Goal: Information Seeking & Learning: Check status

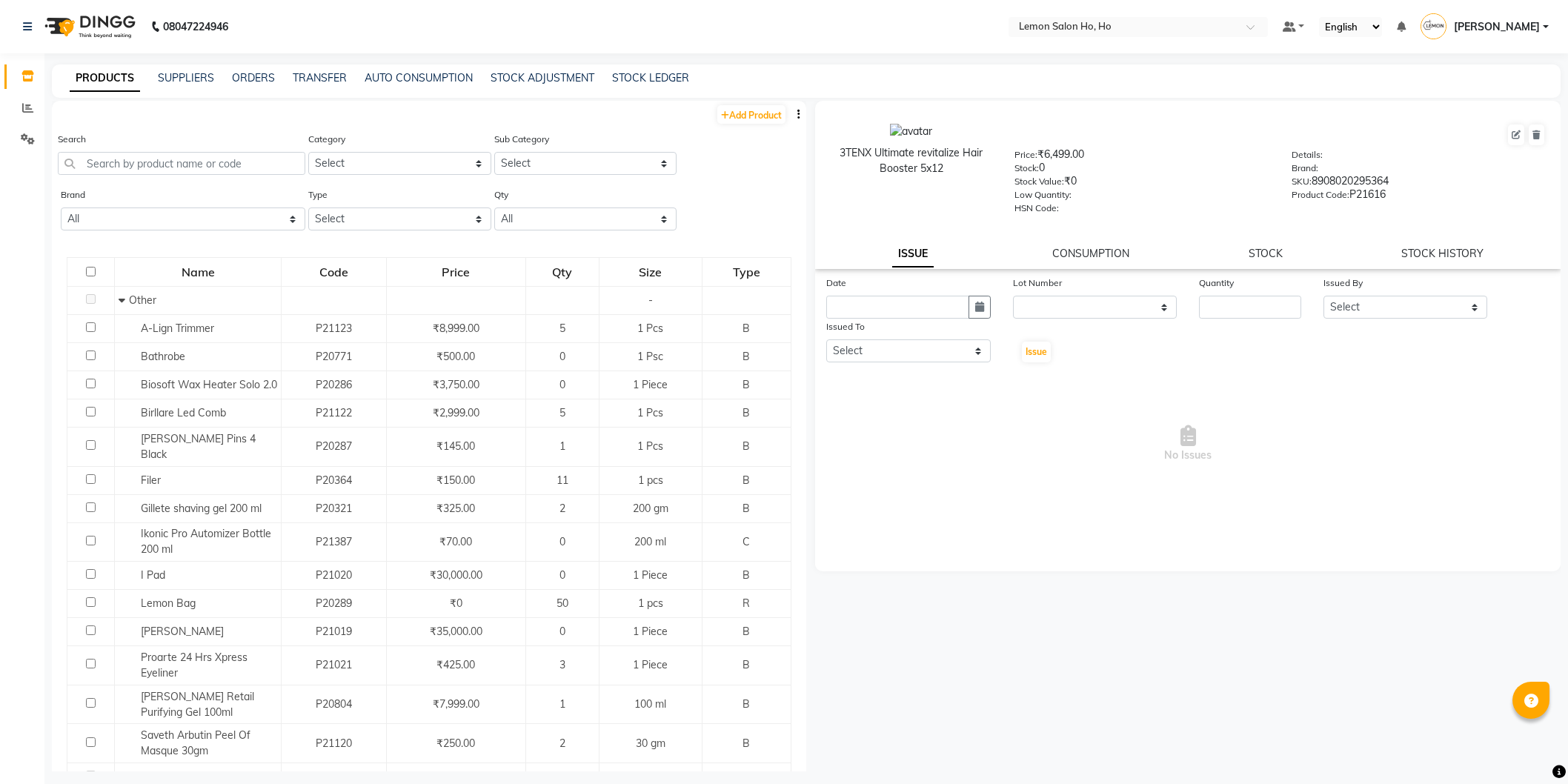
select select
click at [21, 74] on icon at bounding box center [27, 76] width 12 height 11
click at [304, 77] on link "TRANSFER" at bounding box center [320, 78] width 54 height 13
select select "sender"
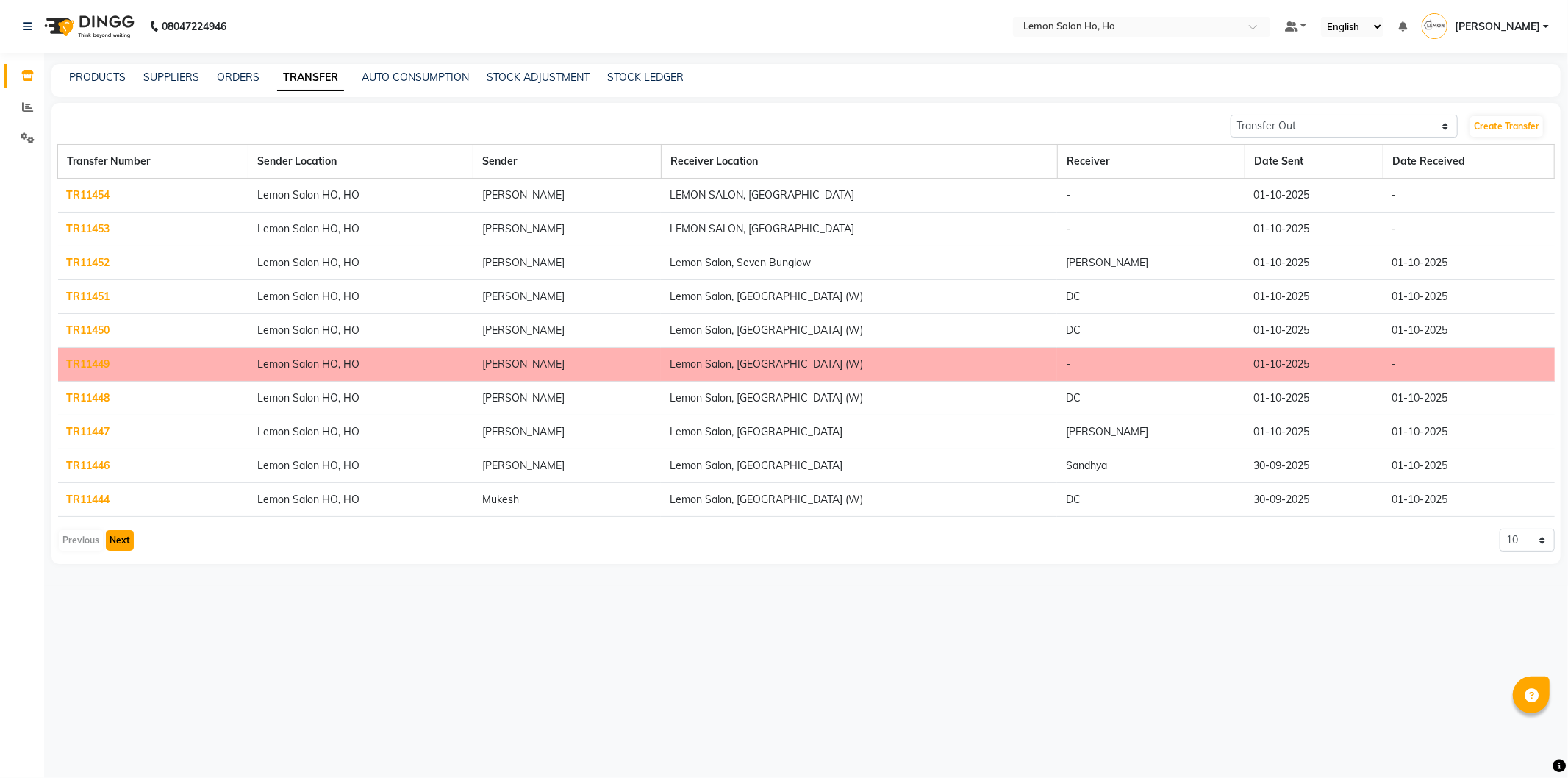
click at [123, 542] on button "Next" at bounding box center [119, 540] width 28 height 20
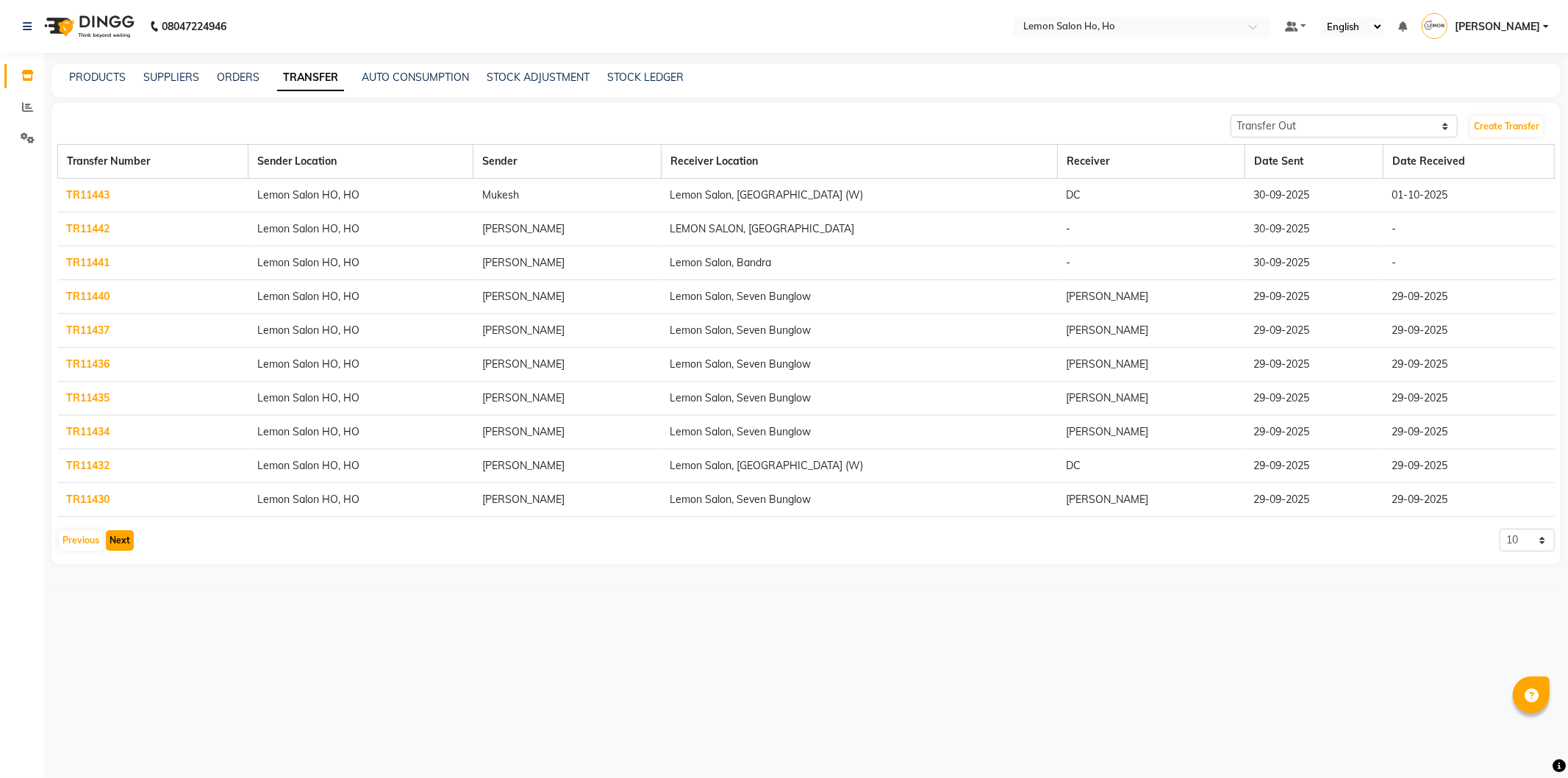
click at [123, 542] on button "Next" at bounding box center [119, 540] width 28 height 20
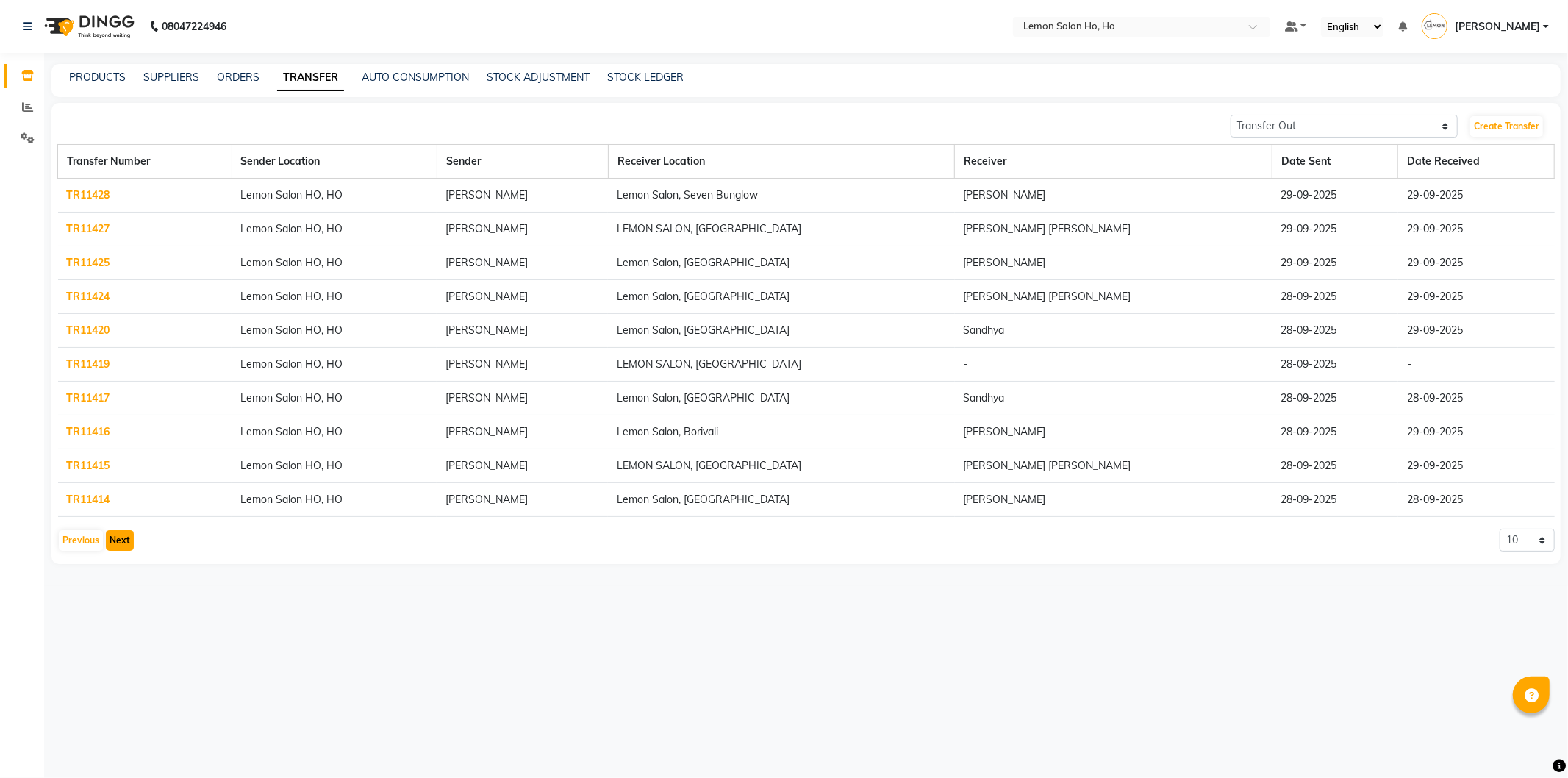
click at [118, 540] on button "Next" at bounding box center [119, 540] width 28 height 20
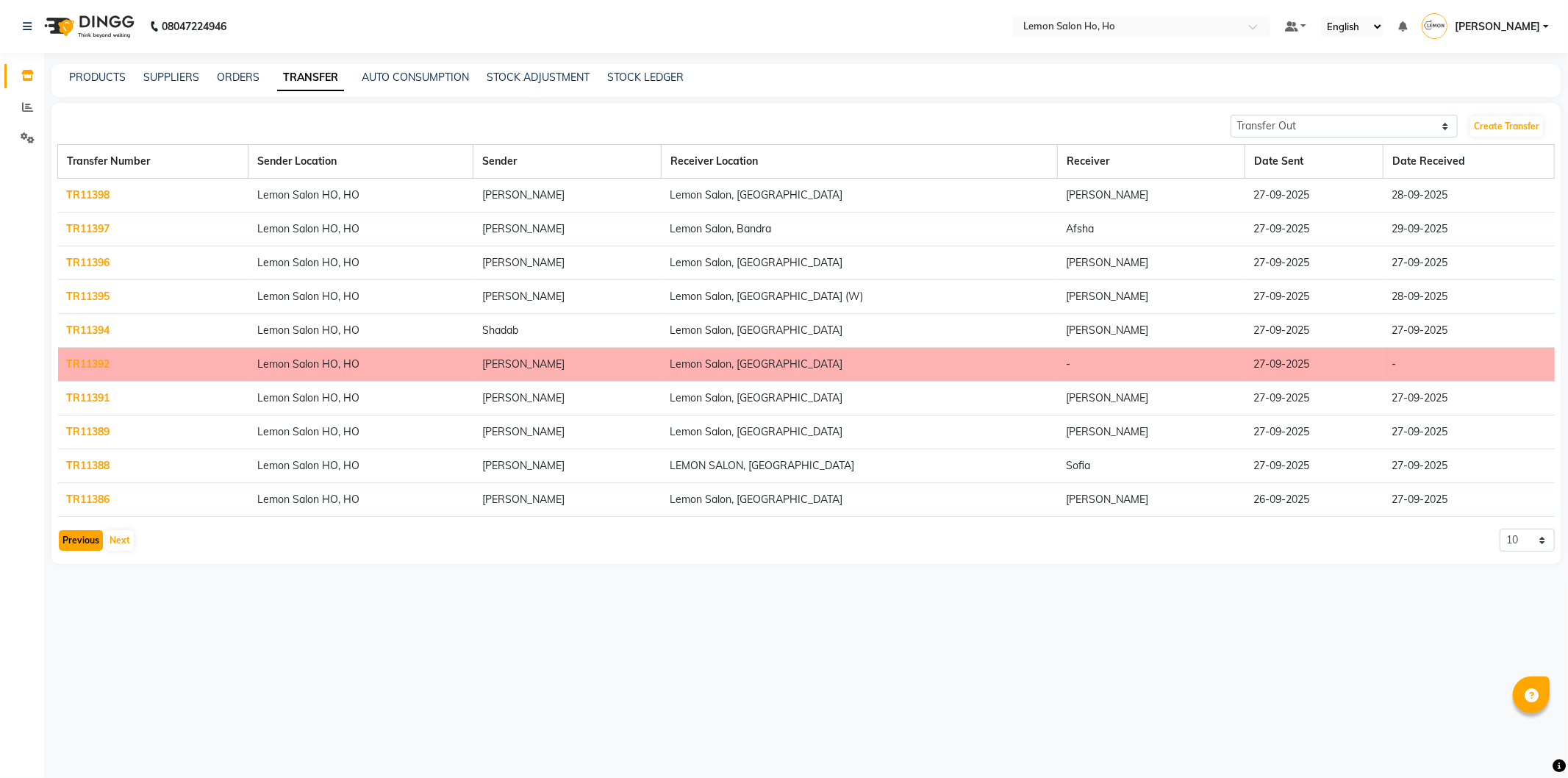
click at [81, 542] on button "Previous" at bounding box center [80, 540] width 44 height 20
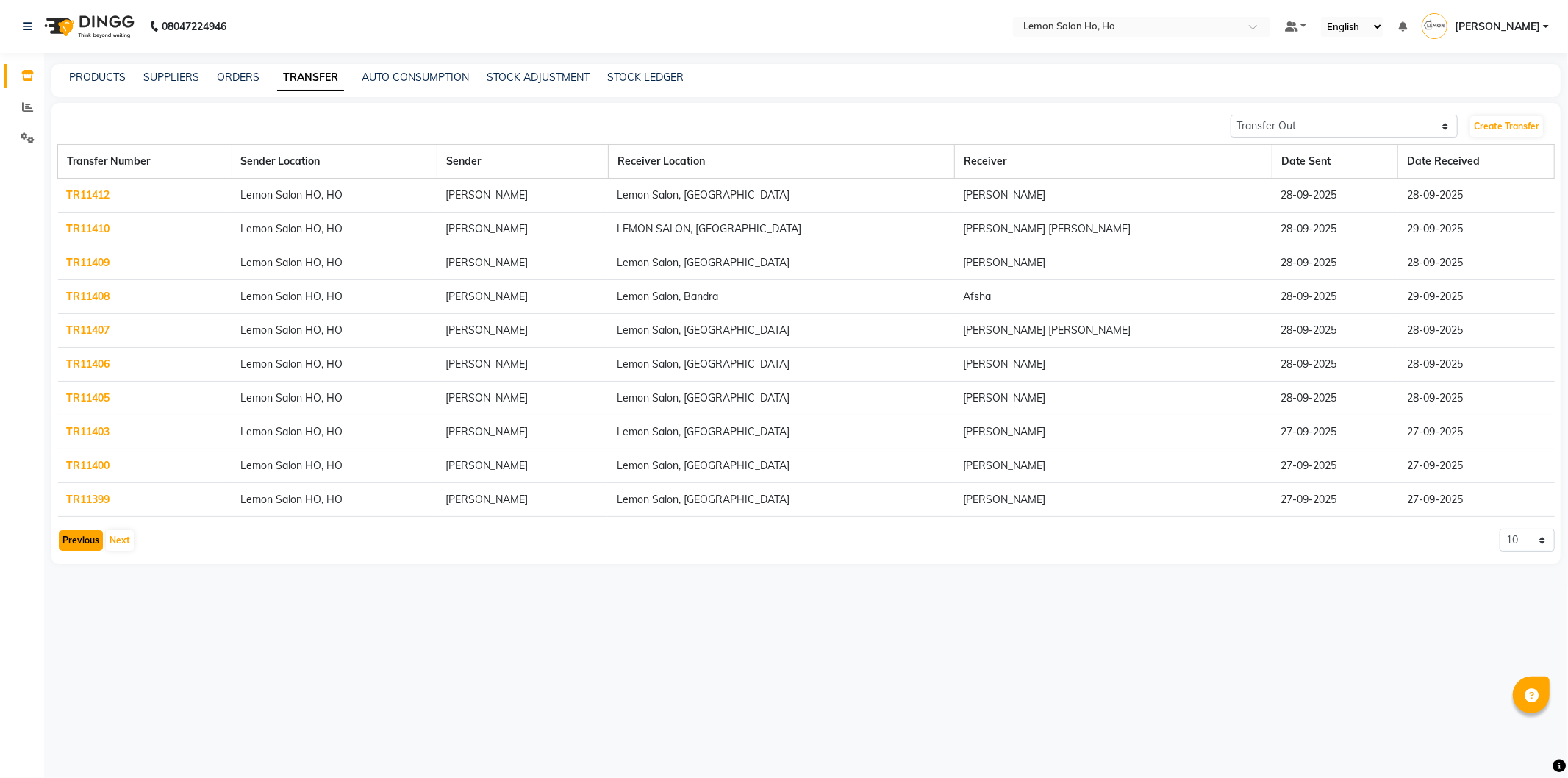
click at [81, 542] on button "Previous" at bounding box center [80, 540] width 44 height 20
click at [84, 358] on link "TR11419" at bounding box center [88, 364] width 43 height 13
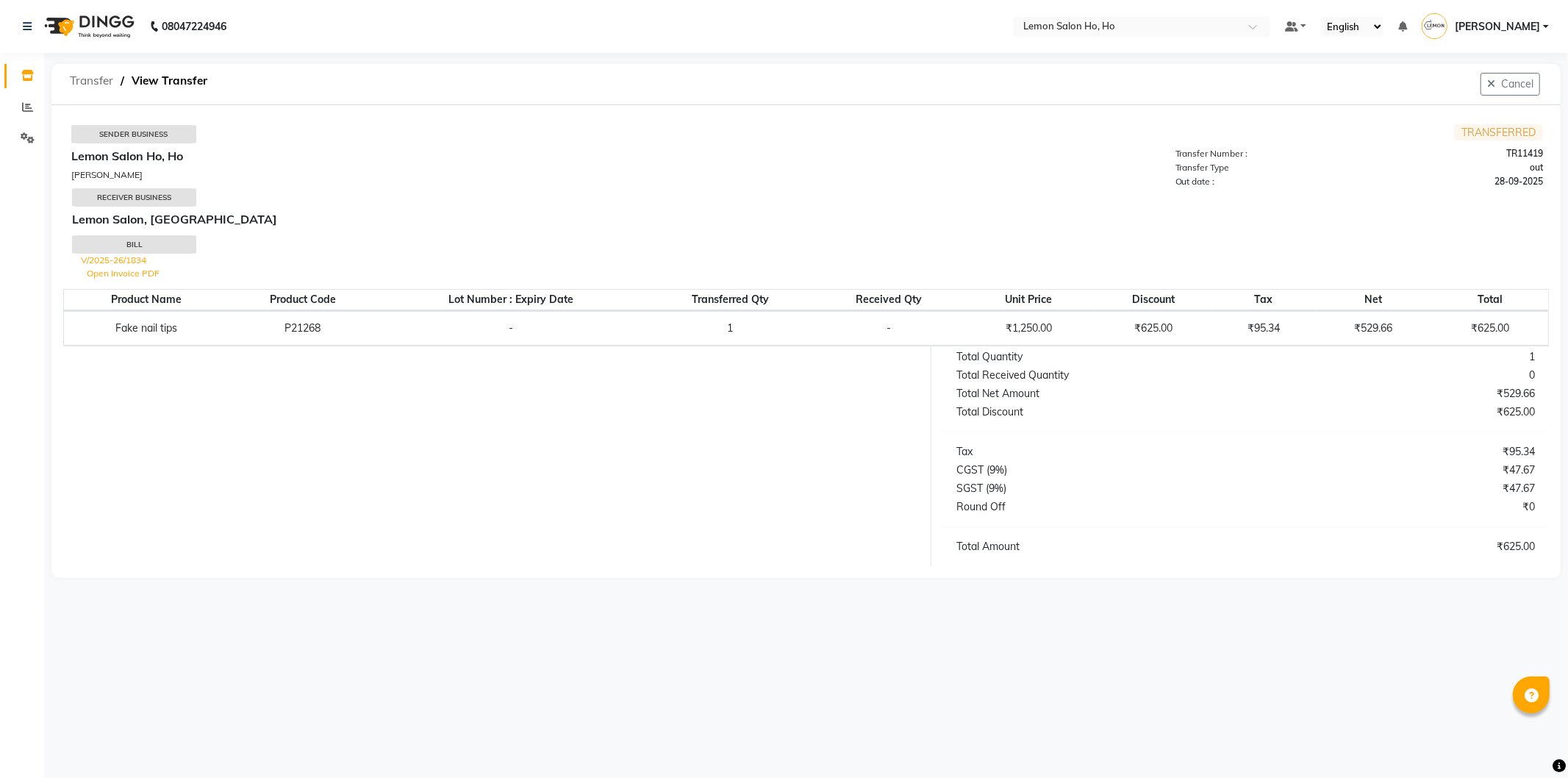
click at [86, 84] on span "Transfer" at bounding box center [92, 80] width 58 height 27
select select "sender"
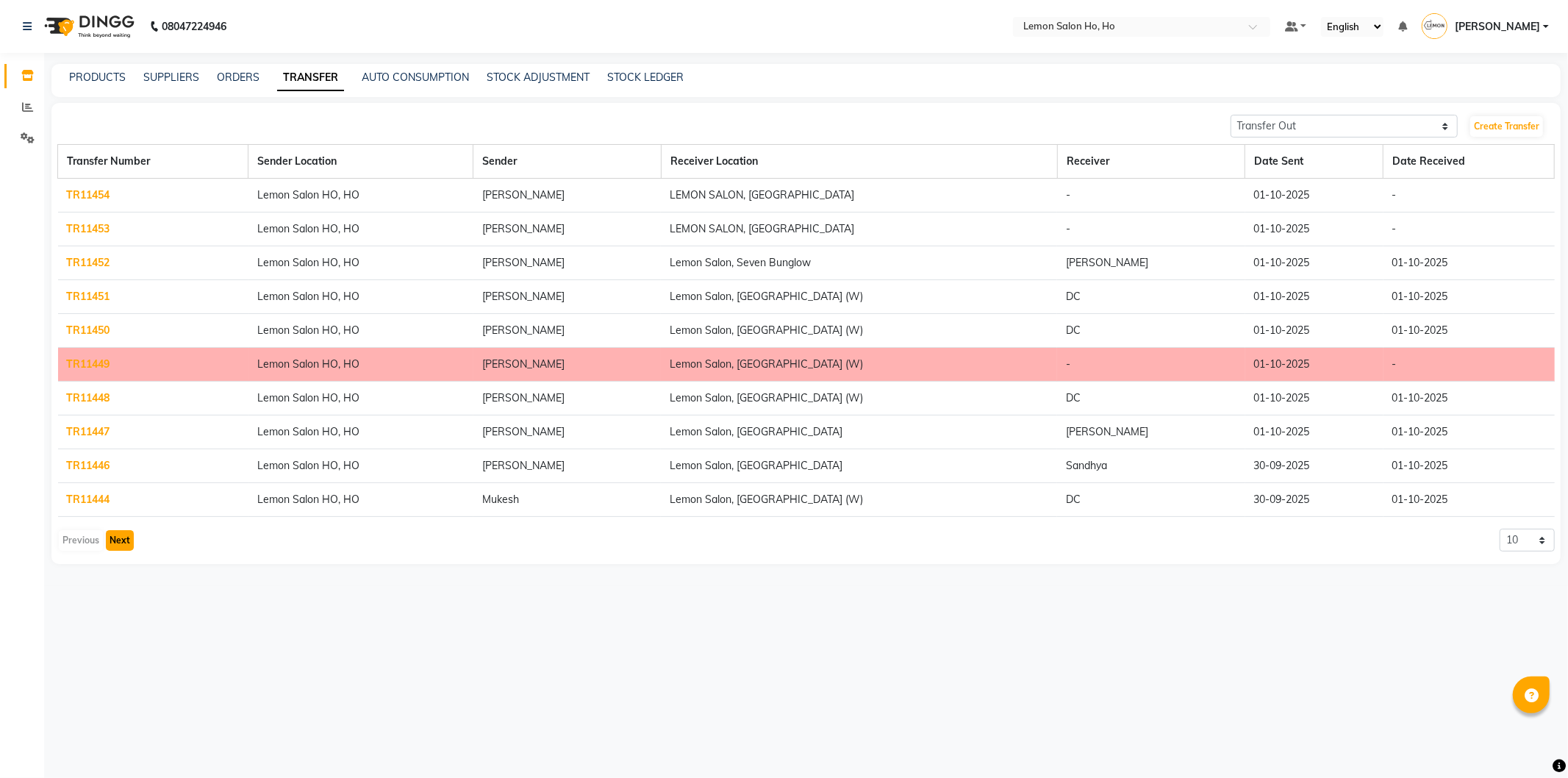
click at [113, 540] on button "Next" at bounding box center [119, 540] width 28 height 20
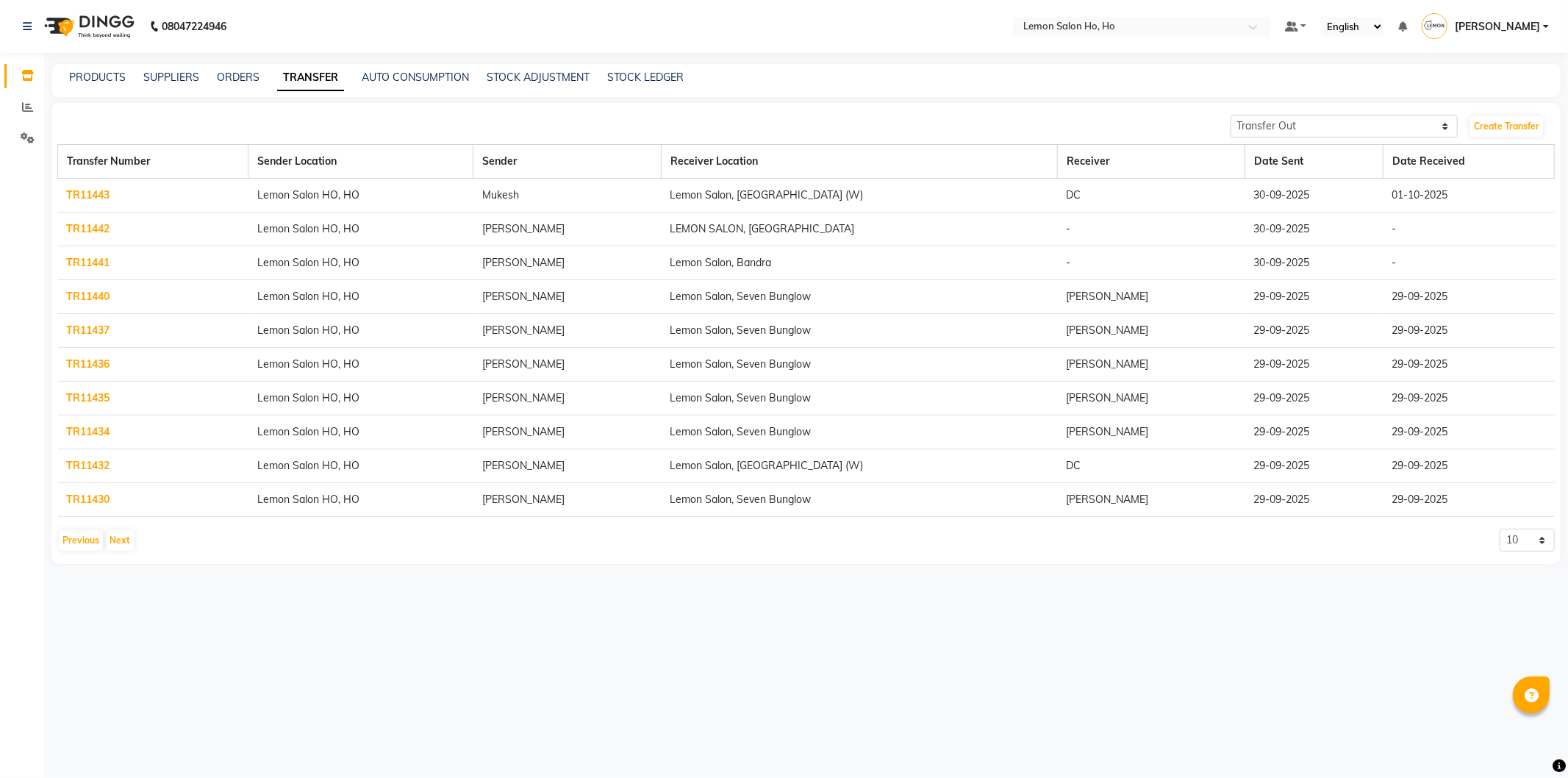
click at [87, 233] on link "TR11442" at bounding box center [88, 228] width 43 height 13
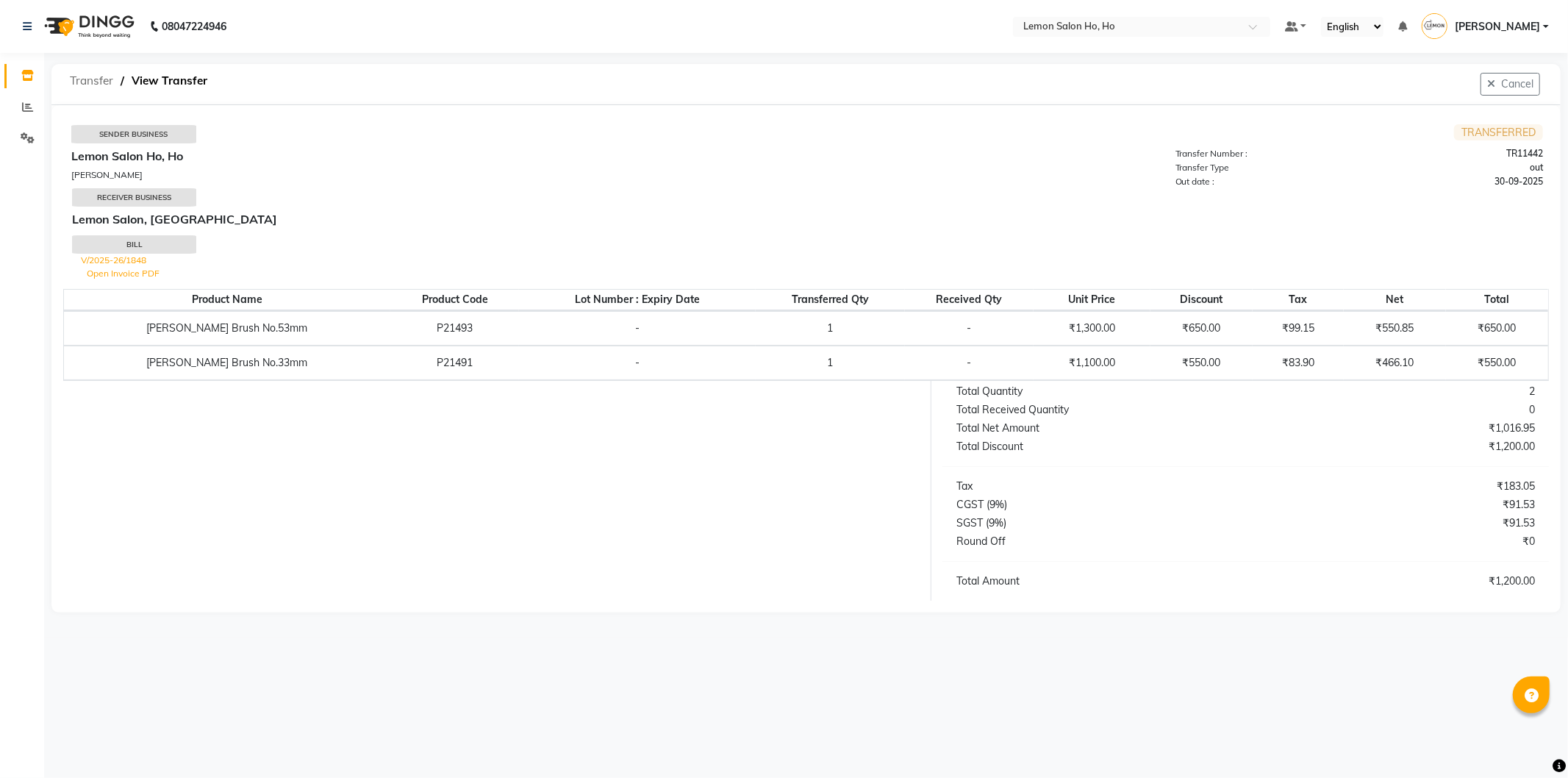
click at [89, 82] on span "Transfer" at bounding box center [92, 80] width 58 height 27
select select "sender"
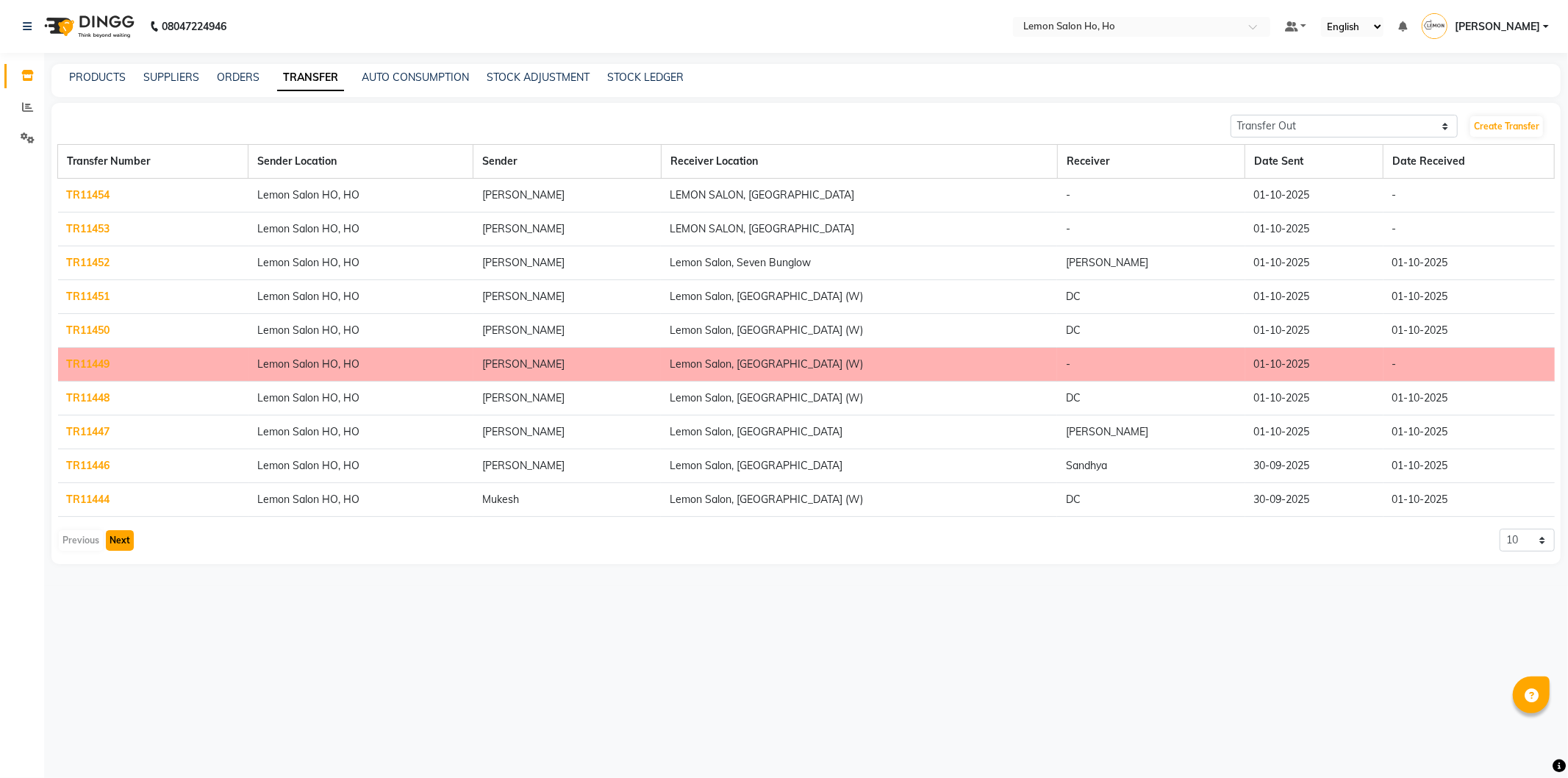
click at [123, 538] on button "Next" at bounding box center [119, 540] width 28 height 20
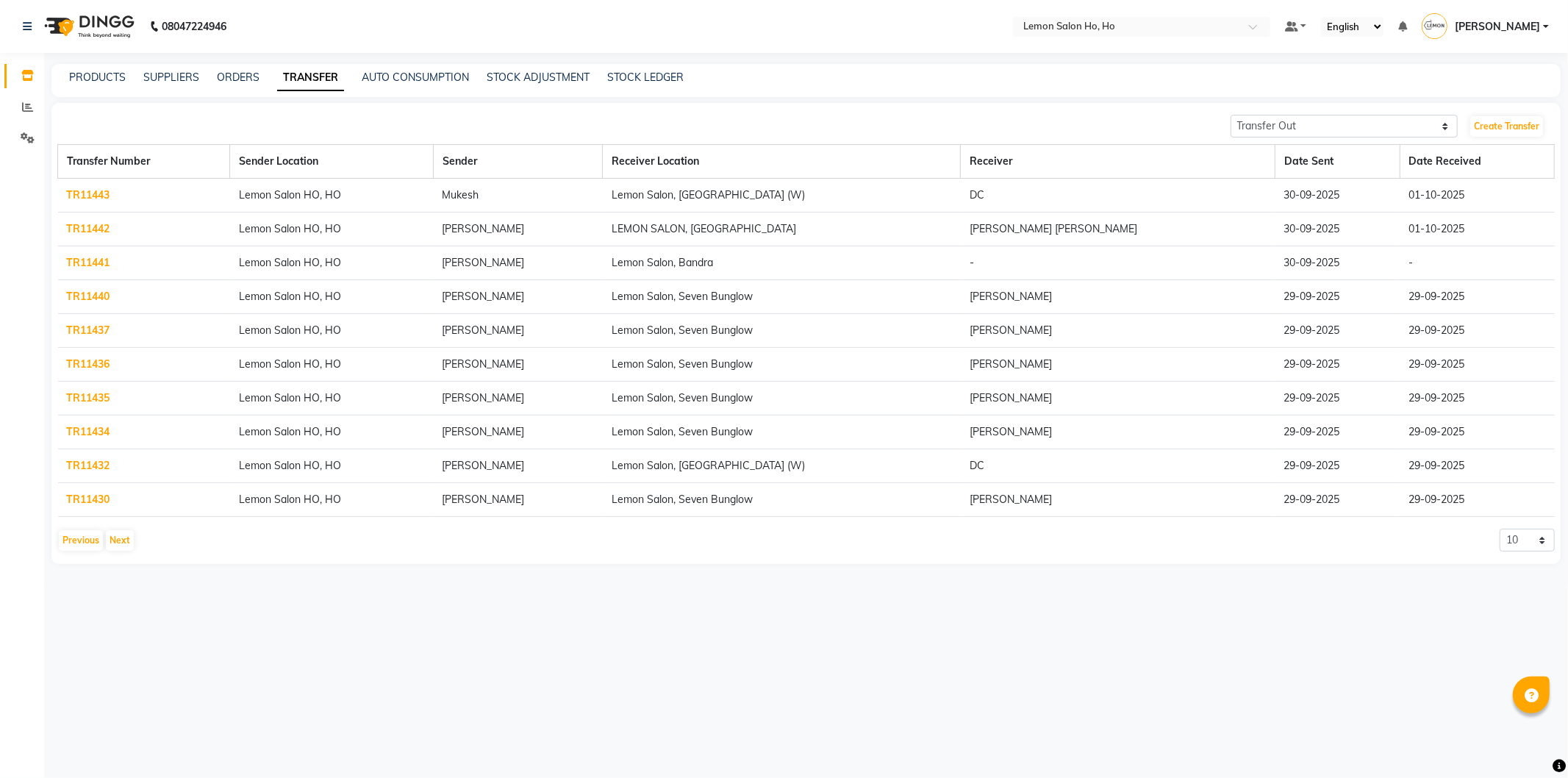
click at [94, 262] on link "TR11441" at bounding box center [88, 262] width 43 height 13
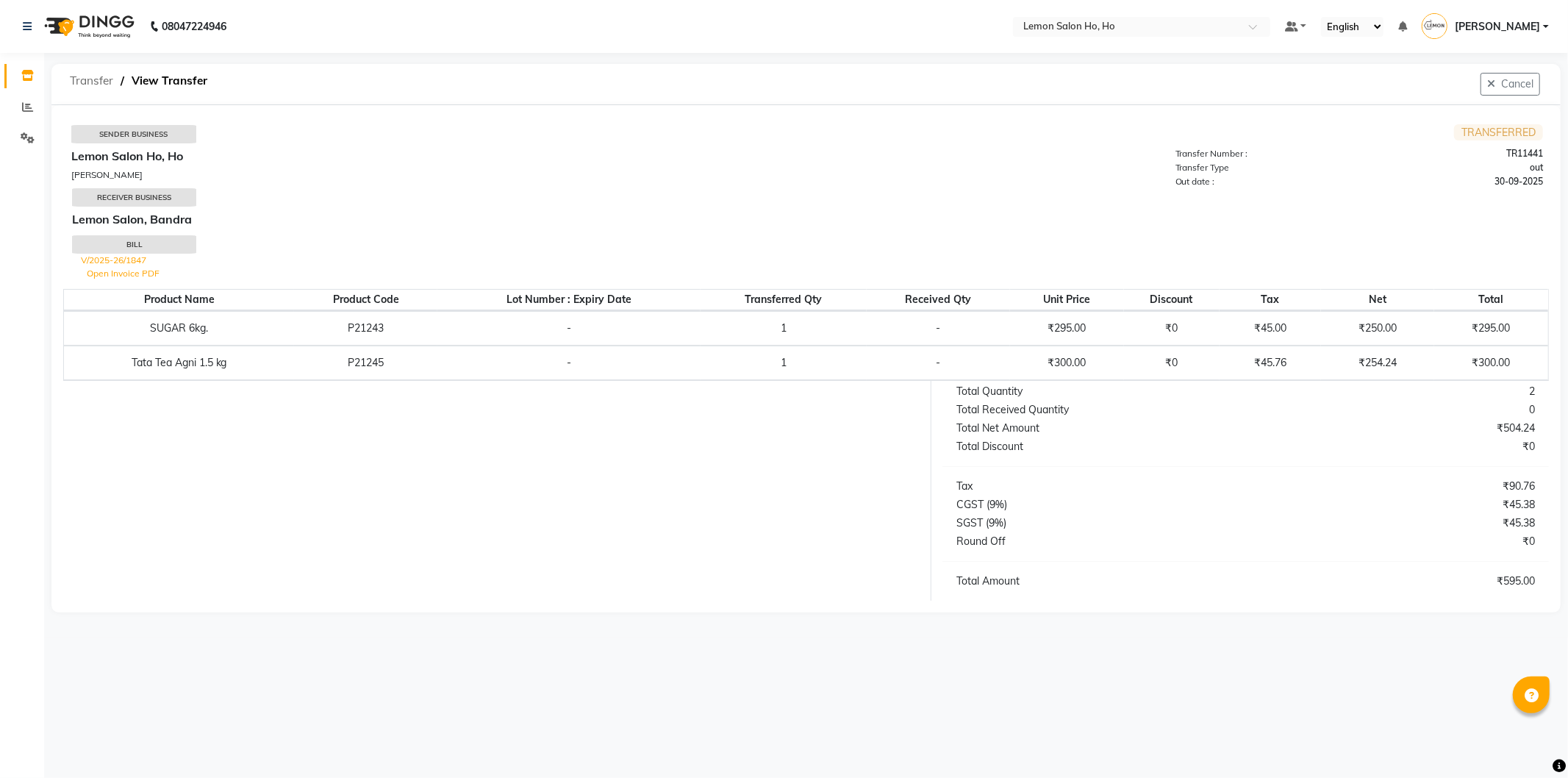
click at [97, 84] on span "Transfer" at bounding box center [92, 80] width 58 height 27
select select "sender"
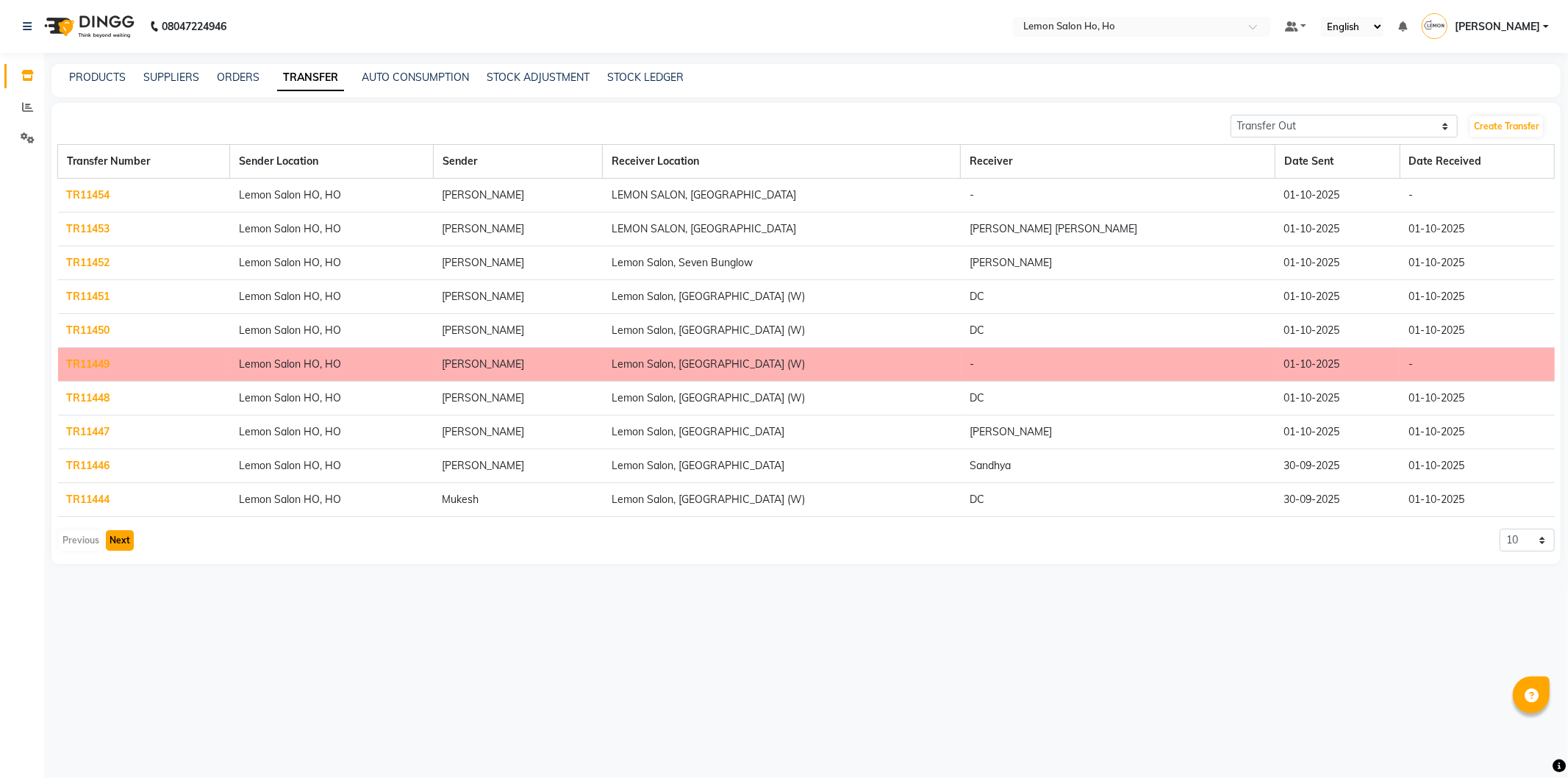
click at [114, 541] on button "Next" at bounding box center [119, 540] width 28 height 20
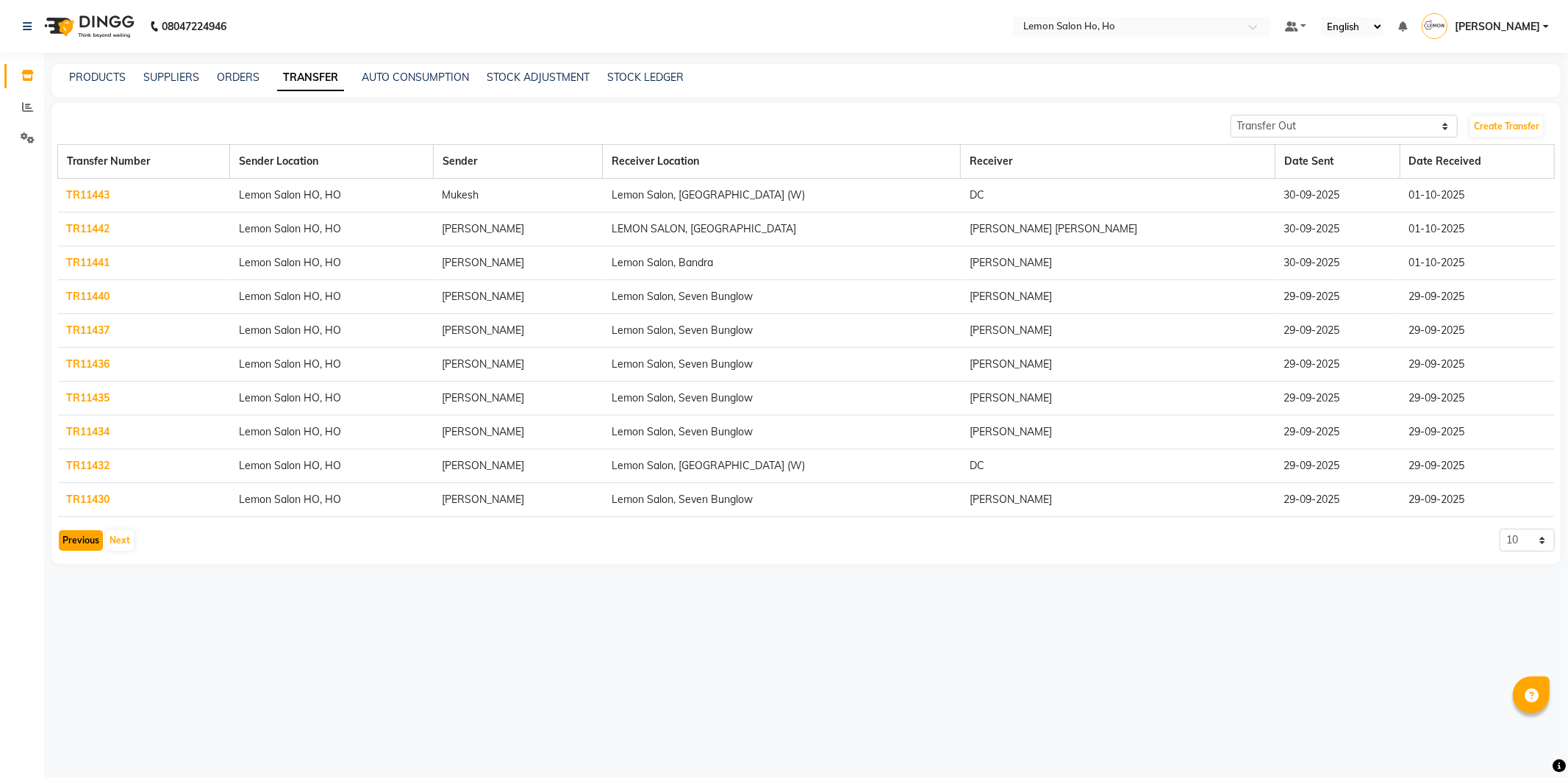
click at [83, 542] on button "Previous" at bounding box center [80, 540] width 44 height 20
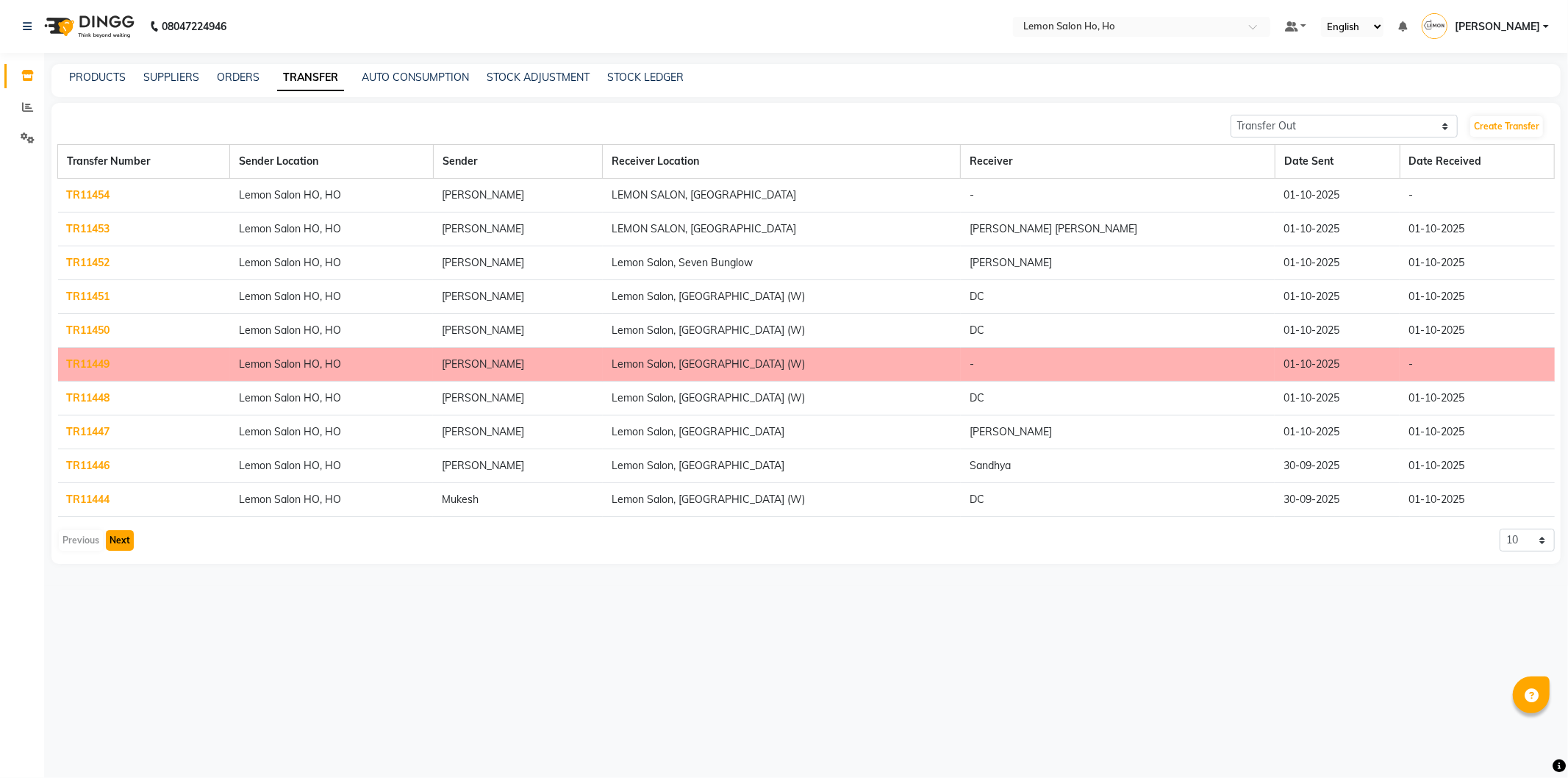
click at [122, 539] on button "Next" at bounding box center [119, 540] width 28 height 20
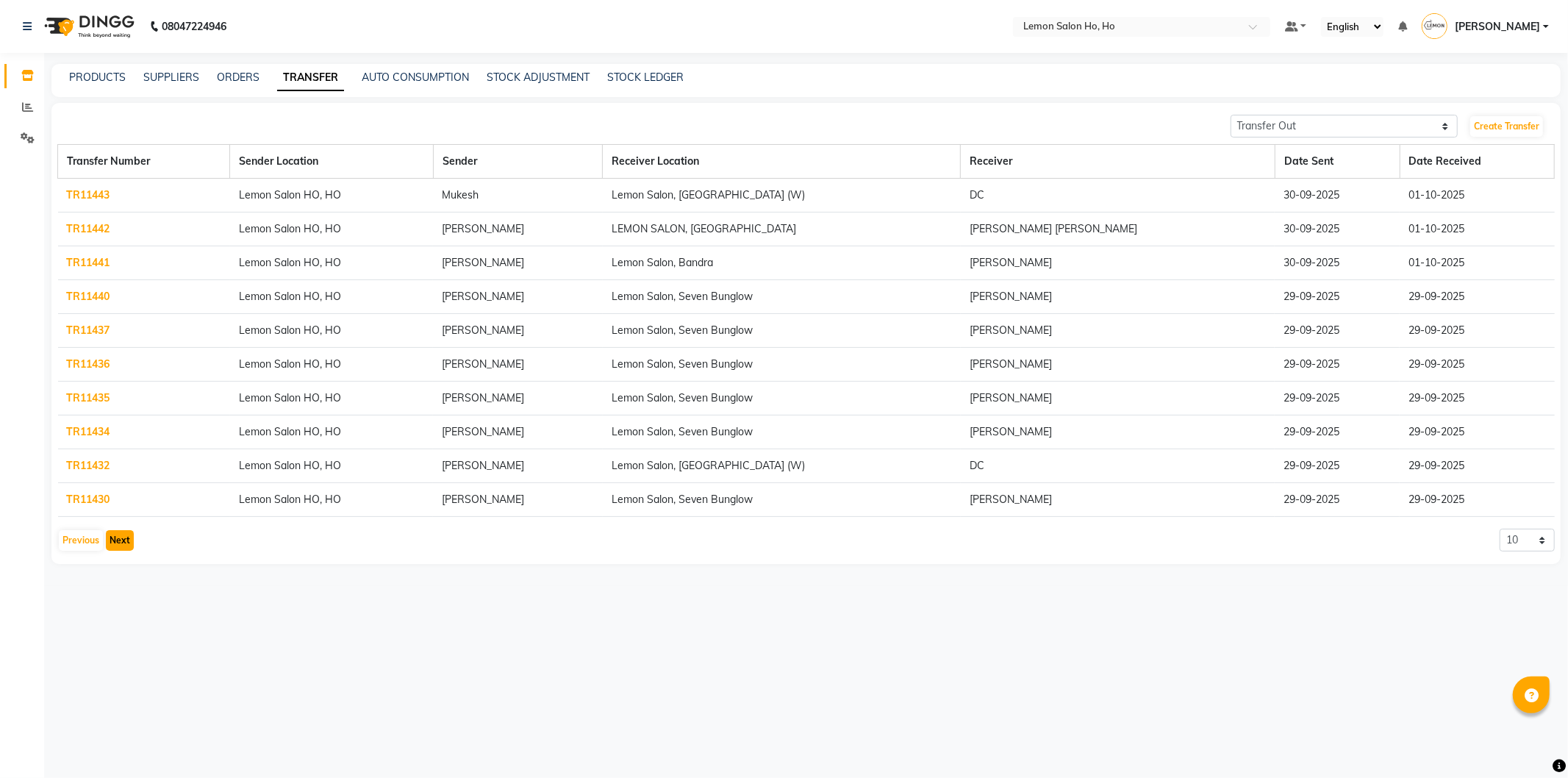
click at [122, 539] on button "Next" at bounding box center [119, 540] width 28 height 20
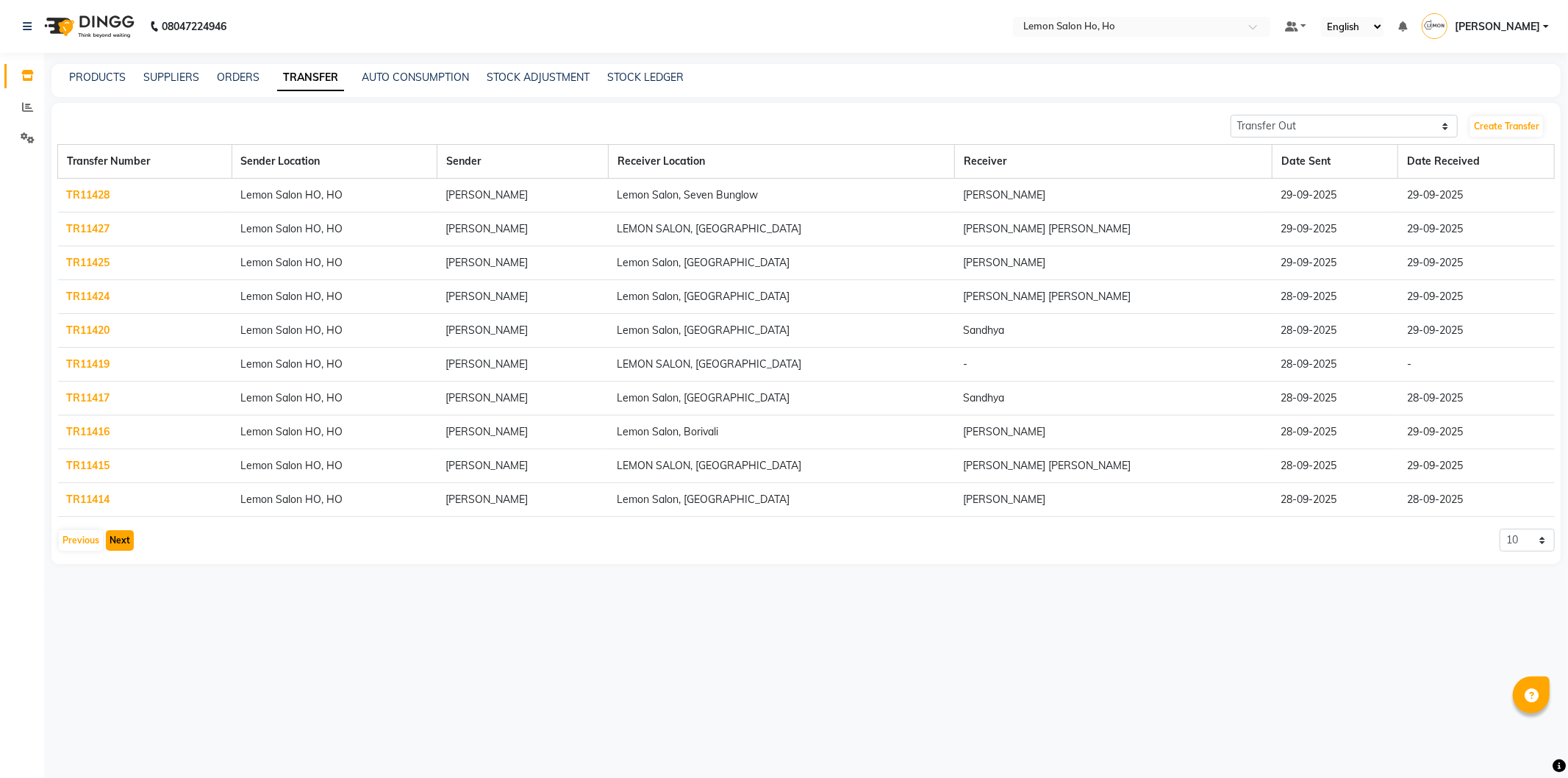
click at [122, 539] on button "Next" at bounding box center [119, 540] width 28 height 20
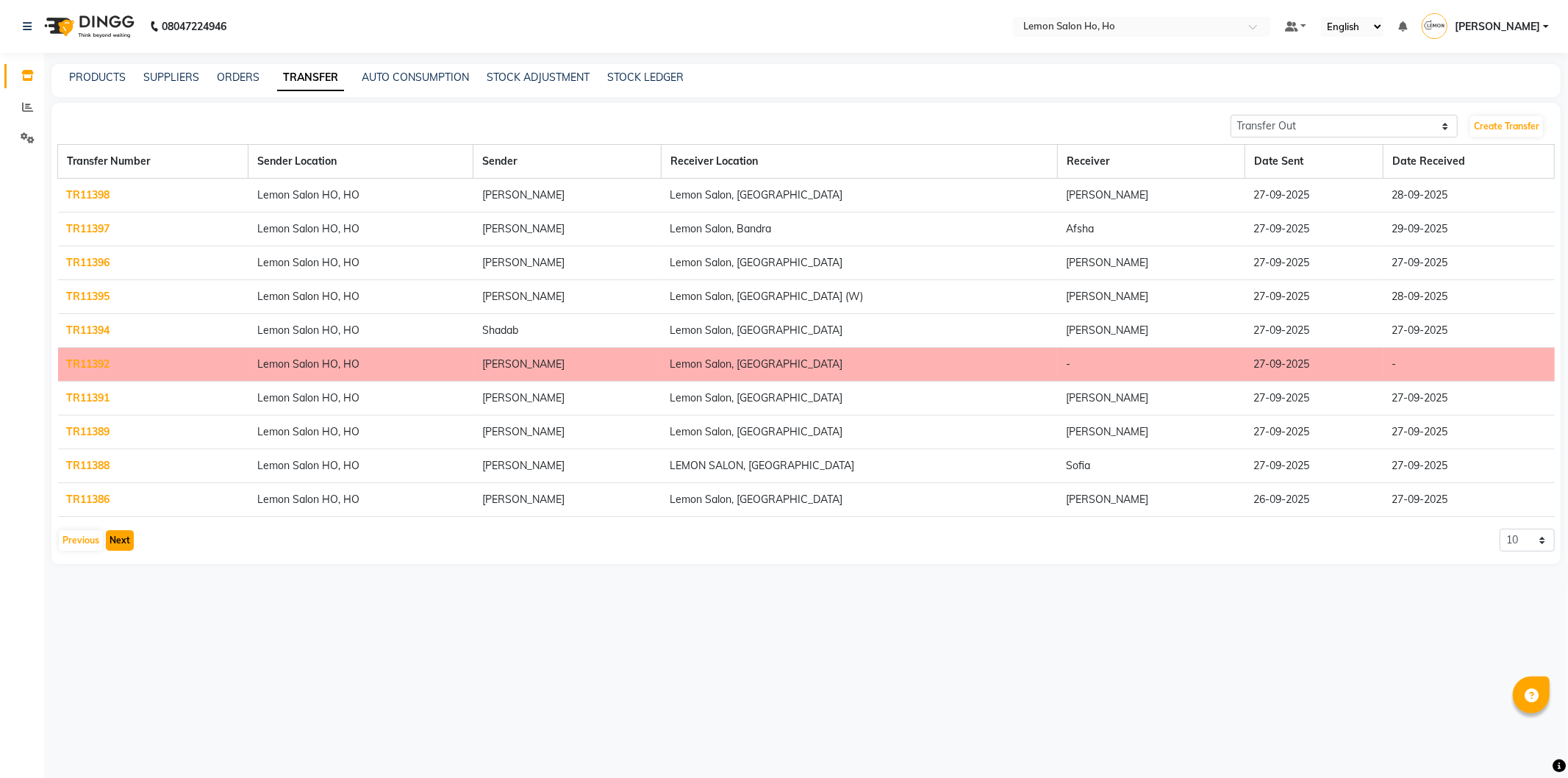
click at [122, 539] on button "Next" at bounding box center [119, 540] width 28 height 20
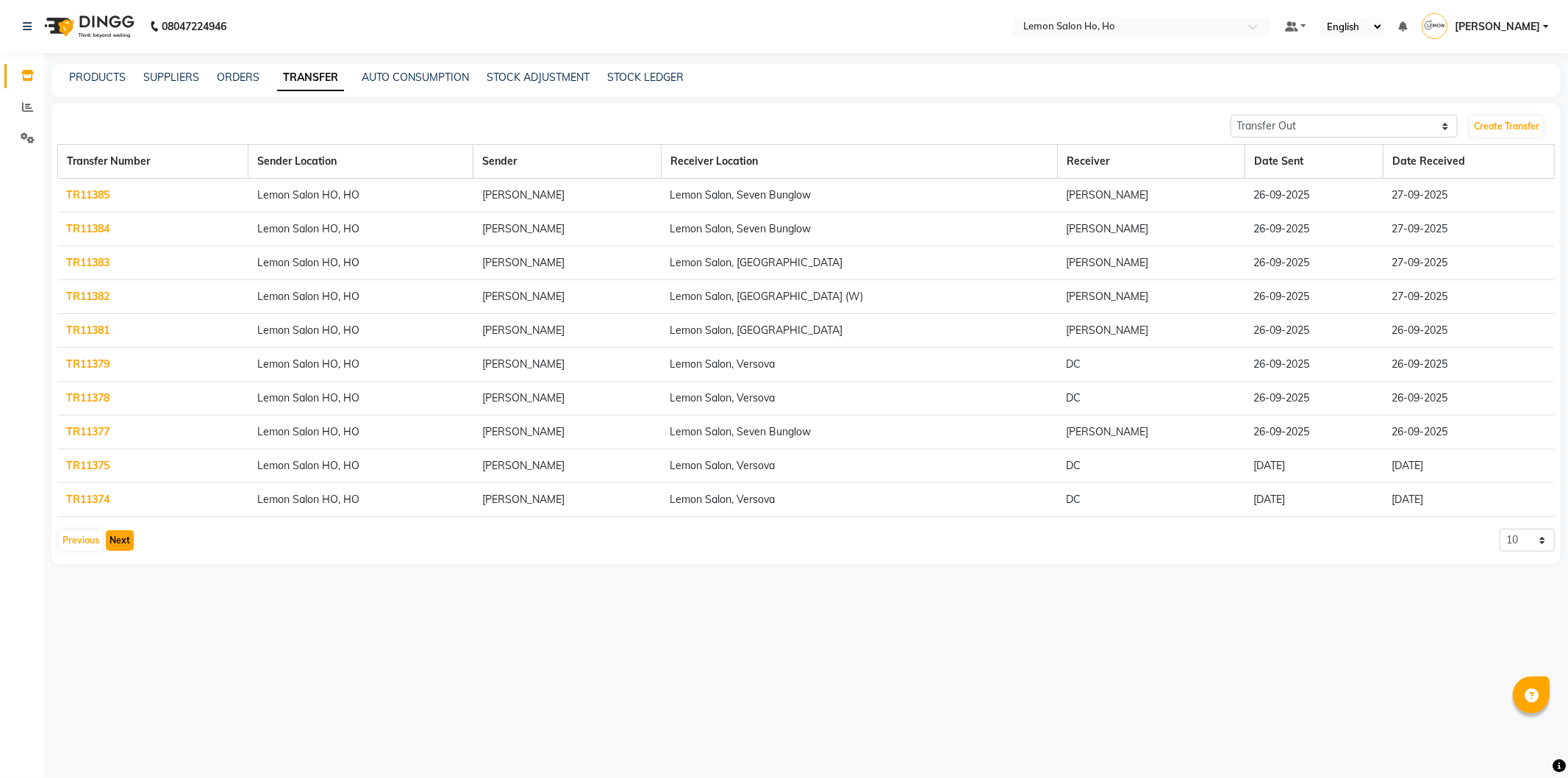
click at [122, 539] on button "Next" at bounding box center [119, 540] width 28 height 20
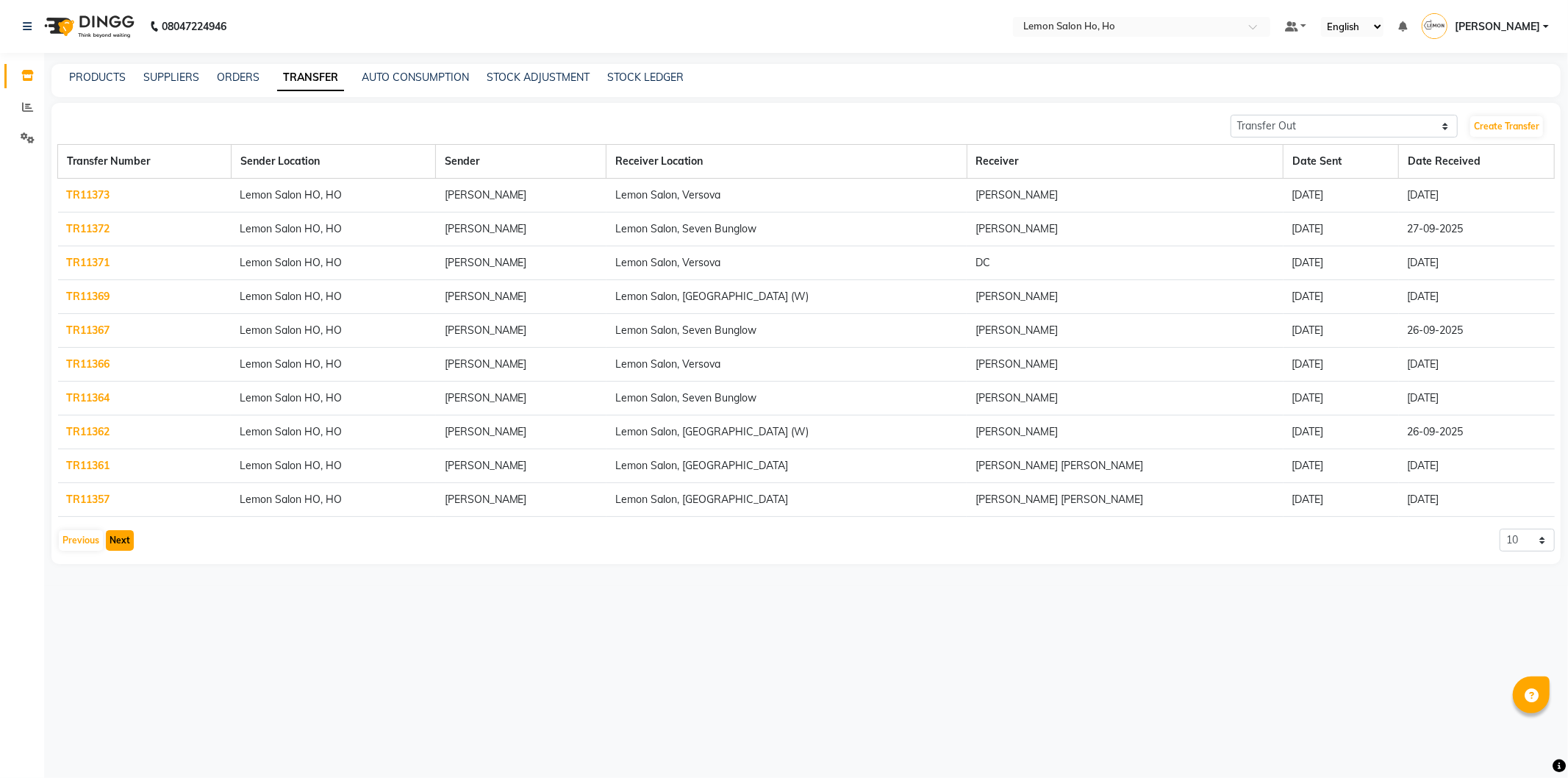
click at [122, 539] on button "Next" at bounding box center [119, 540] width 28 height 20
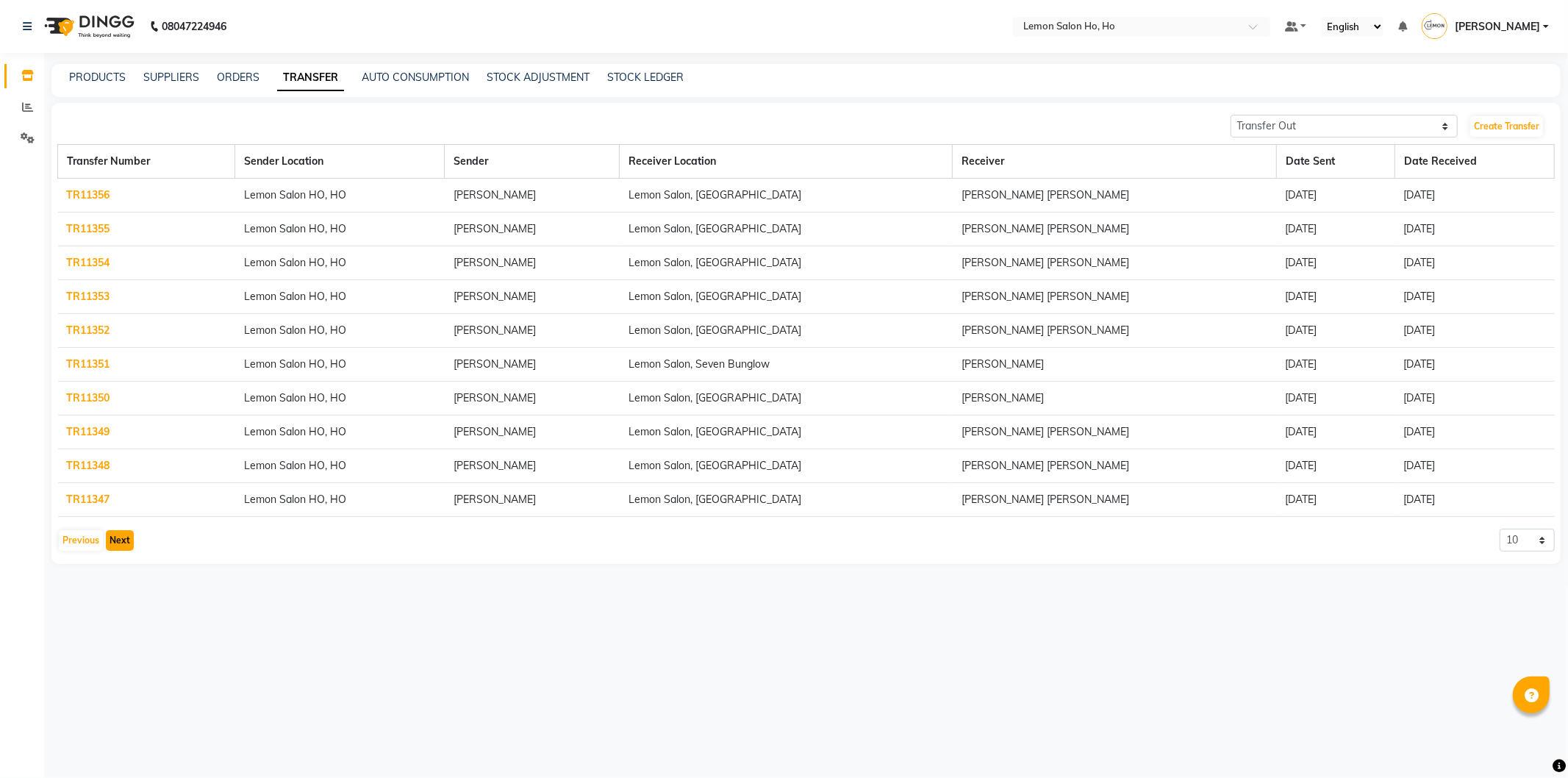
click at [122, 539] on button "Next" at bounding box center [119, 540] width 28 height 20
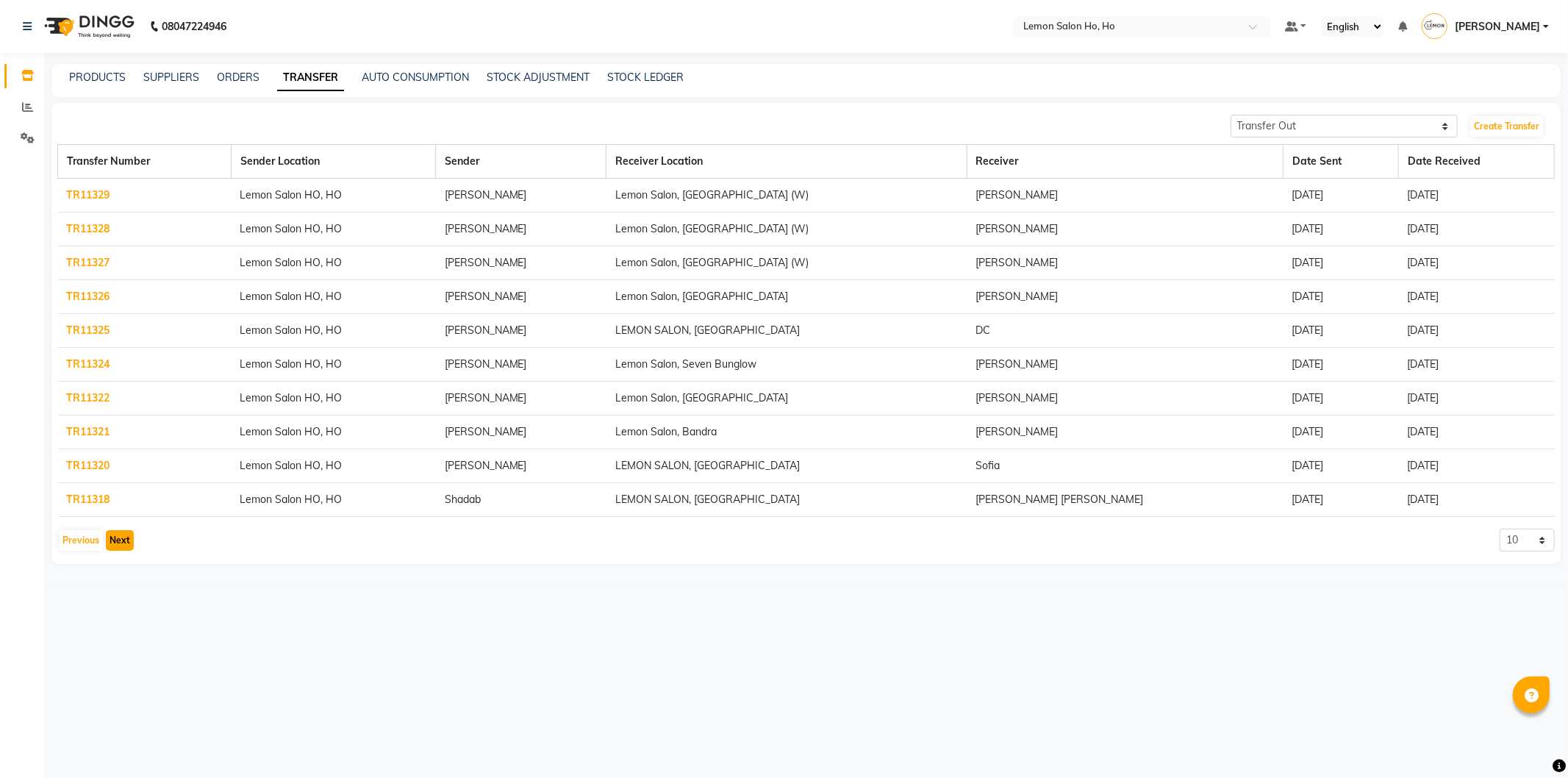
click at [122, 539] on button "Next" at bounding box center [119, 540] width 28 height 20
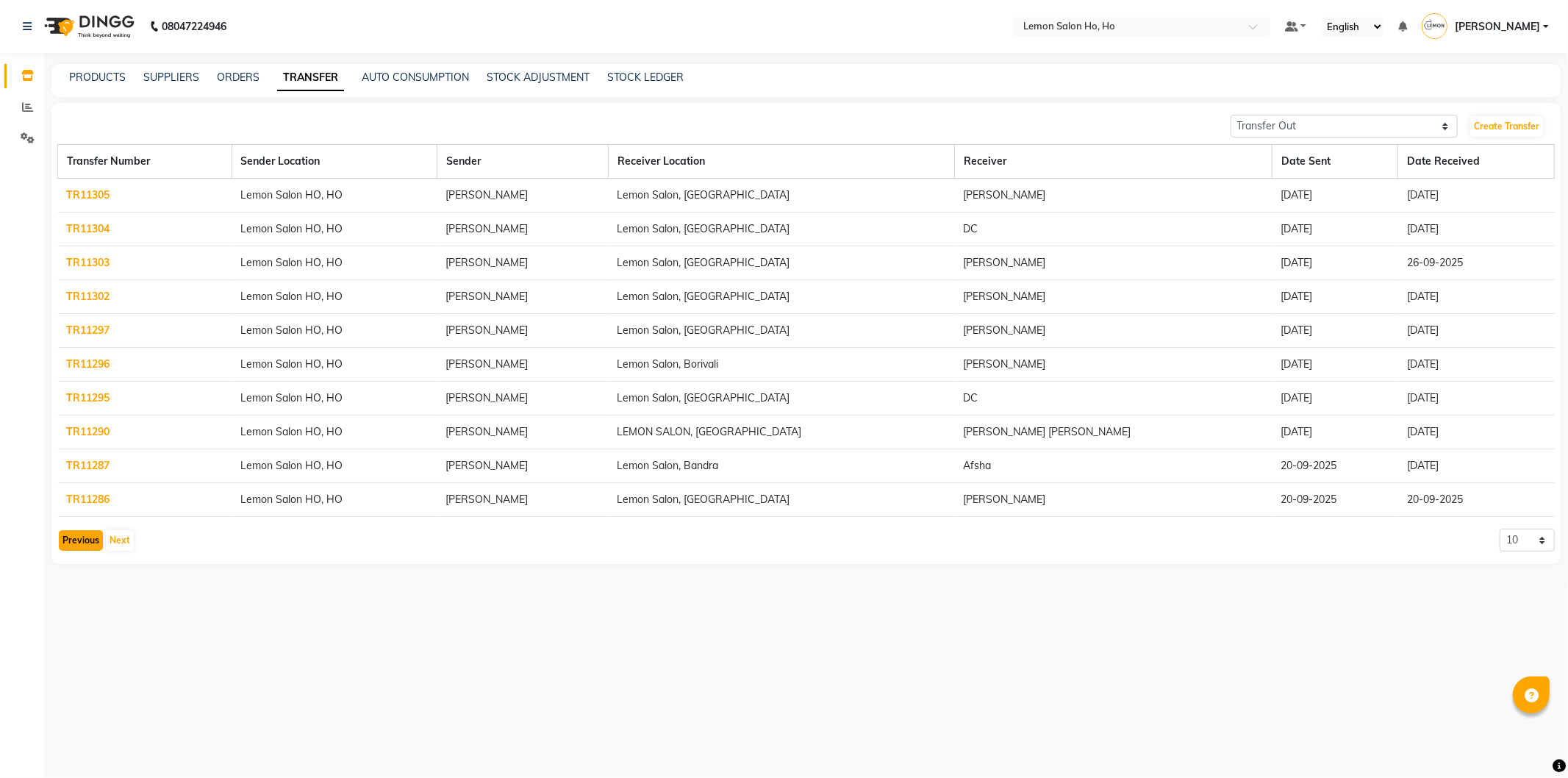
click at [76, 539] on button "Previous" at bounding box center [80, 540] width 44 height 20
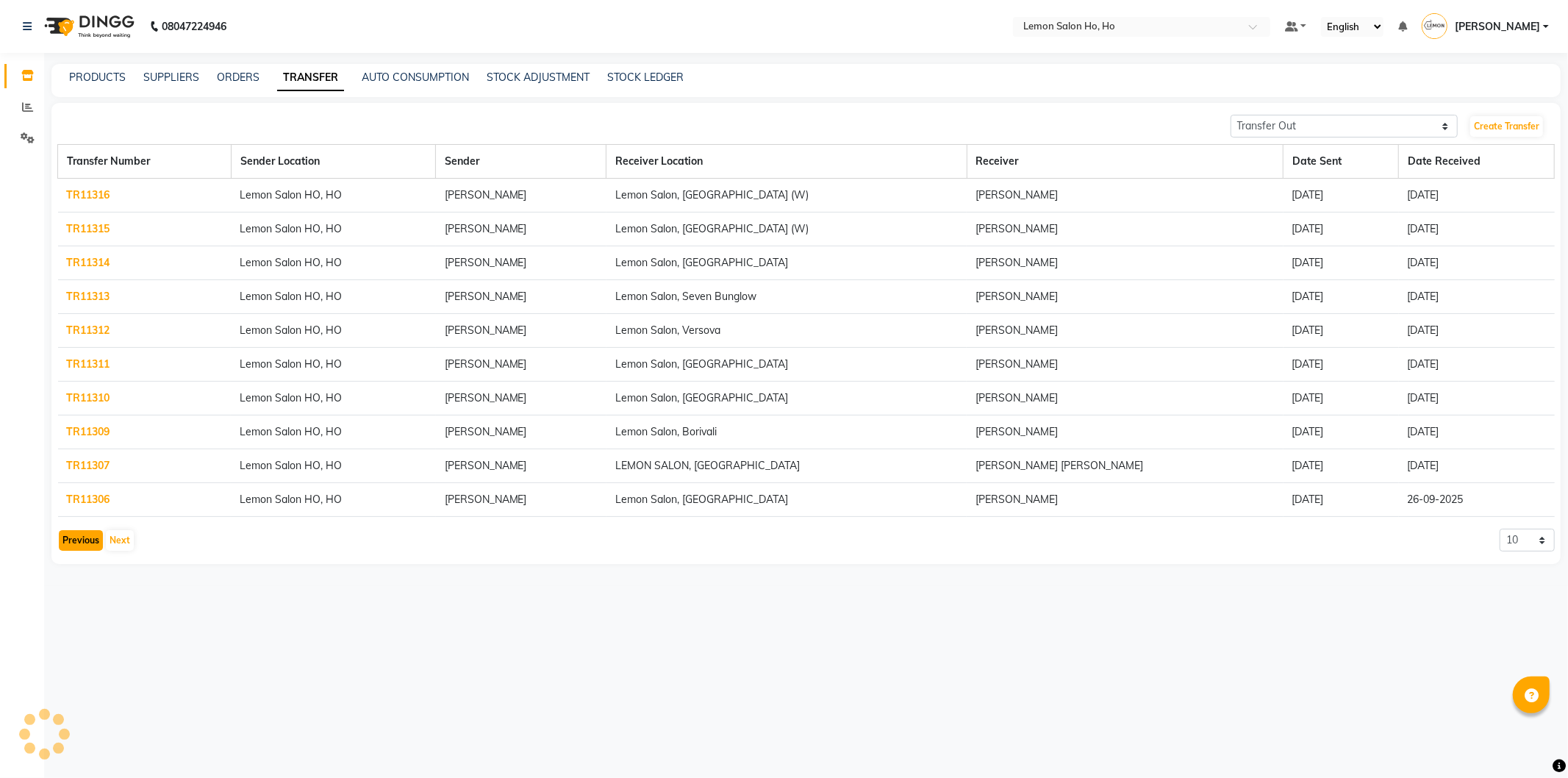
click at [76, 539] on button "Previous" at bounding box center [80, 540] width 44 height 20
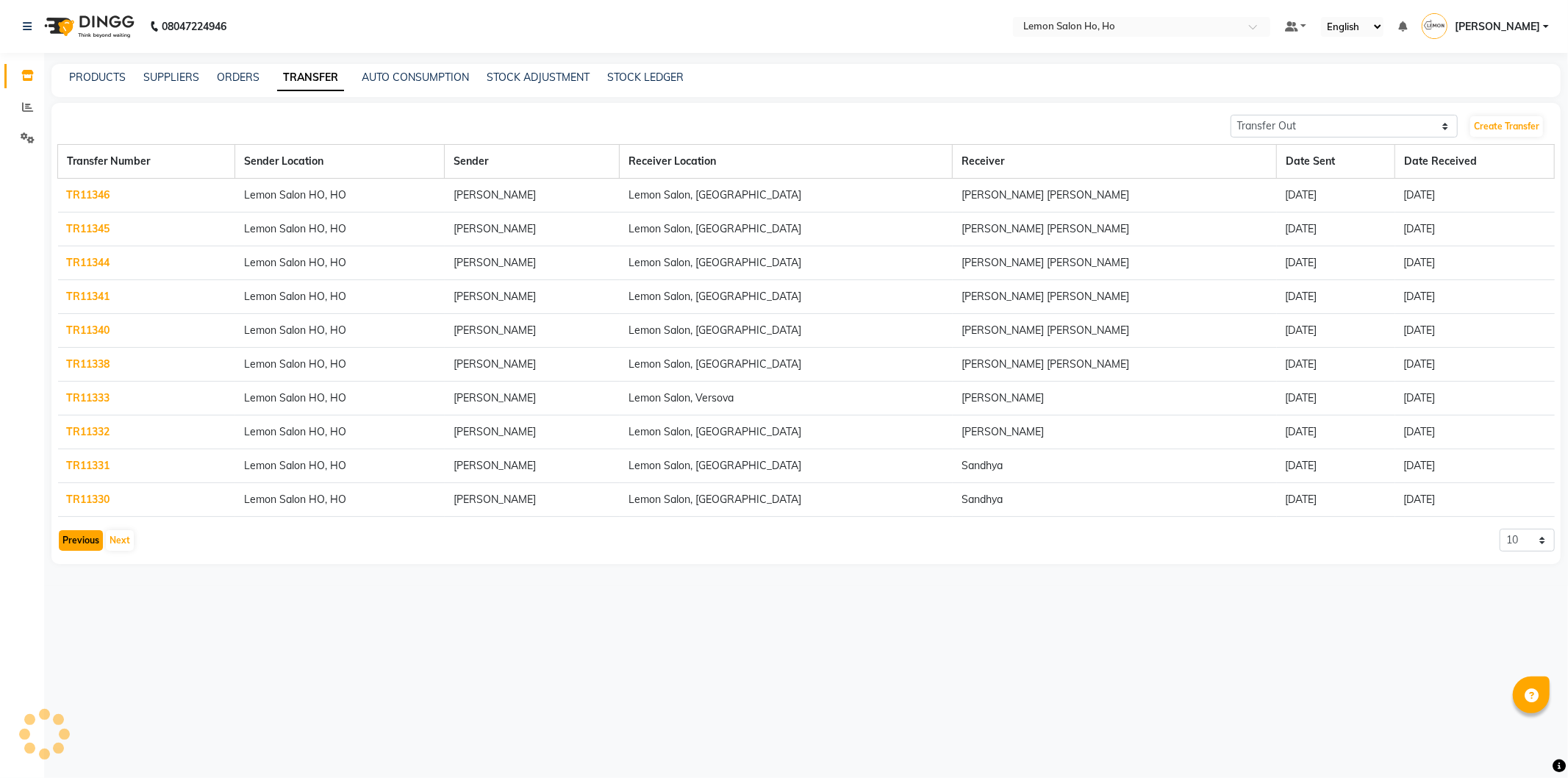
click at [76, 539] on button "Previous" at bounding box center [80, 540] width 44 height 20
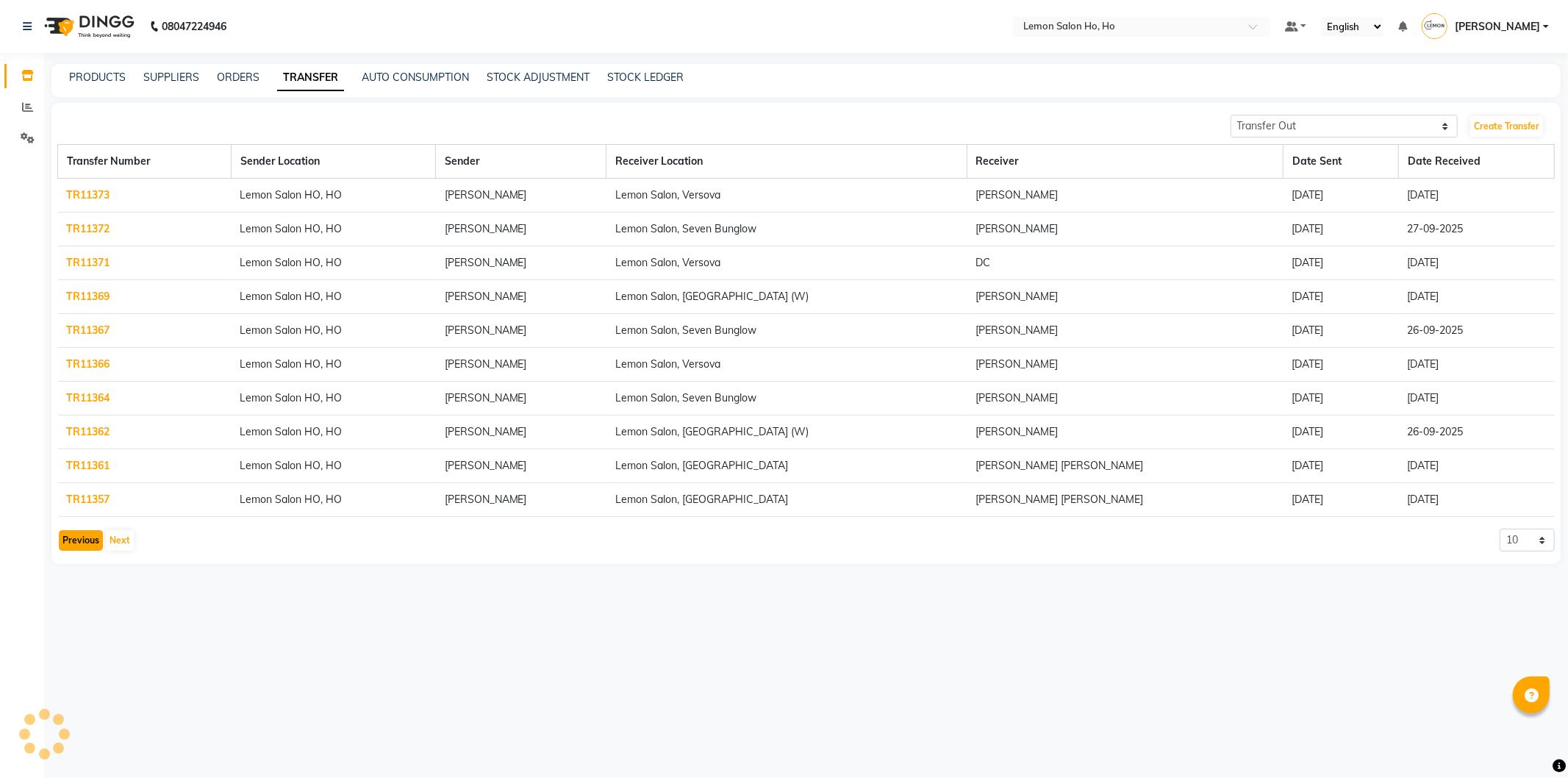
click at [76, 539] on button "Previous" at bounding box center [80, 540] width 44 height 20
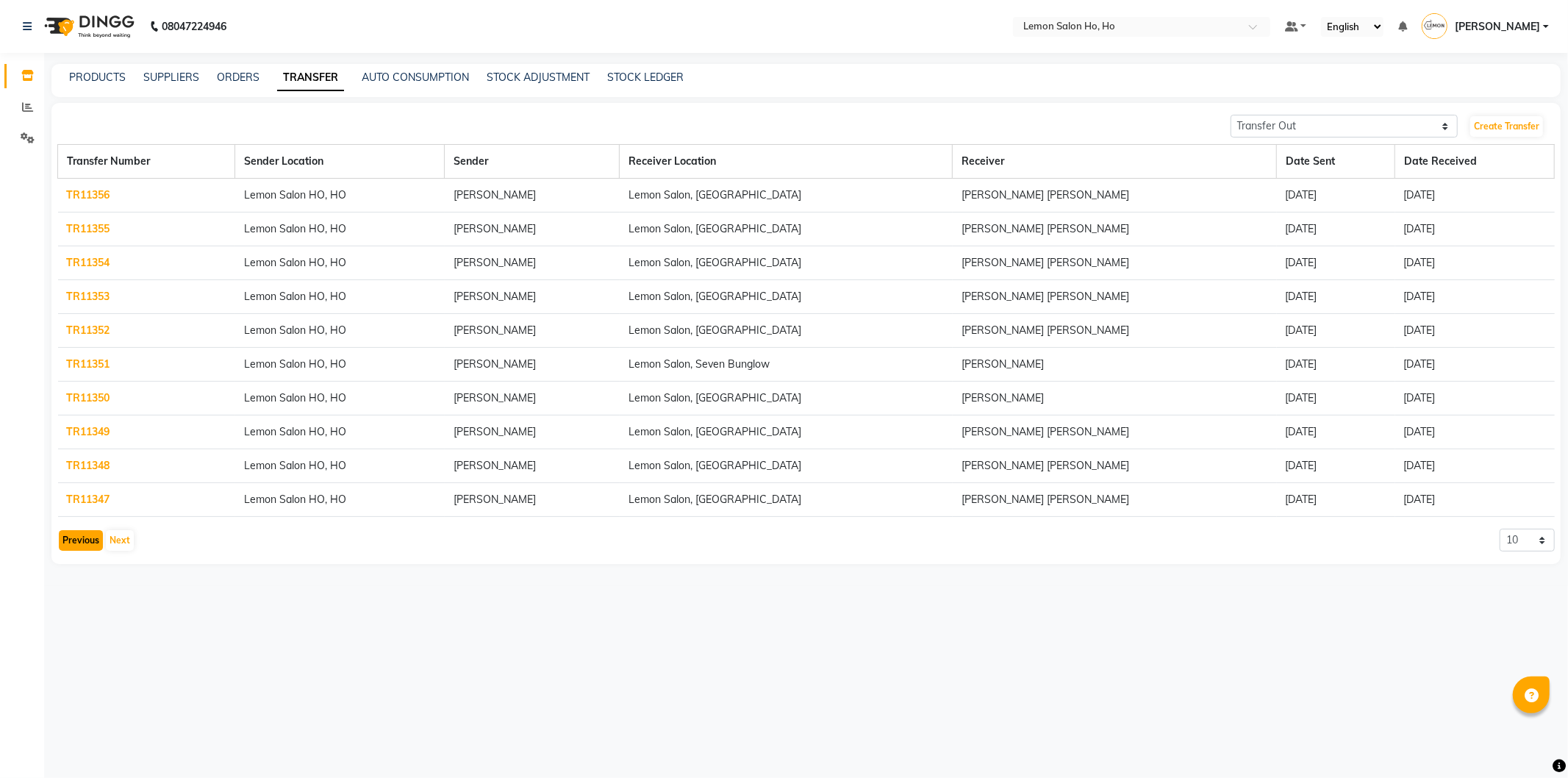
click at [76, 539] on button "Previous" at bounding box center [80, 540] width 44 height 20
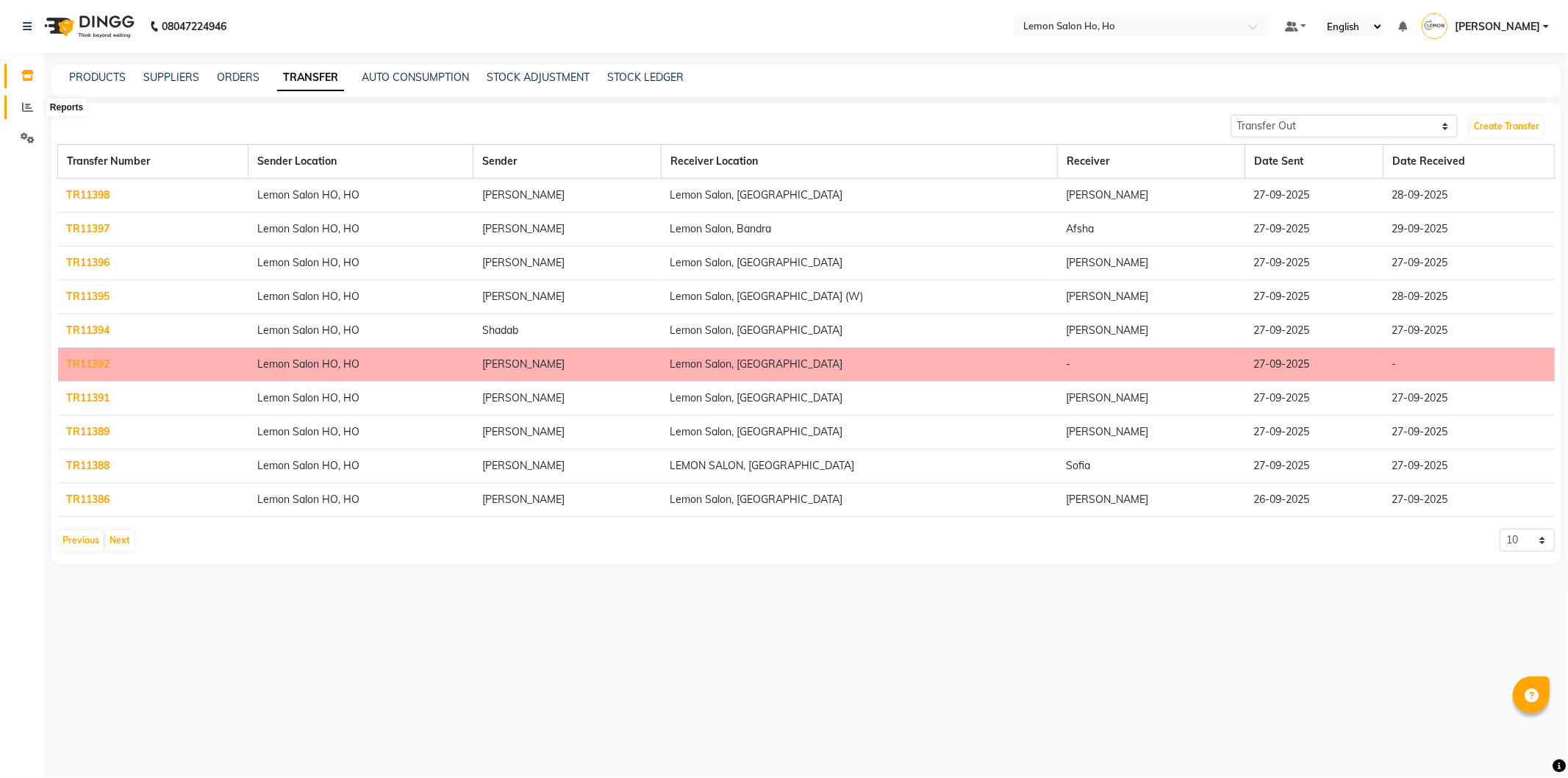
click at [26, 105] on icon at bounding box center [28, 107] width 11 height 11
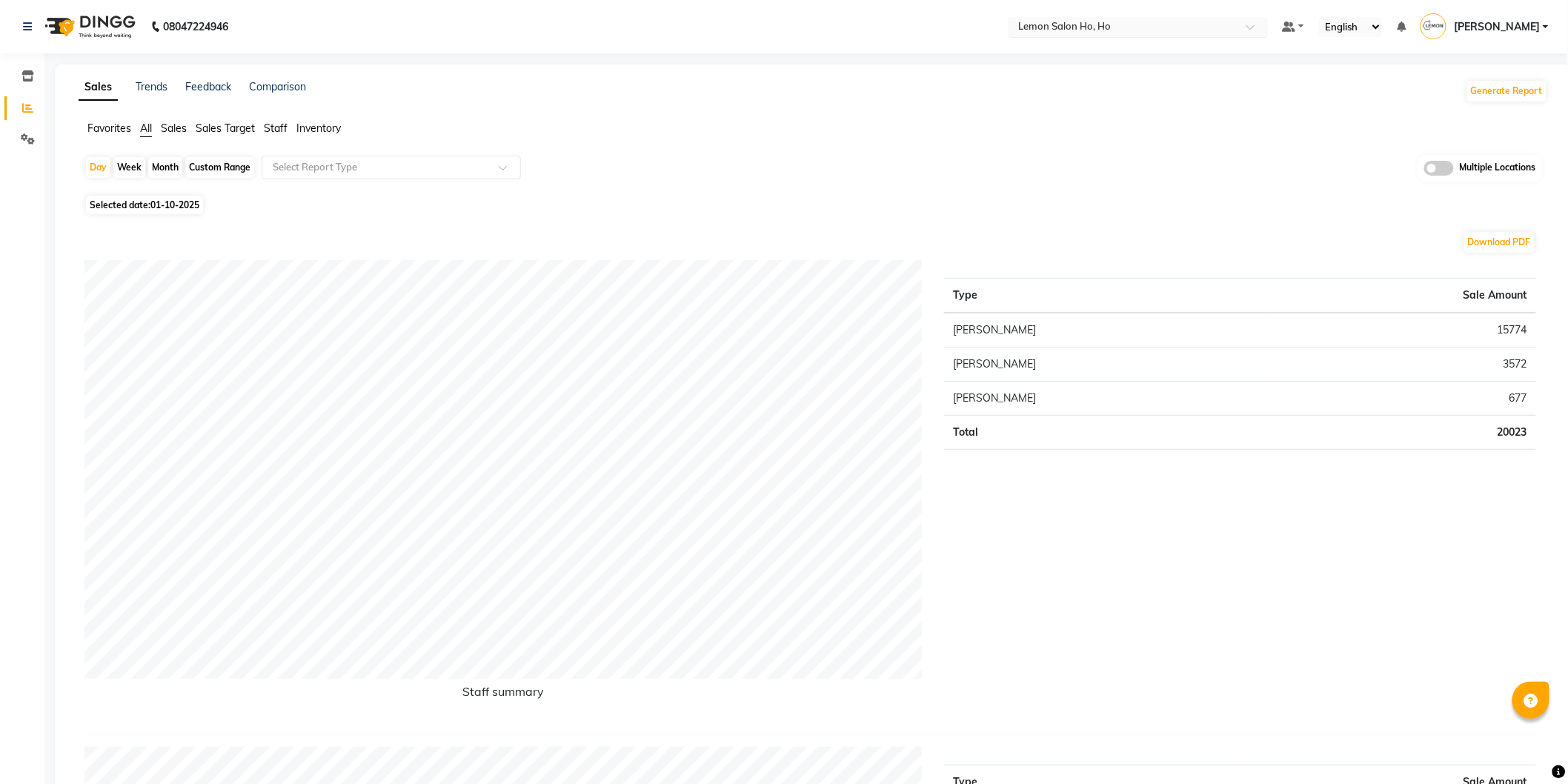
click at [1249, 30] on span at bounding box center [1255, 31] width 19 height 15
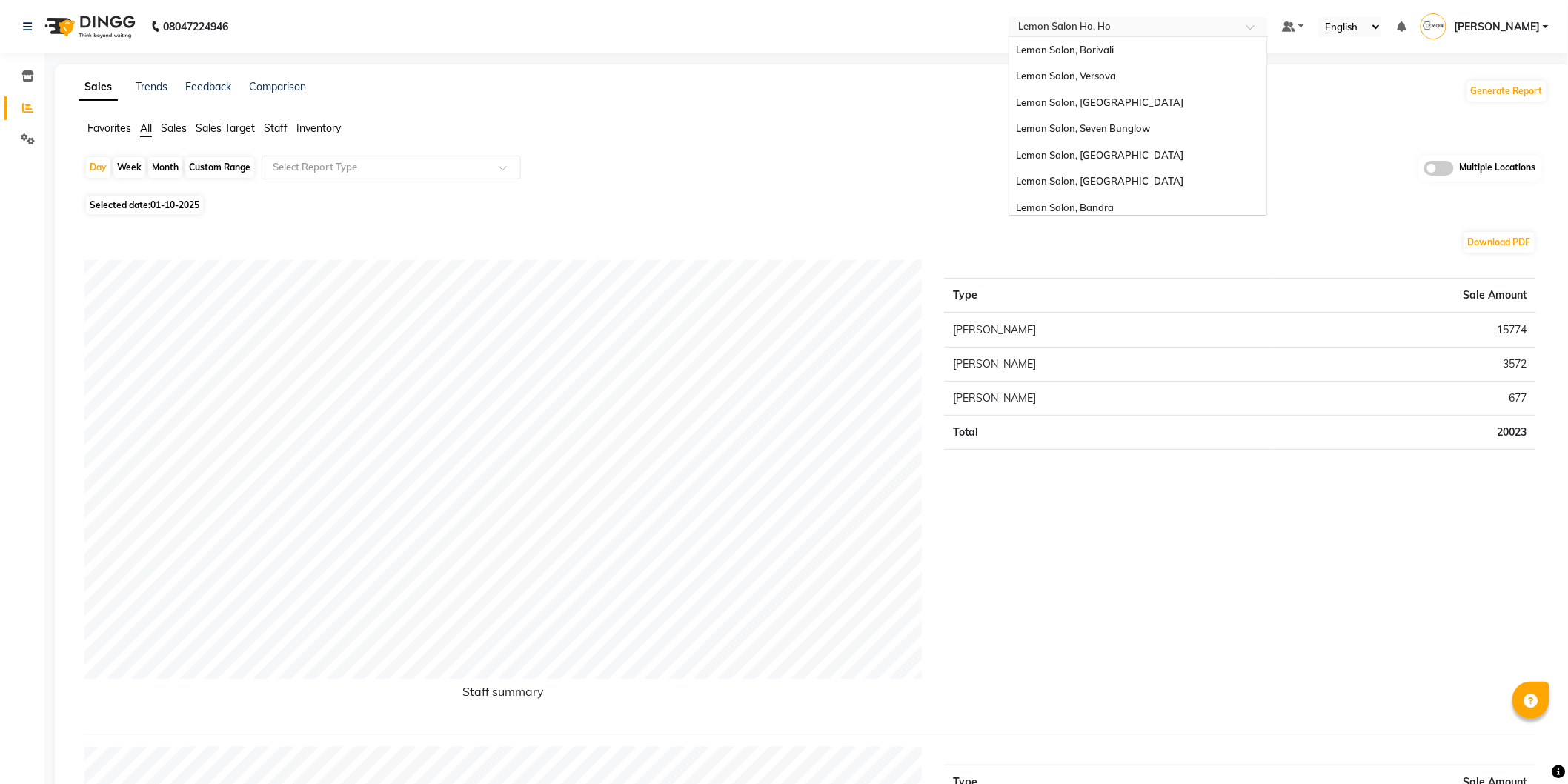
scroll to position [137, 0]
click at [1102, 43] on span "Lemon Salon, Kandivali" at bounding box center [1100, 43] width 168 height 11
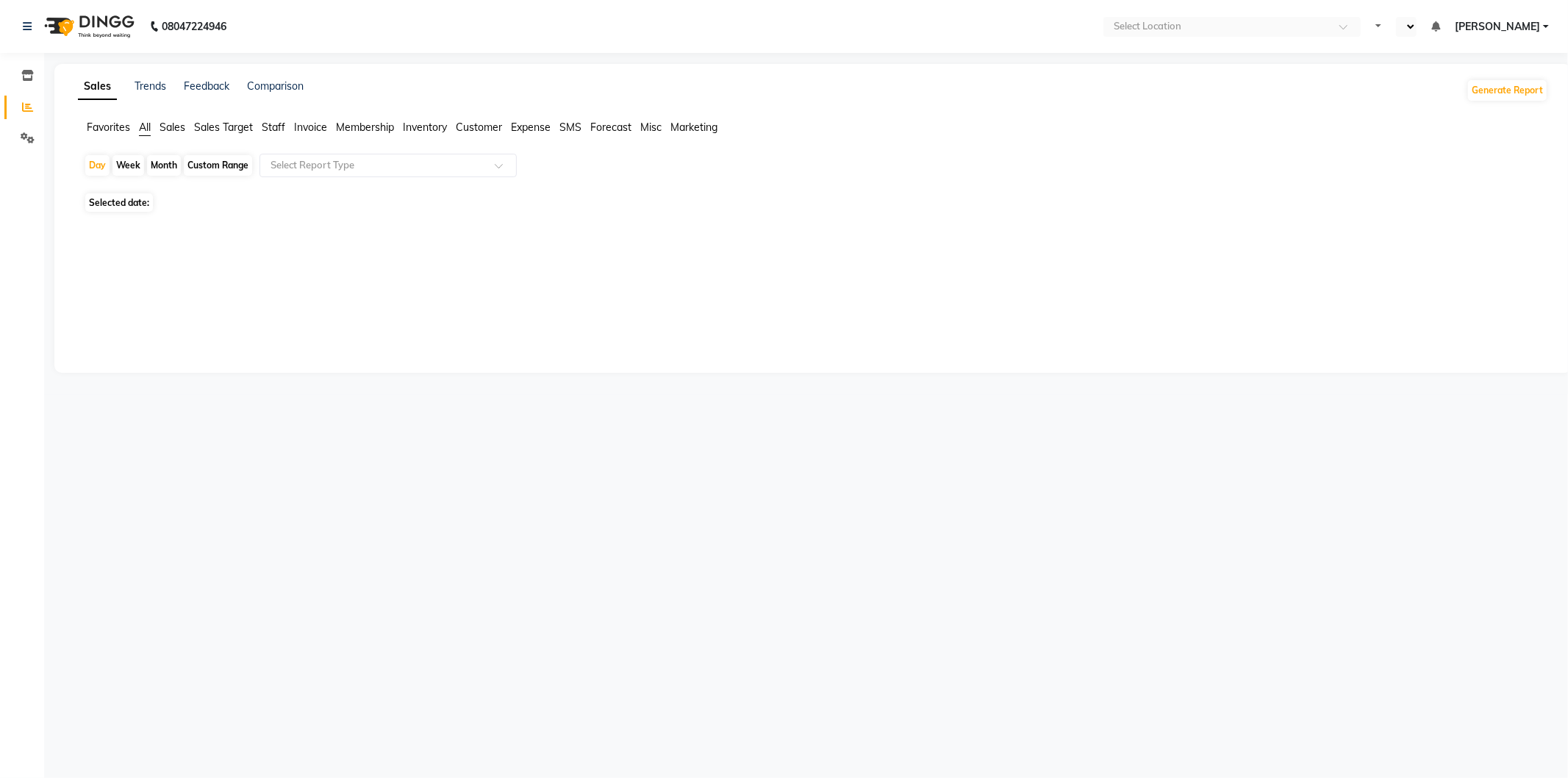
select select "en"
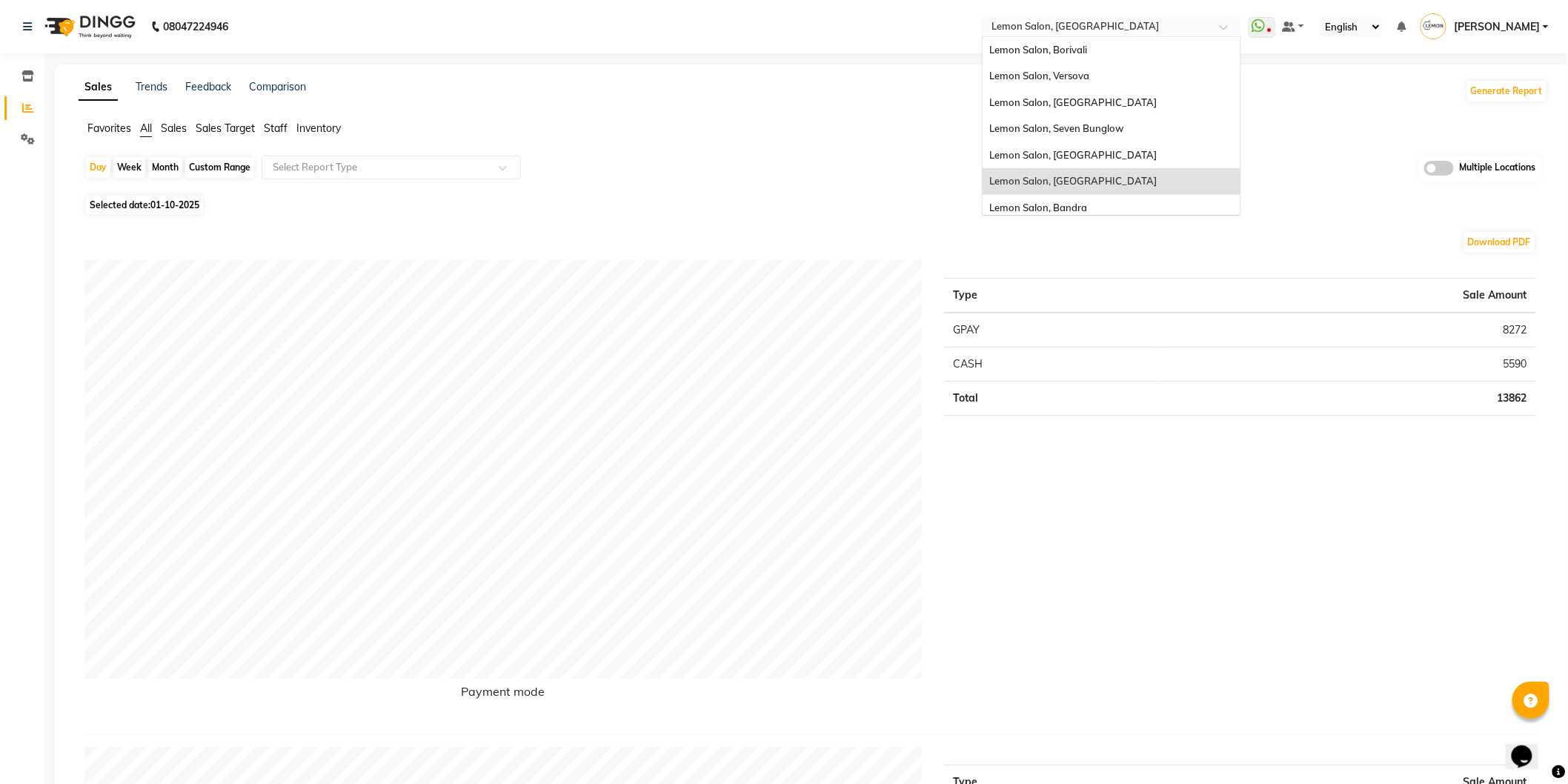
click at [1220, 26] on span at bounding box center [1228, 31] width 19 height 15
click at [1075, 54] on span "Lemon Salon, Borivali" at bounding box center [1038, 49] width 97 height 11
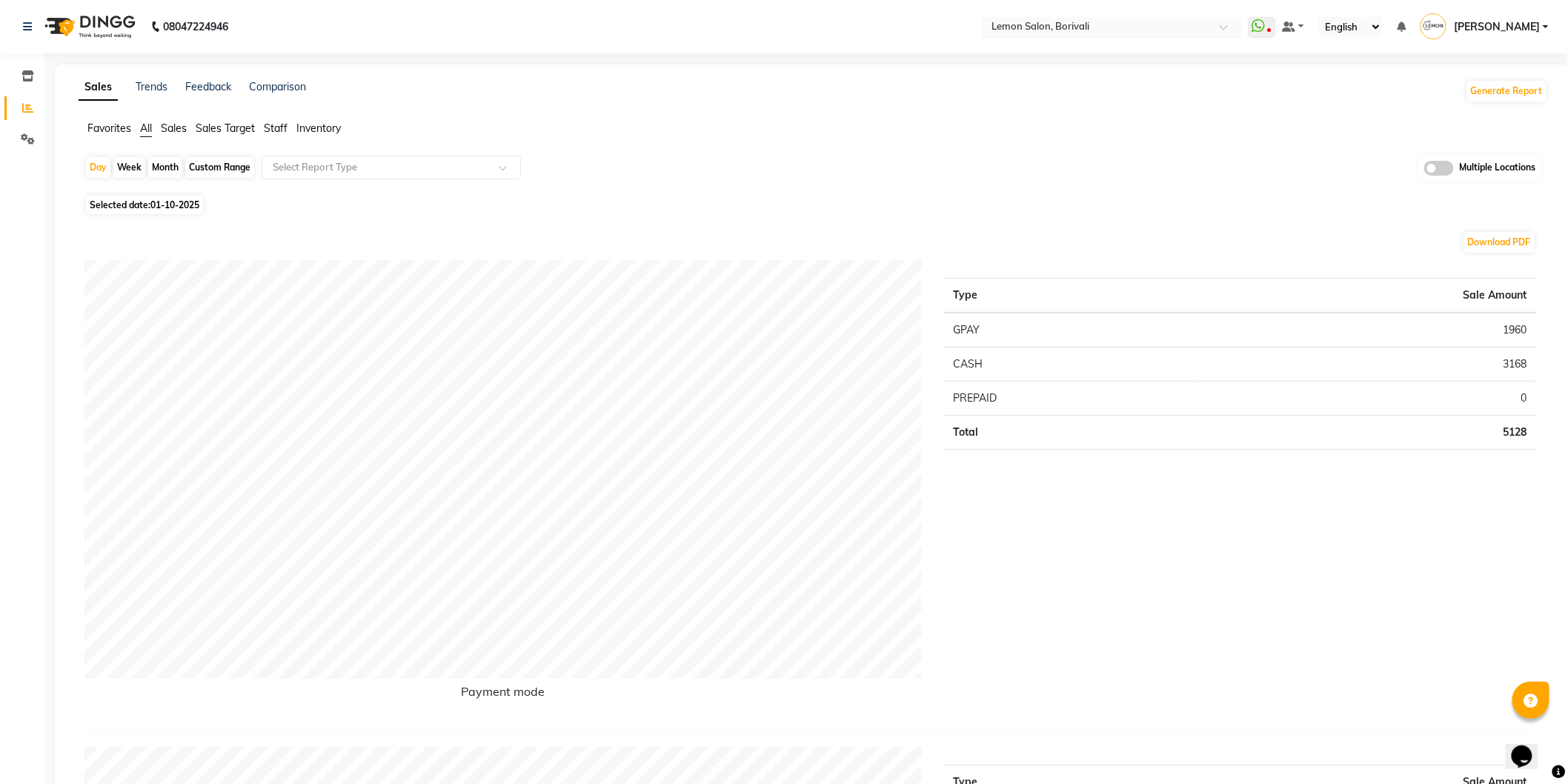
click at [1223, 30] on span at bounding box center [1228, 31] width 19 height 15
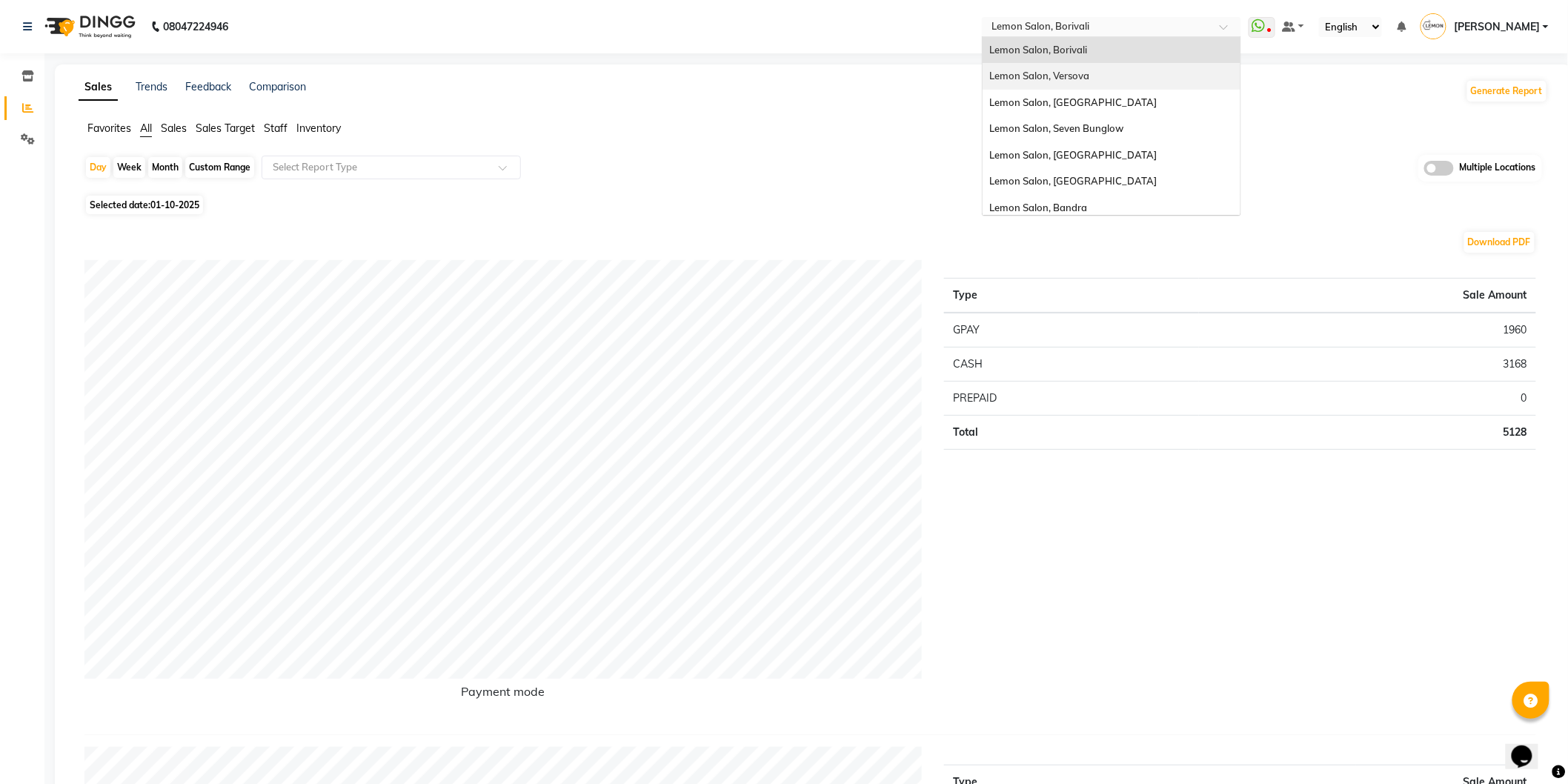
click at [1091, 74] on div "Lemon Salon, Versova" at bounding box center [1111, 76] width 258 height 27
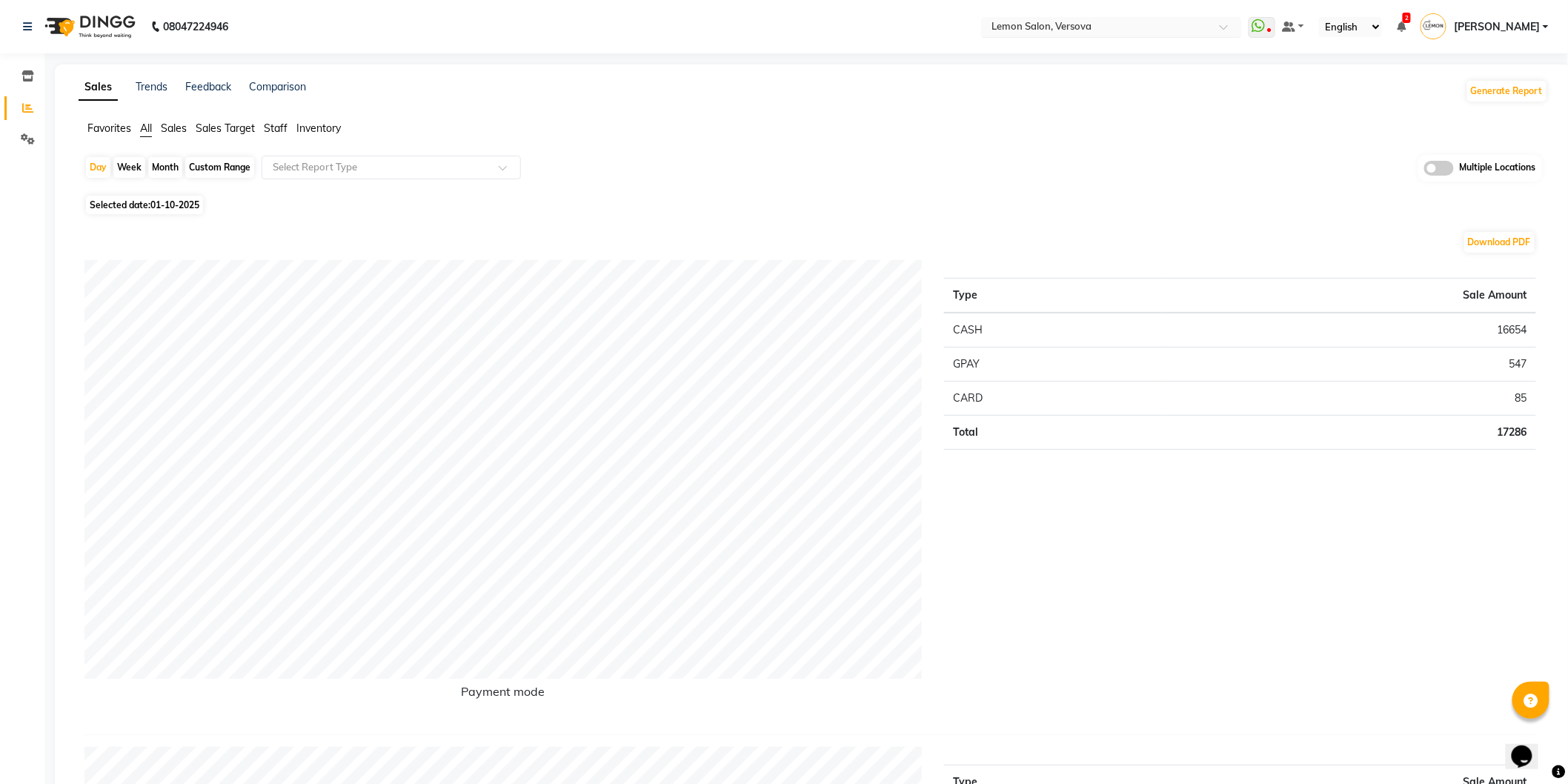
click at [1223, 27] on span at bounding box center [1228, 31] width 19 height 15
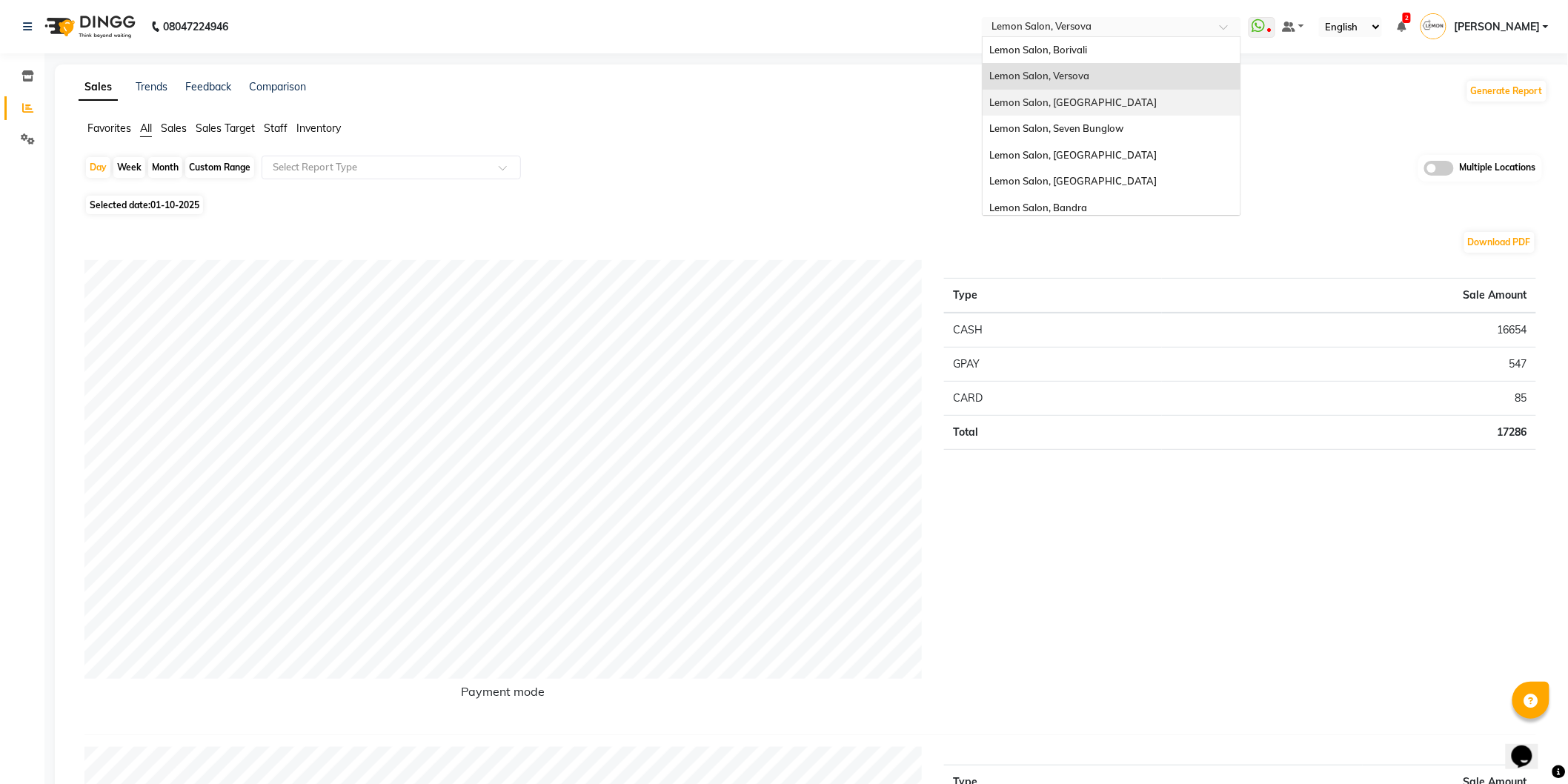
click at [1093, 101] on span "Lemon Salon, [GEOGRAPHIC_DATA]" at bounding box center [1073, 102] width 168 height 11
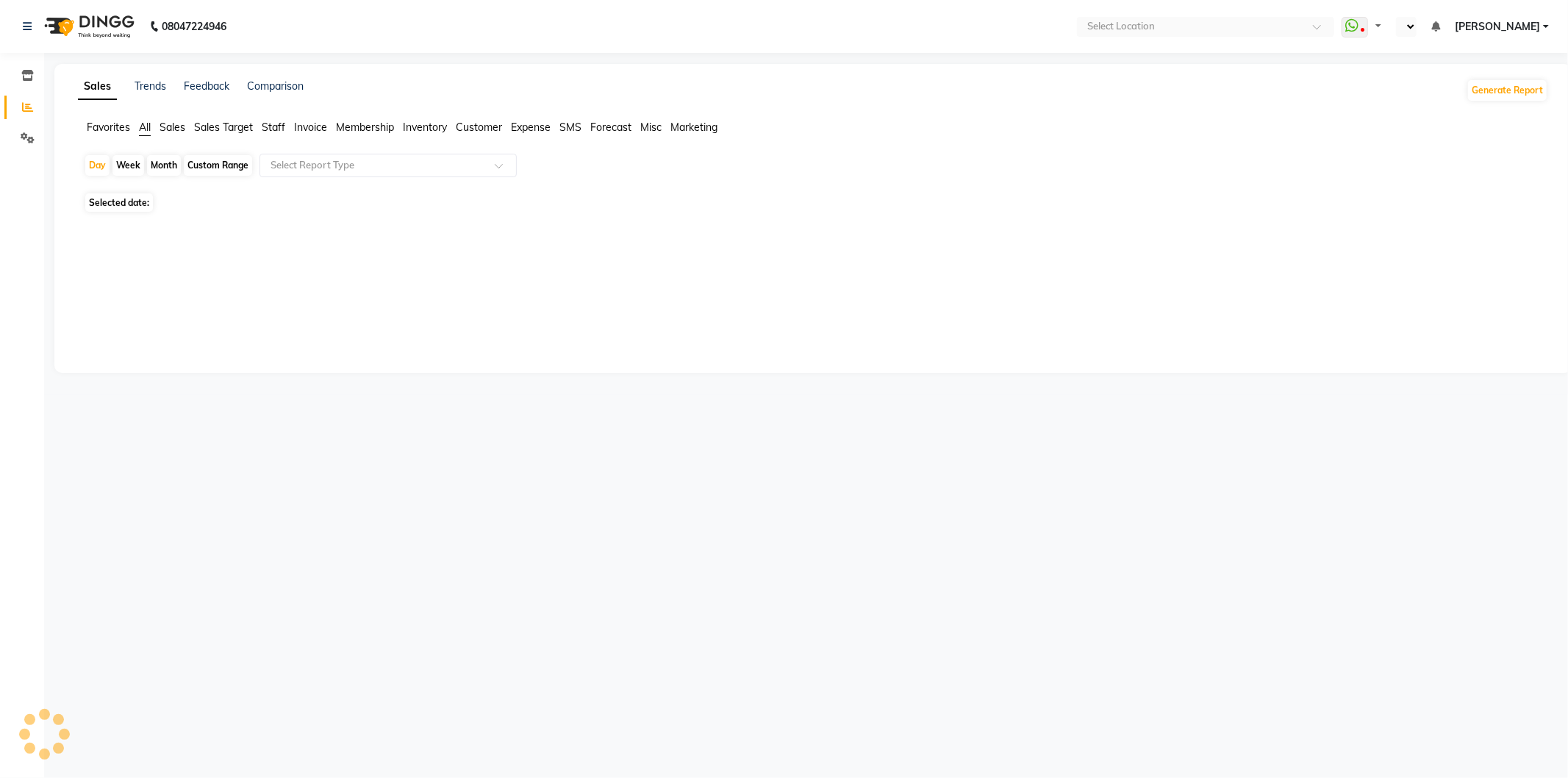
select select "en"
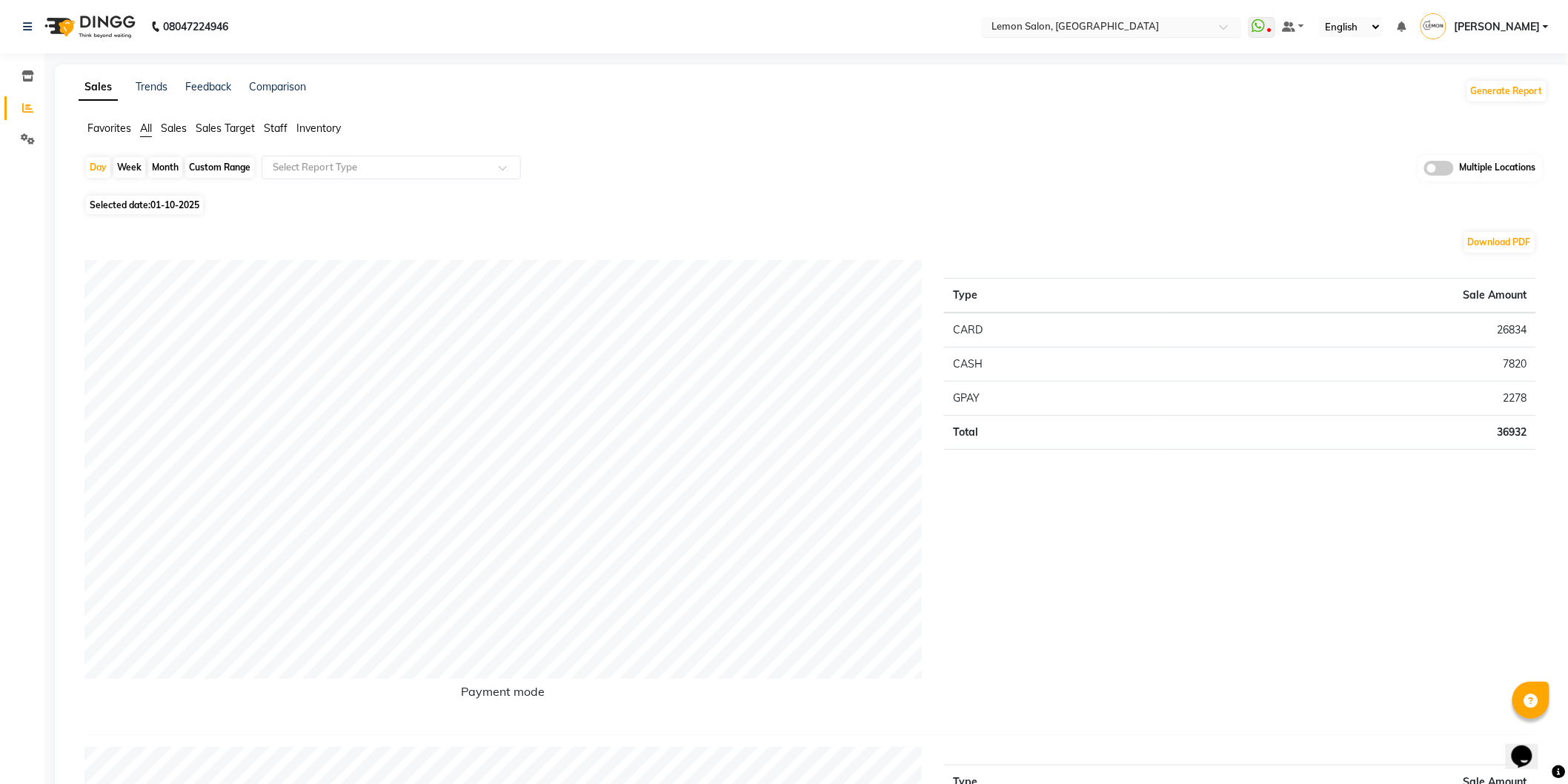
click at [1219, 29] on span at bounding box center [1228, 31] width 19 height 15
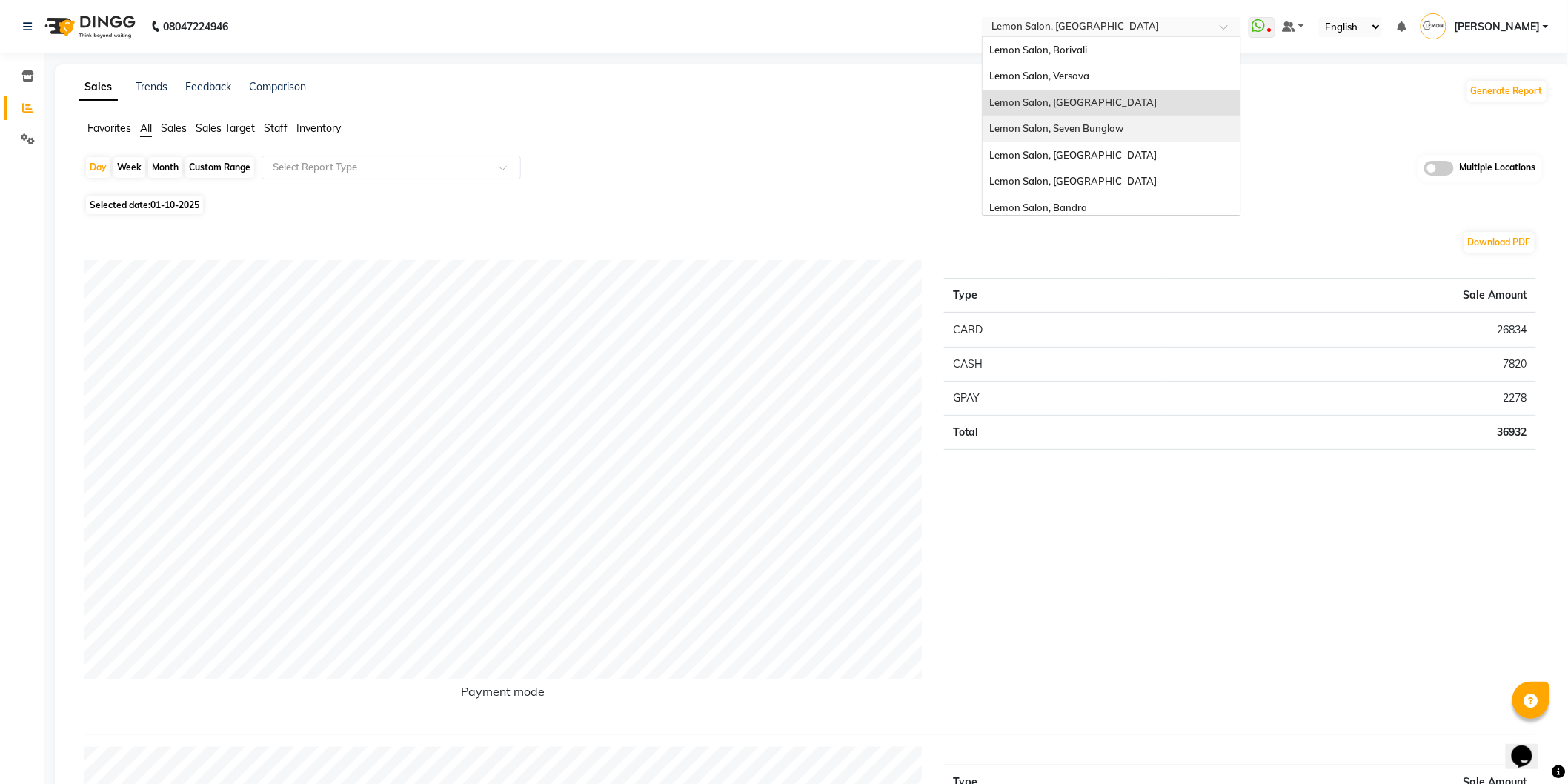
click at [1119, 127] on span "Lemon Salon, Seven Bunglow" at bounding box center [1057, 128] width 134 height 11
click at [1223, 30] on span at bounding box center [1228, 31] width 19 height 15
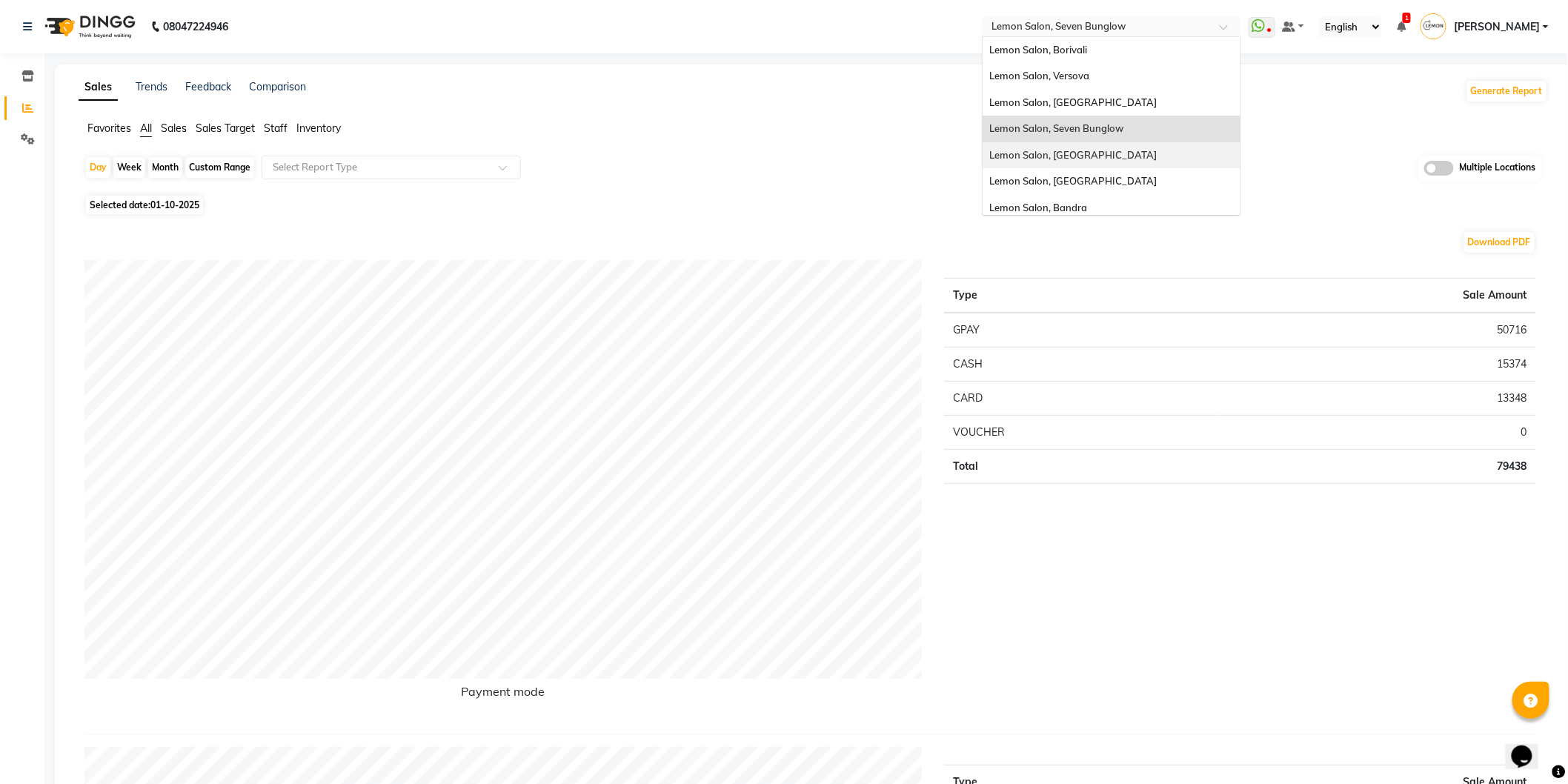
click at [1108, 152] on div "Lemon Salon, [GEOGRAPHIC_DATA]" at bounding box center [1111, 155] width 258 height 27
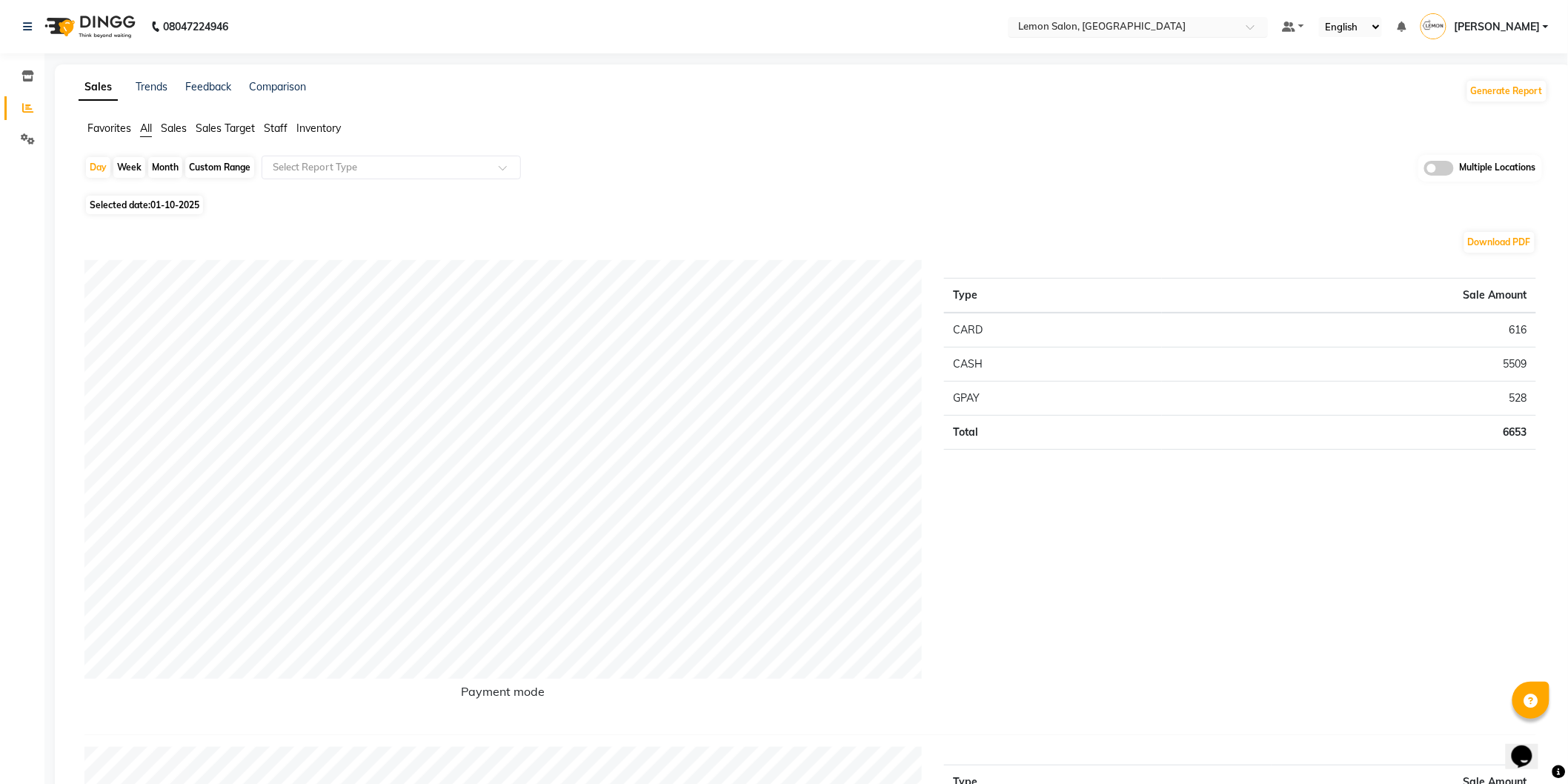
click at [1254, 25] on span at bounding box center [1255, 31] width 19 height 15
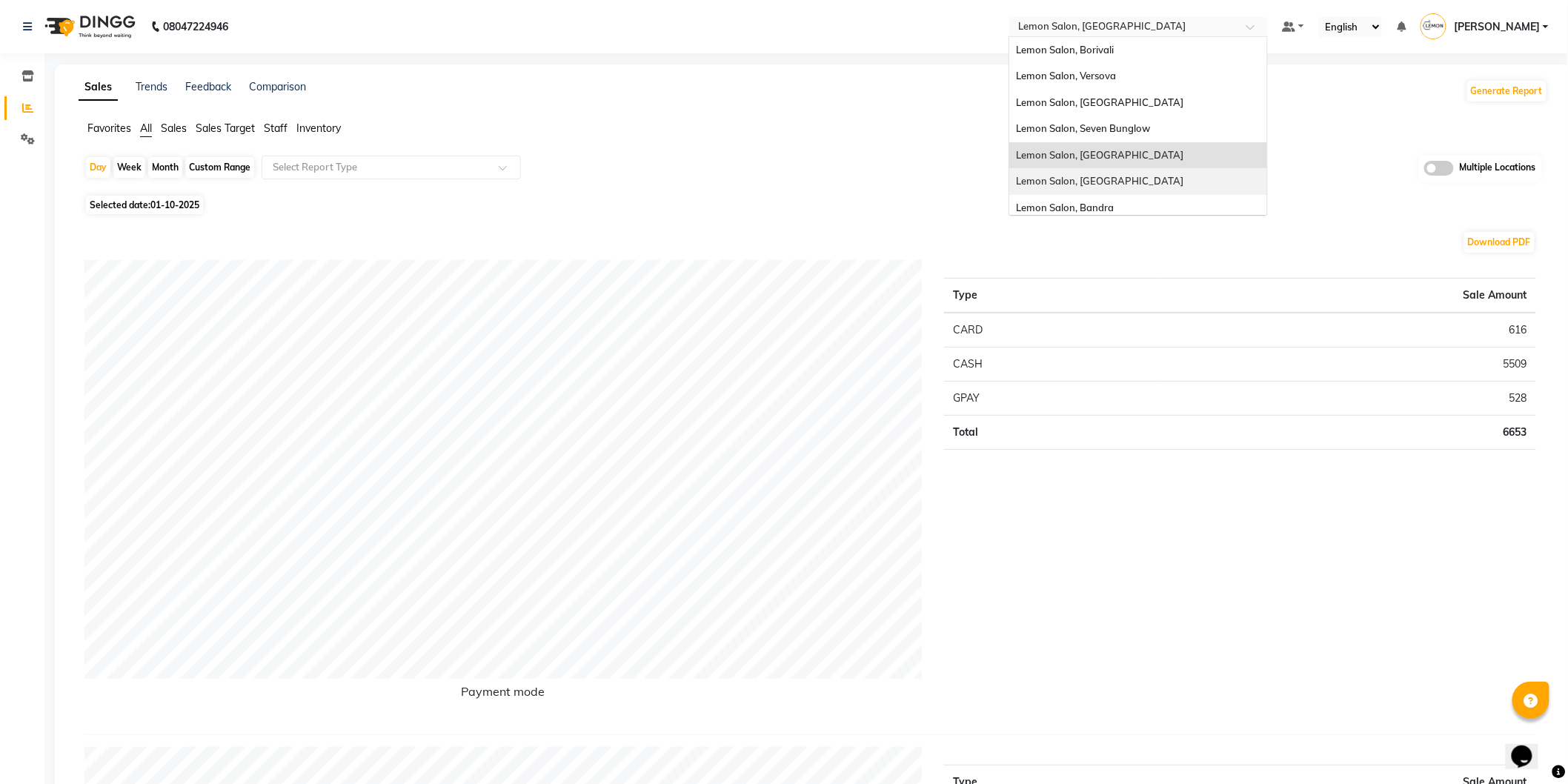
click at [1129, 181] on div "Lemon Salon, [GEOGRAPHIC_DATA]" at bounding box center [1138, 181] width 258 height 27
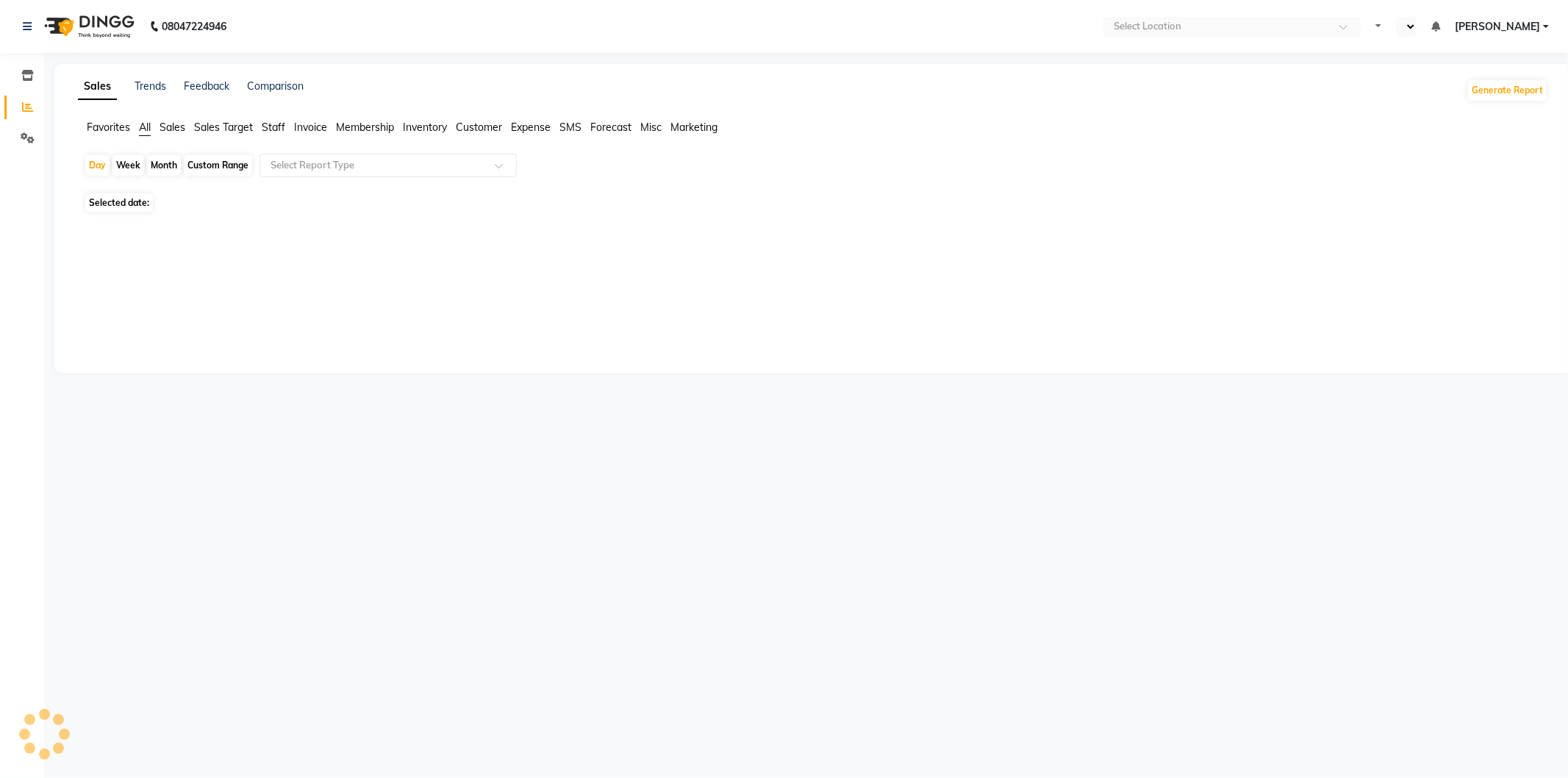
select select "en"
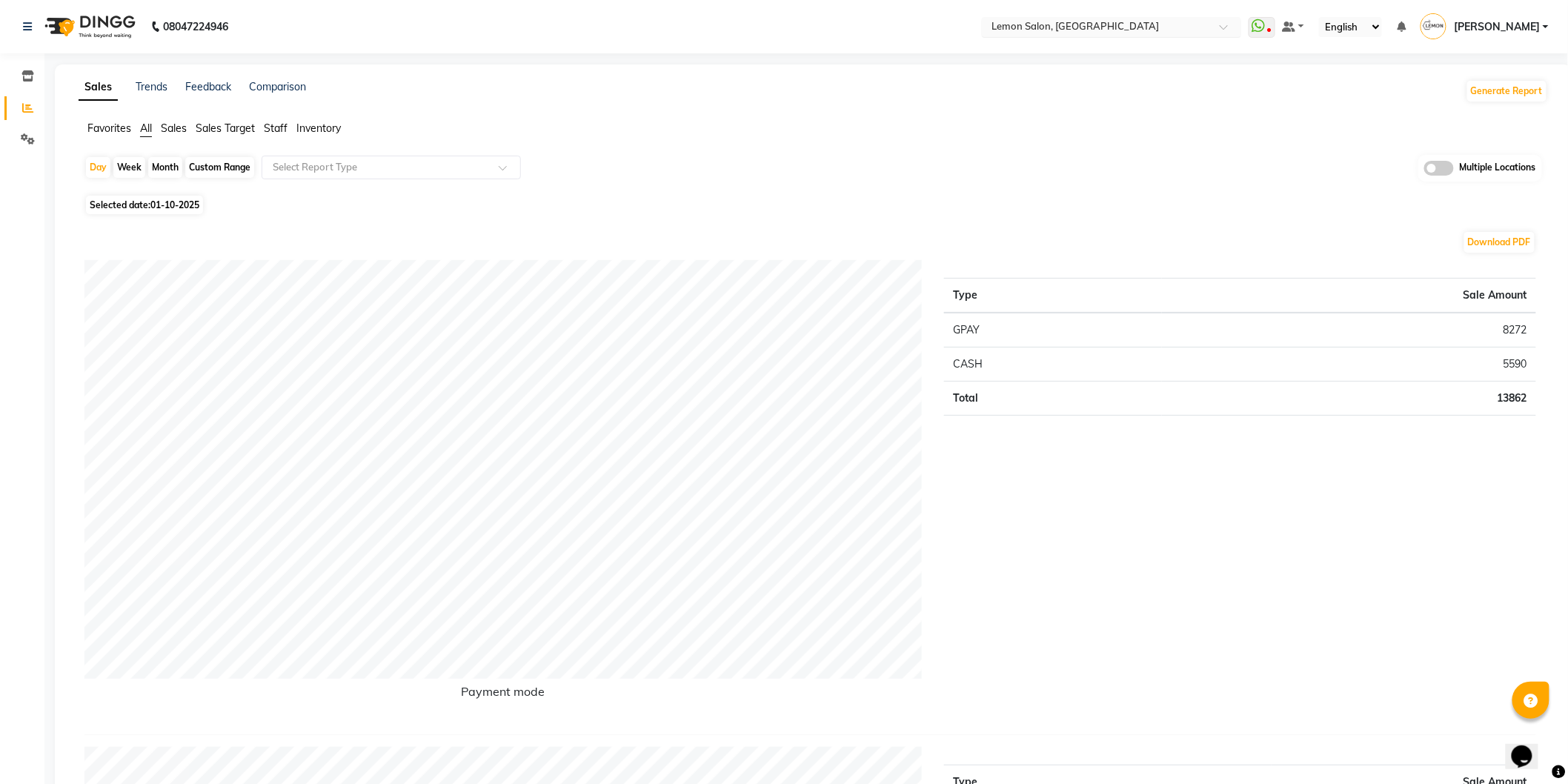
click at [1221, 28] on span at bounding box center [1228, 31] width 19 height 15
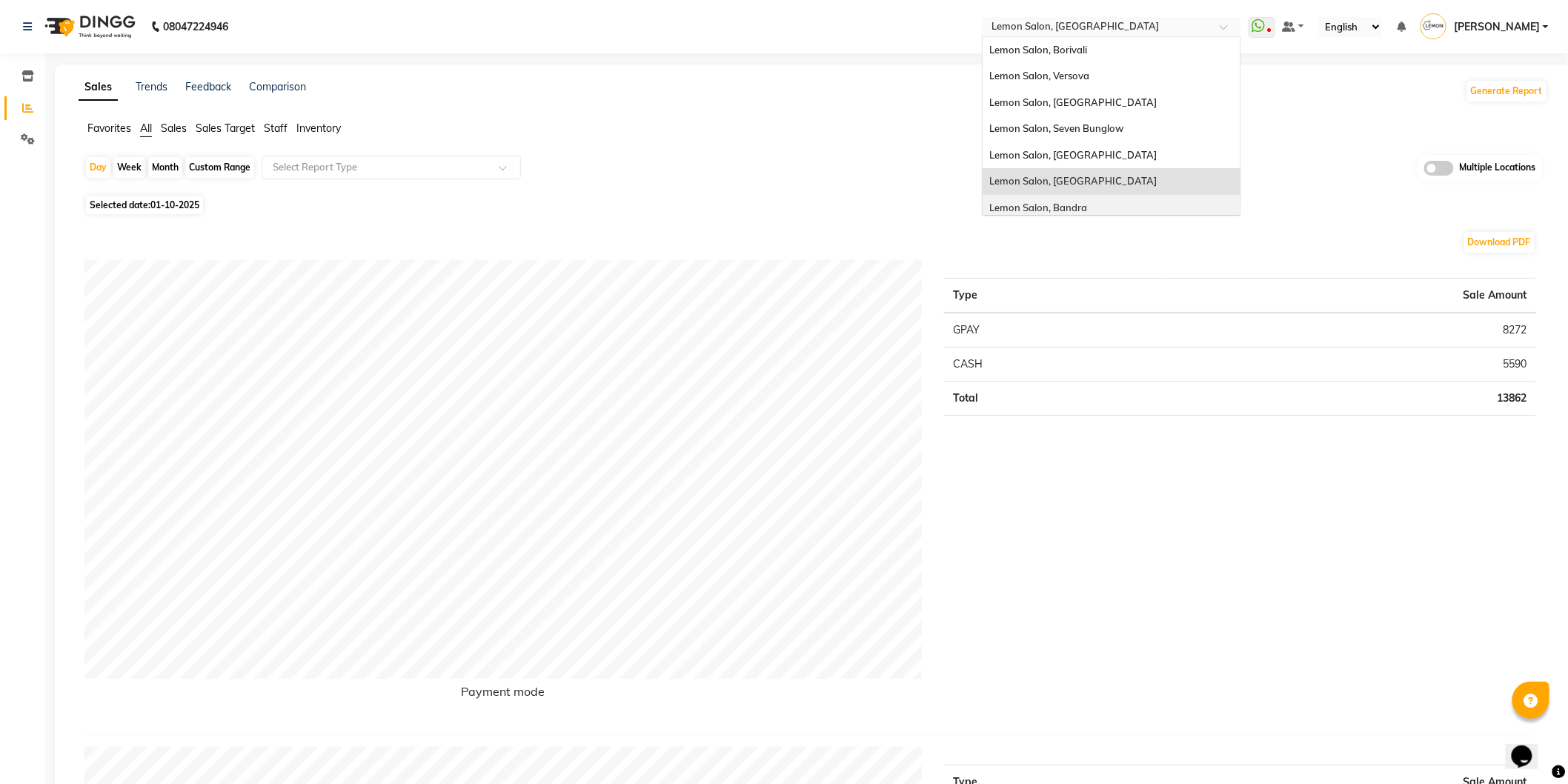
click at [1083, 201] on span "Lemon Salon, Bandra" at bounding box center [1038, 207] width 97 height 11
click at [1221, 29] on span at bounding box center [1228, 31] width 19 height 15
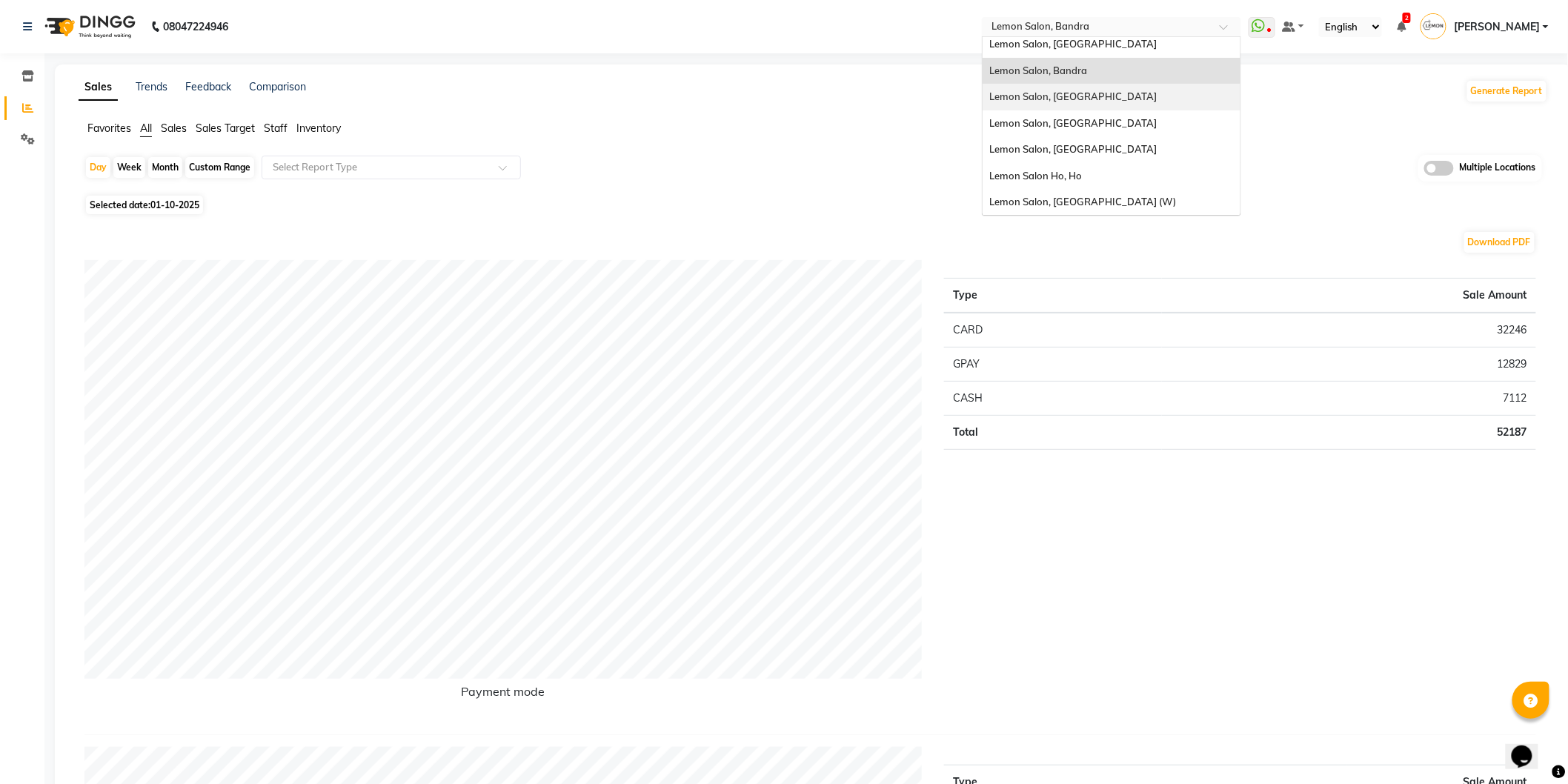
click at [1104, 92] on div "Lemon Salon, [GEOGRAPHIC_DATA]" at bounding box center [1111, 97] width 258 height 27
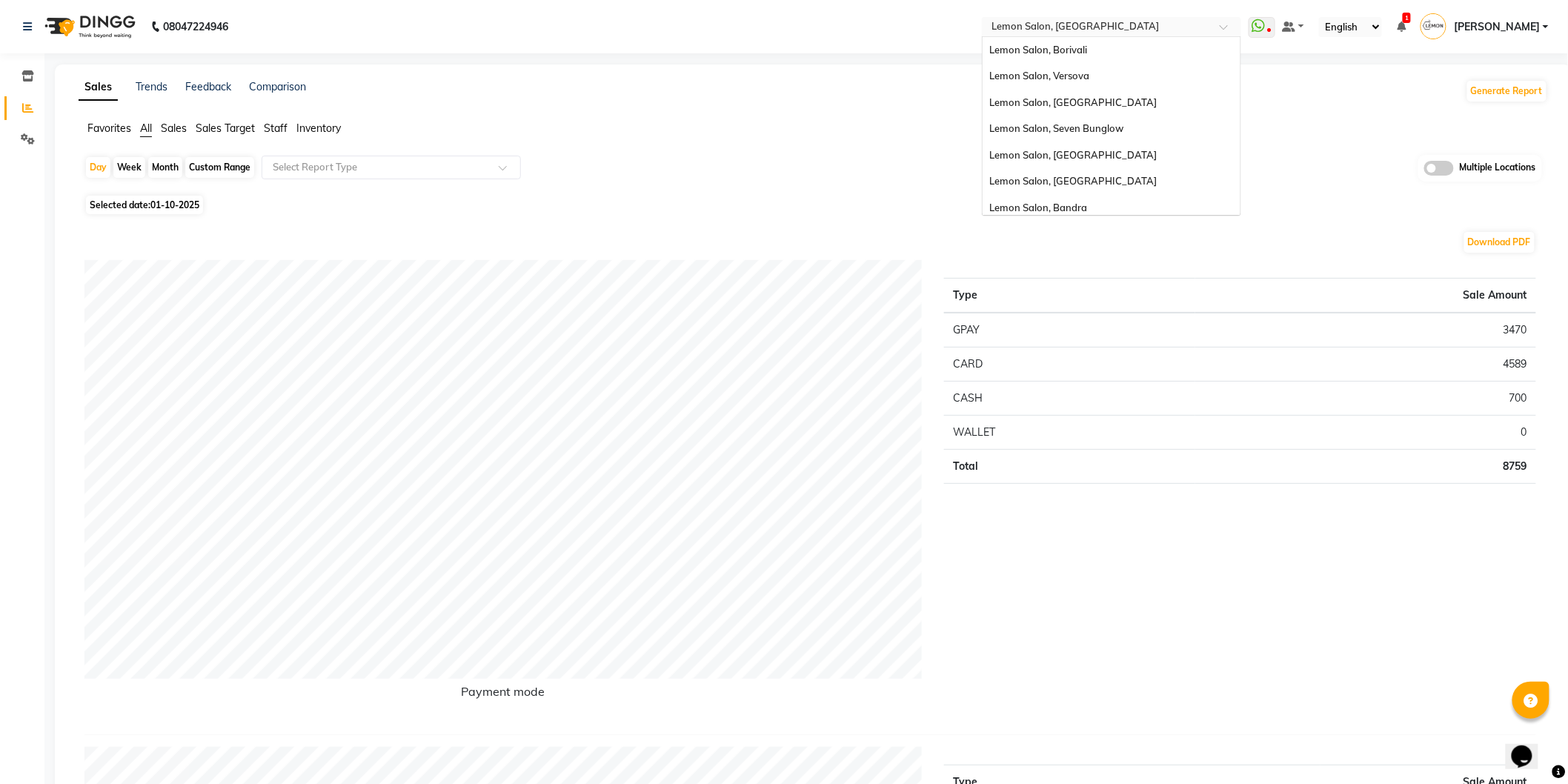
click at [1219, 27] on span at bounding box center [1228, 31] width 19 height 15
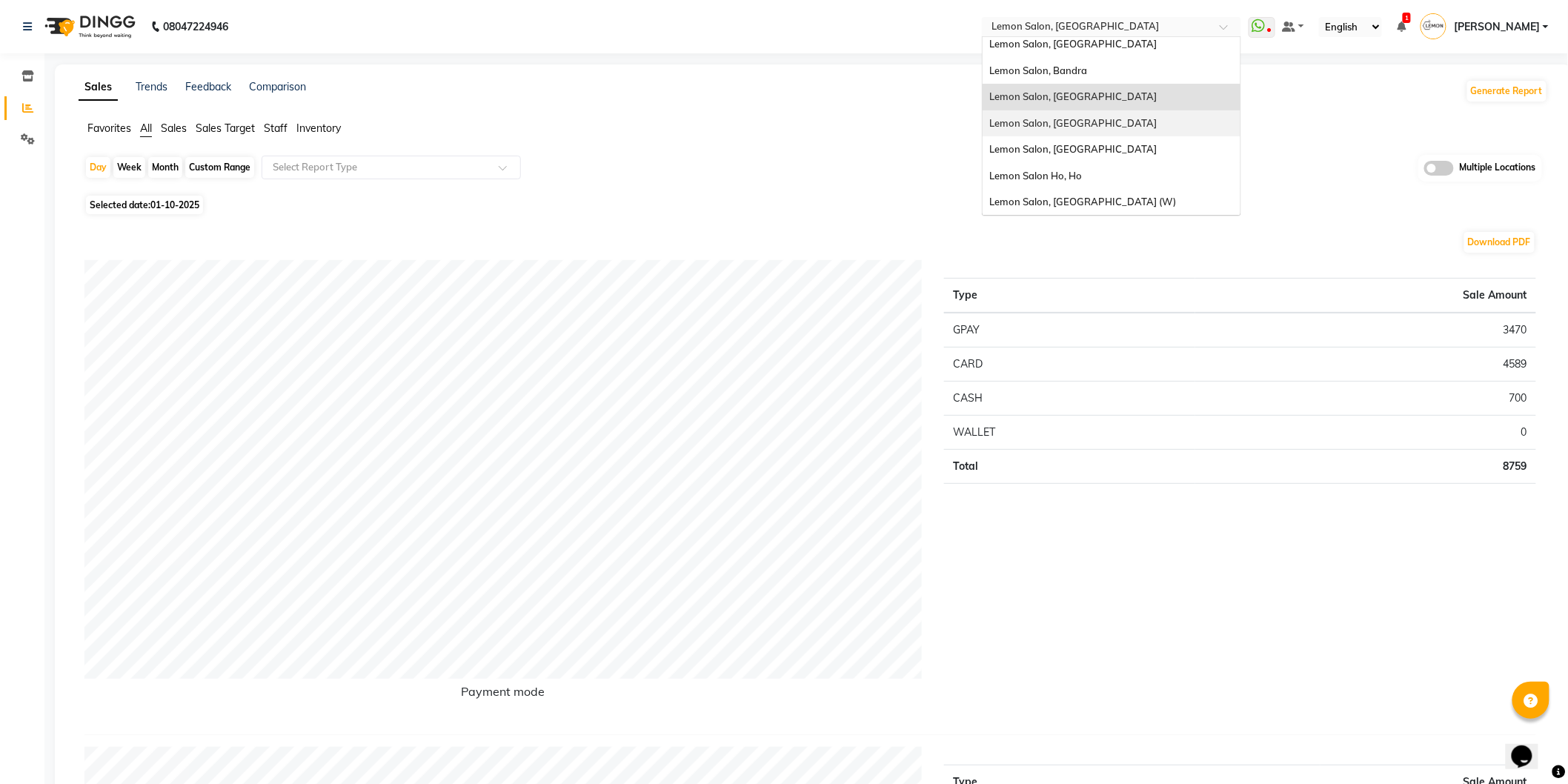
click at [1110, 121] on span "Lemon Salon, [GEOGRAPHIC_DATA]" at bounding box center [1073, 123] width 168 height 11
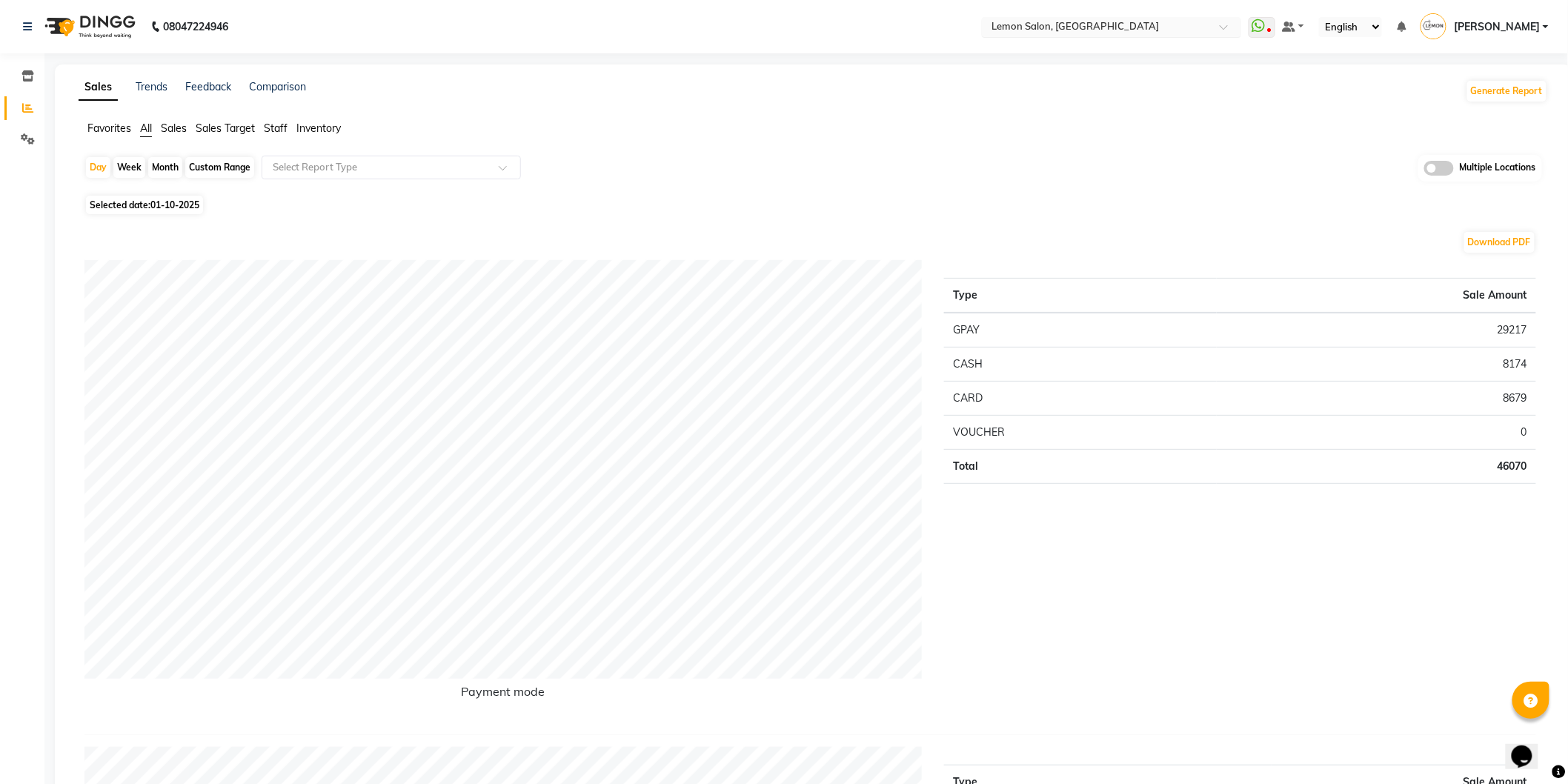
click at [1223, 26] on span at bounding box center [1228, 31] width 19 height 15
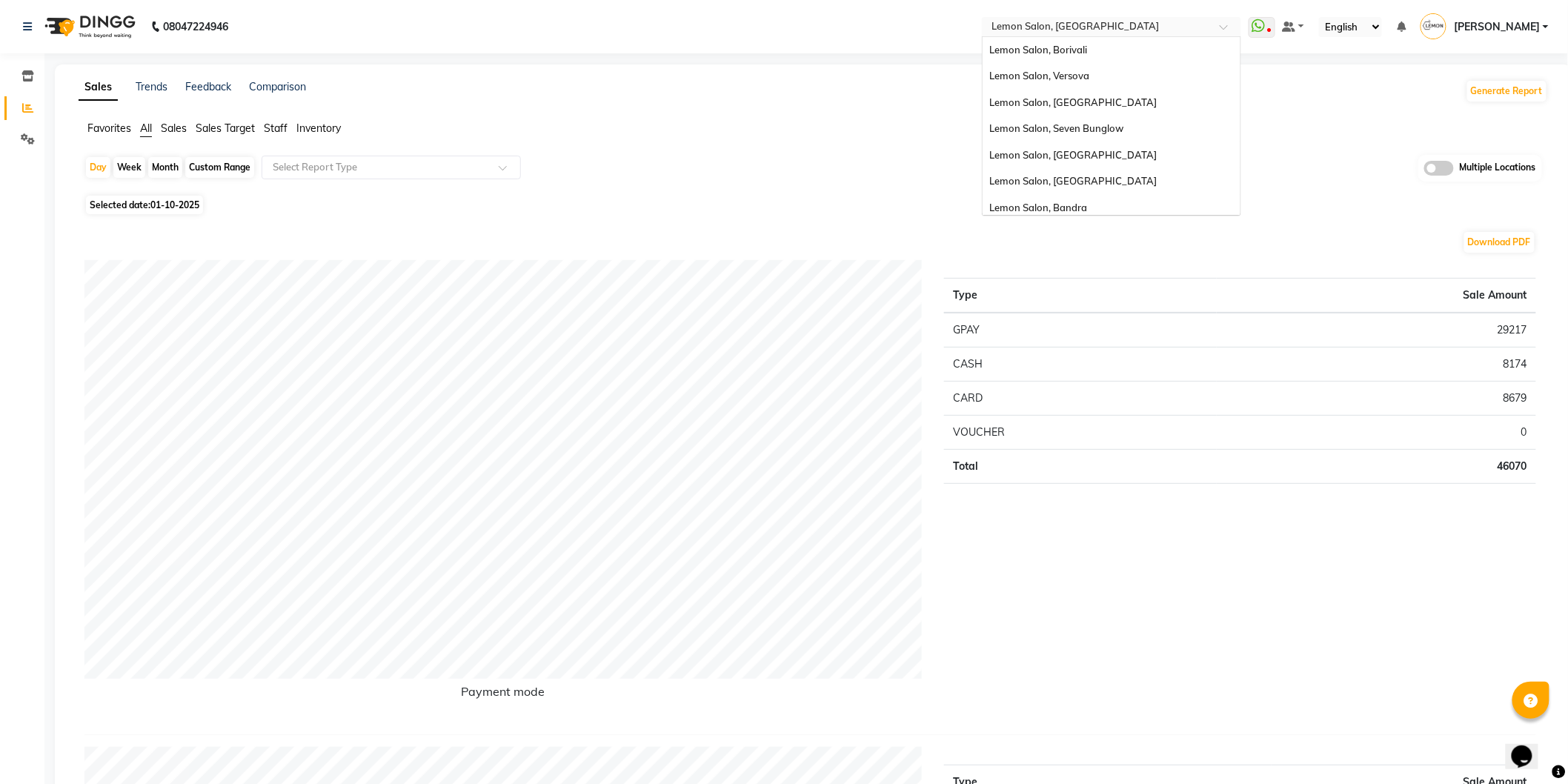
scroll to position [137, 0]
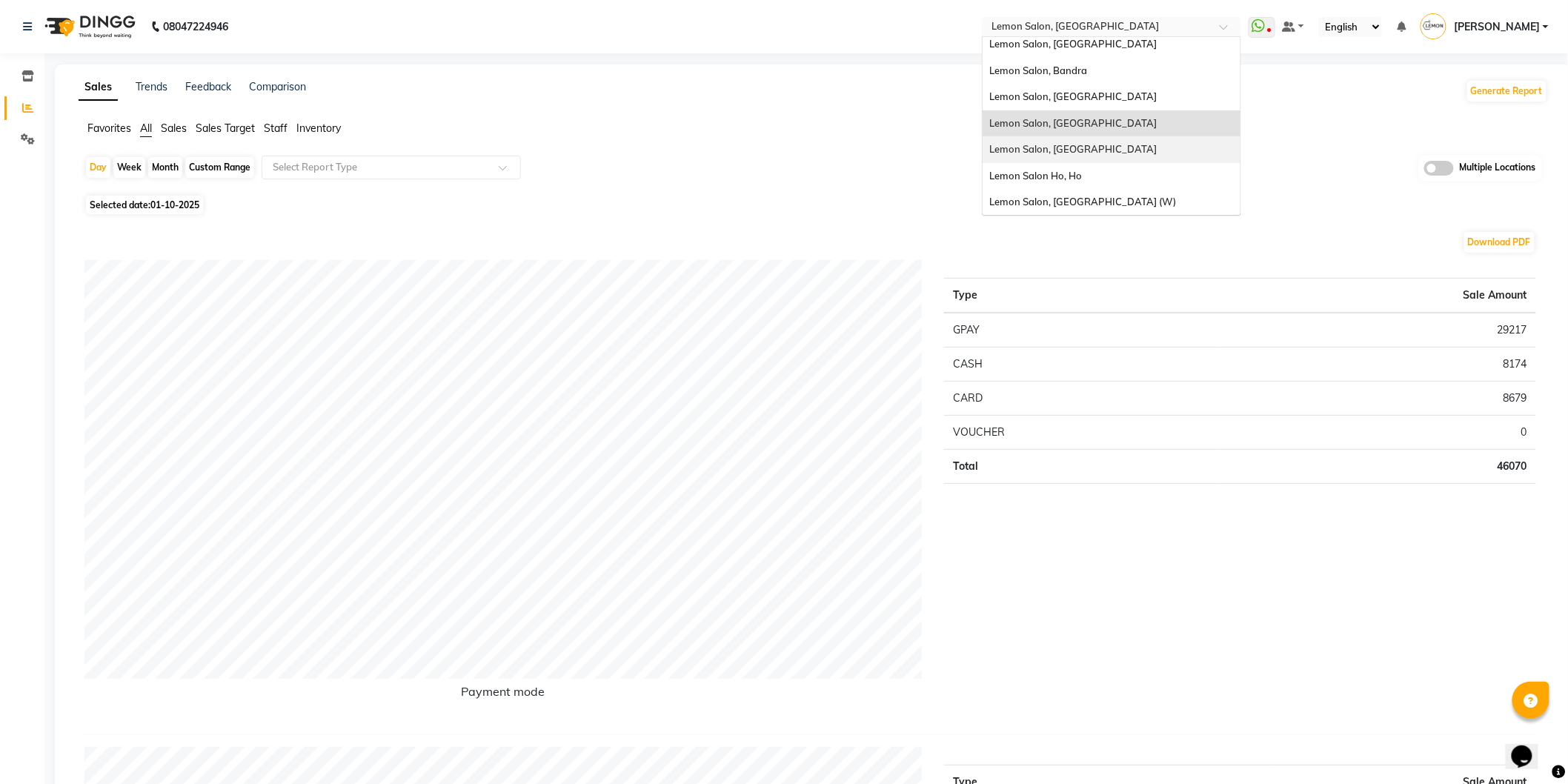
click at [1093, 148] on span "Lemon Salon, Oshiwara" at bounding box center [1073, 149] width 168 height 11
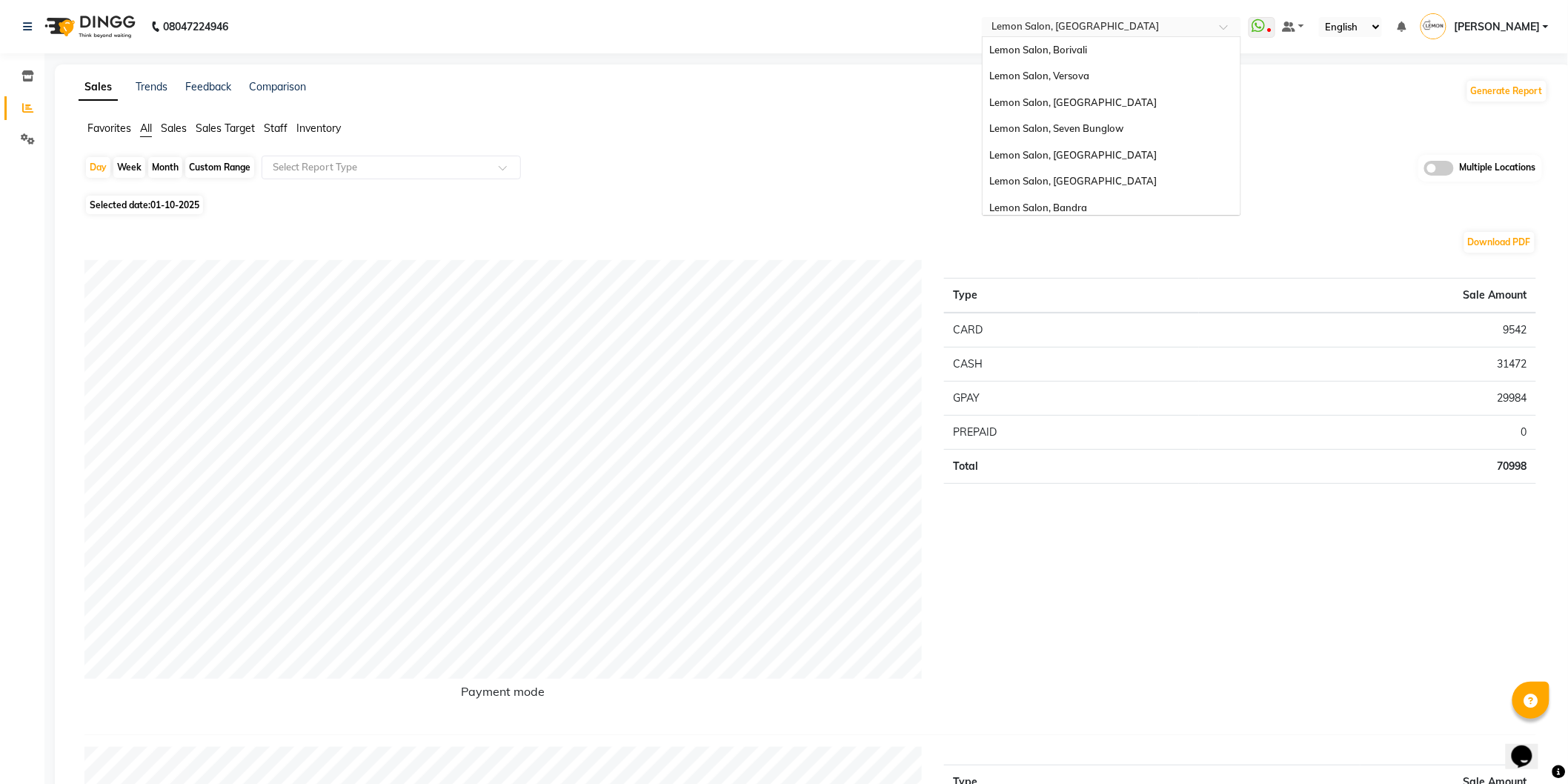
click at [1223, 29] on span at bounding box center [1228, 31] width 19 height 15
click at [1091, 201] on span "Lemon Salon, [GEOGRAPHIC_DATA] (W)" at bounding box center [1083, 201] width 187 height 11
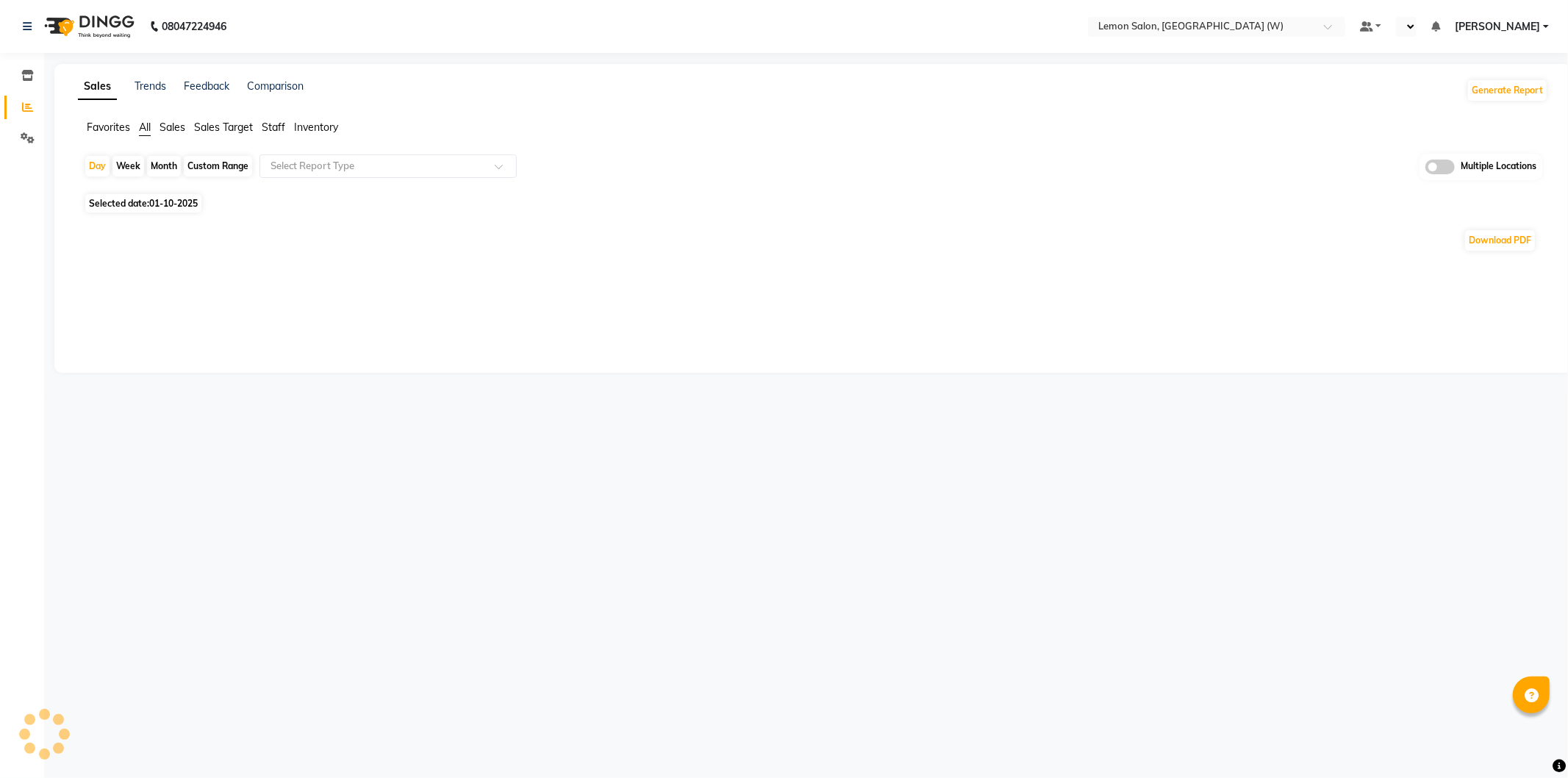
select select "en"
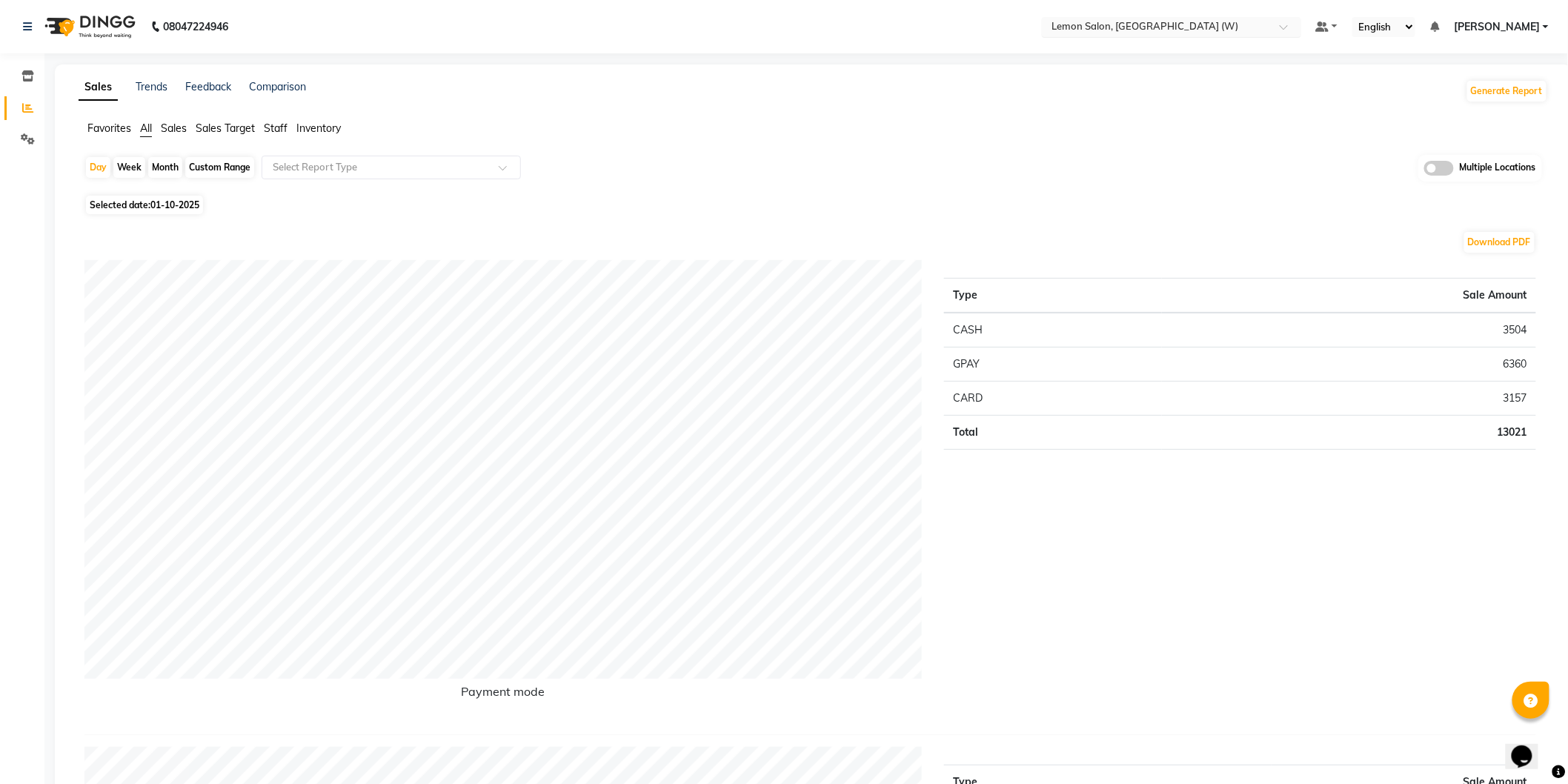
click at [1286, 26] on span at bounding box center [1288, 31] width 19 height 15
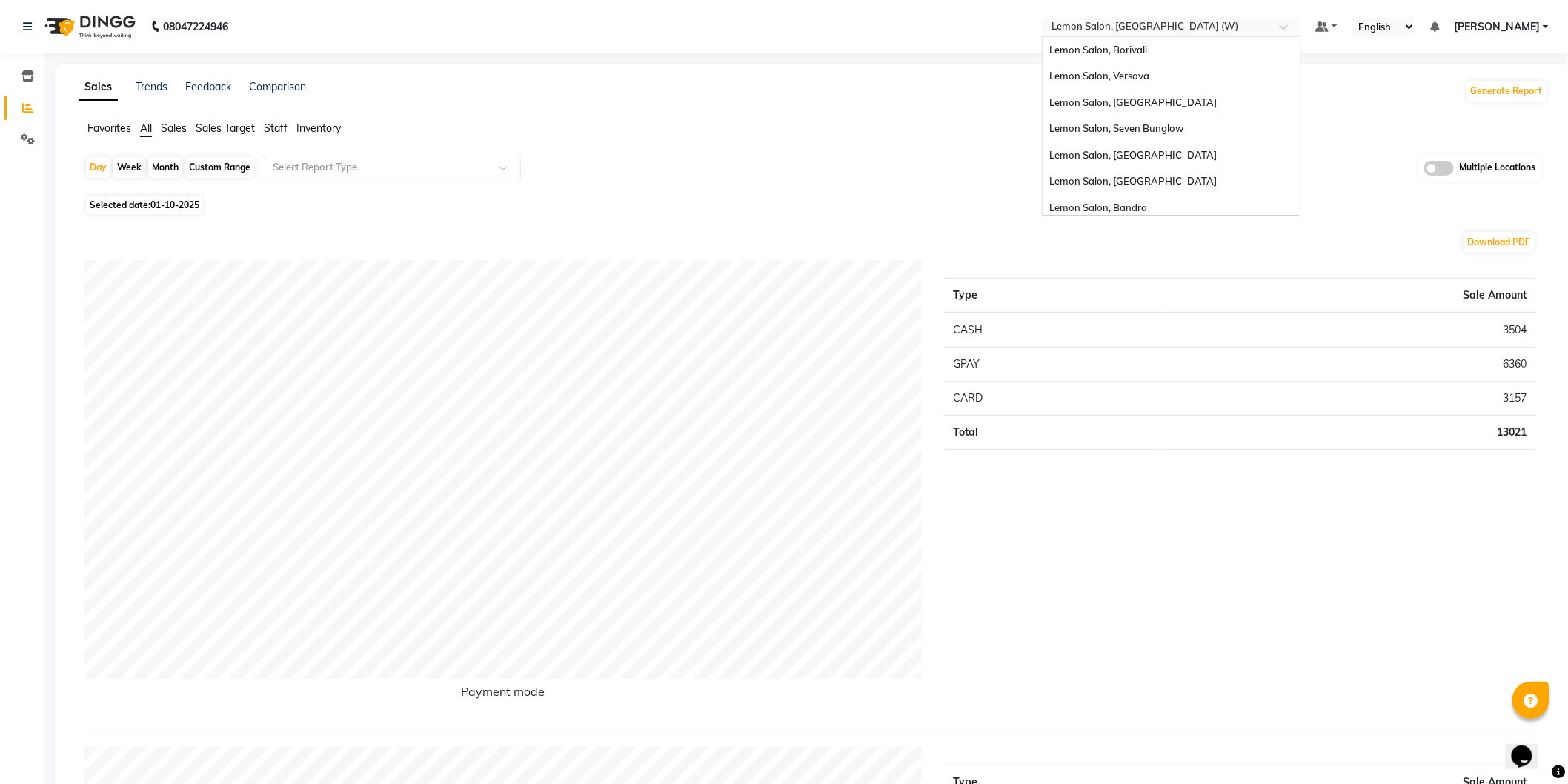
scroll to position [137, 0]
click at [1115, 169] on span "Lemon Salon Ho, Ho" at bounding box center [1096, 175] width 92 height 11
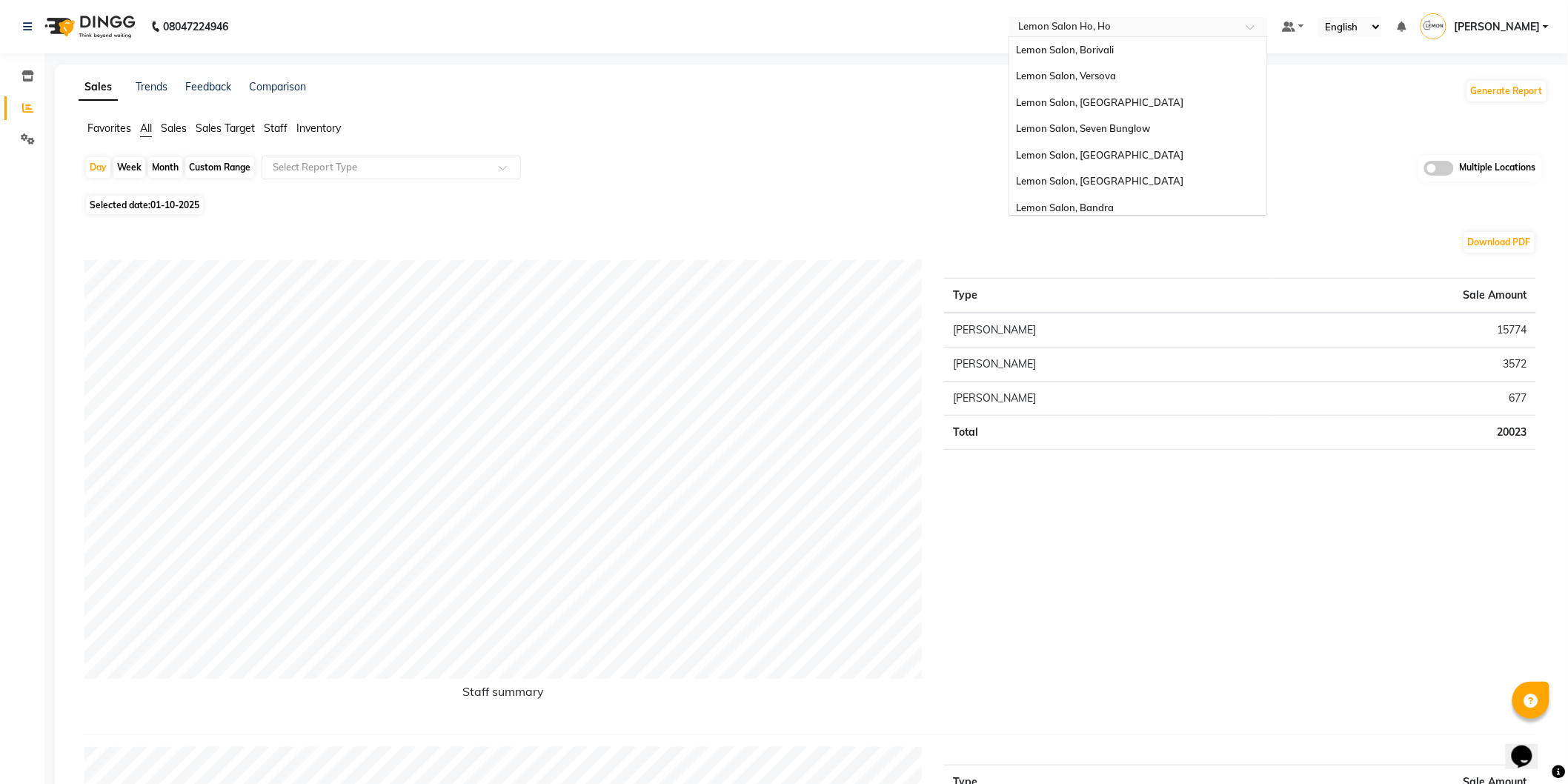
click at [1247, 26] on span at bounding box center [1255, 31] width 19 height 15
click at [1115, 97] on span "Lemon Salon, [GEOGRAPHIC_DATA]" at bounding box center [1100, 96] width 168 height 11
click at [1223, 26] on span at bounding box center [1228, 31] width 19 height 15
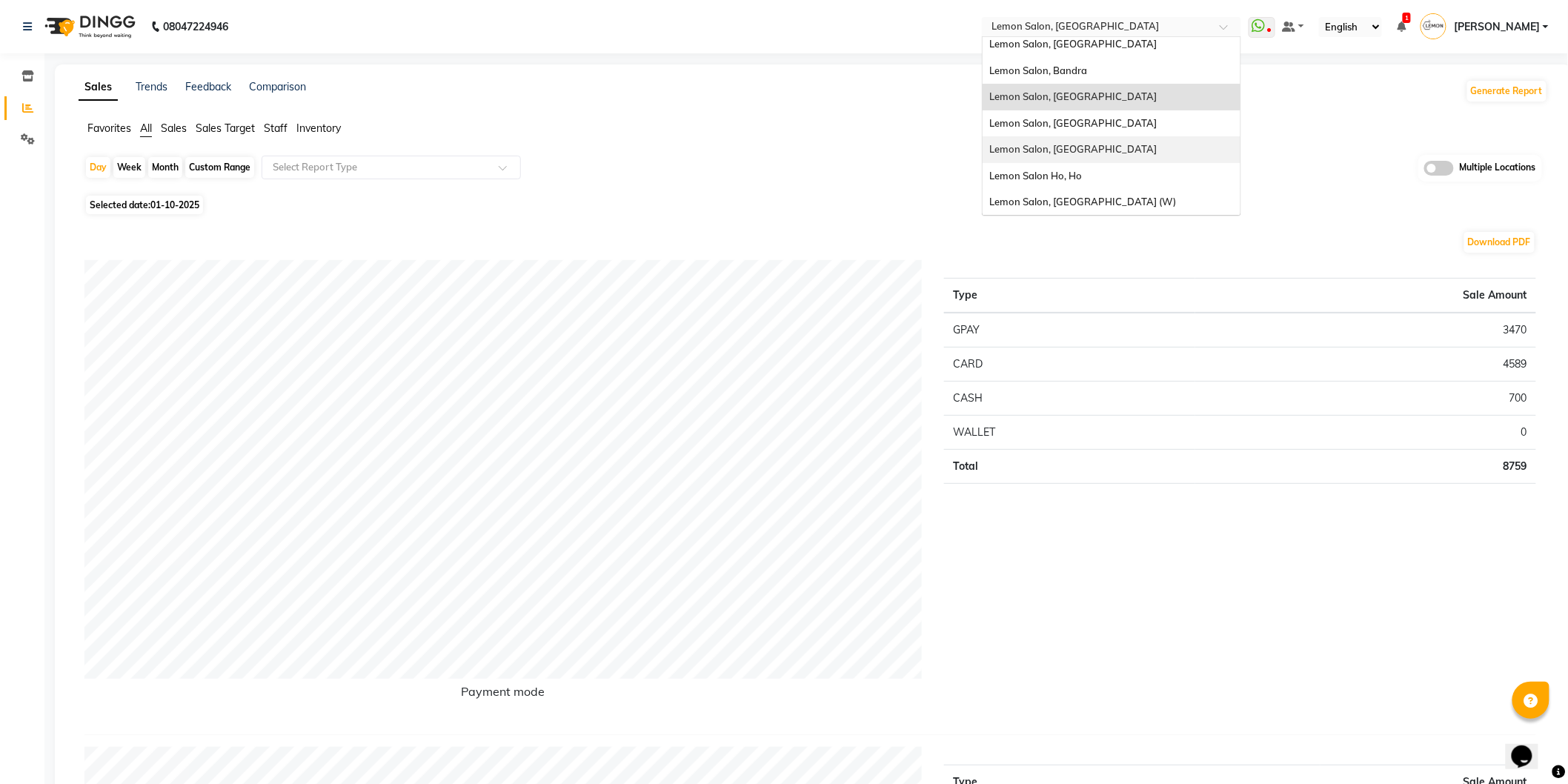
click at [1093, 152] on span "Lemon Salon, [GEOGRAPHIC_DATA]" at bounding box center [1073, 149] width 168 height 11
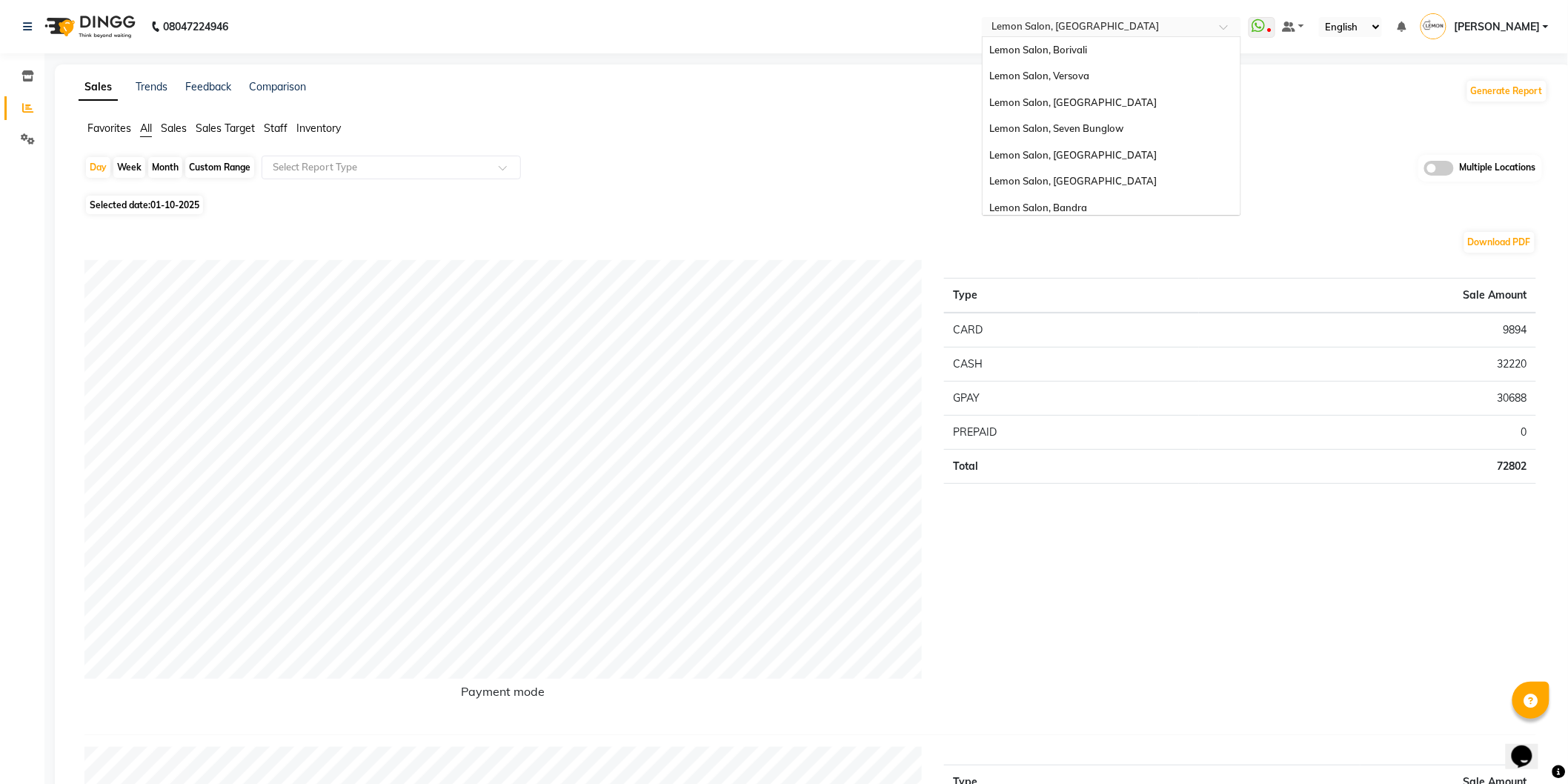
click at [1225, 27] on span at bounding box center [1228, 31] width 19 height 15
click at [1084, 174] on div "Lemon Salon Ho, Ho" at bounding box center [1111, 176] width 258 height 27
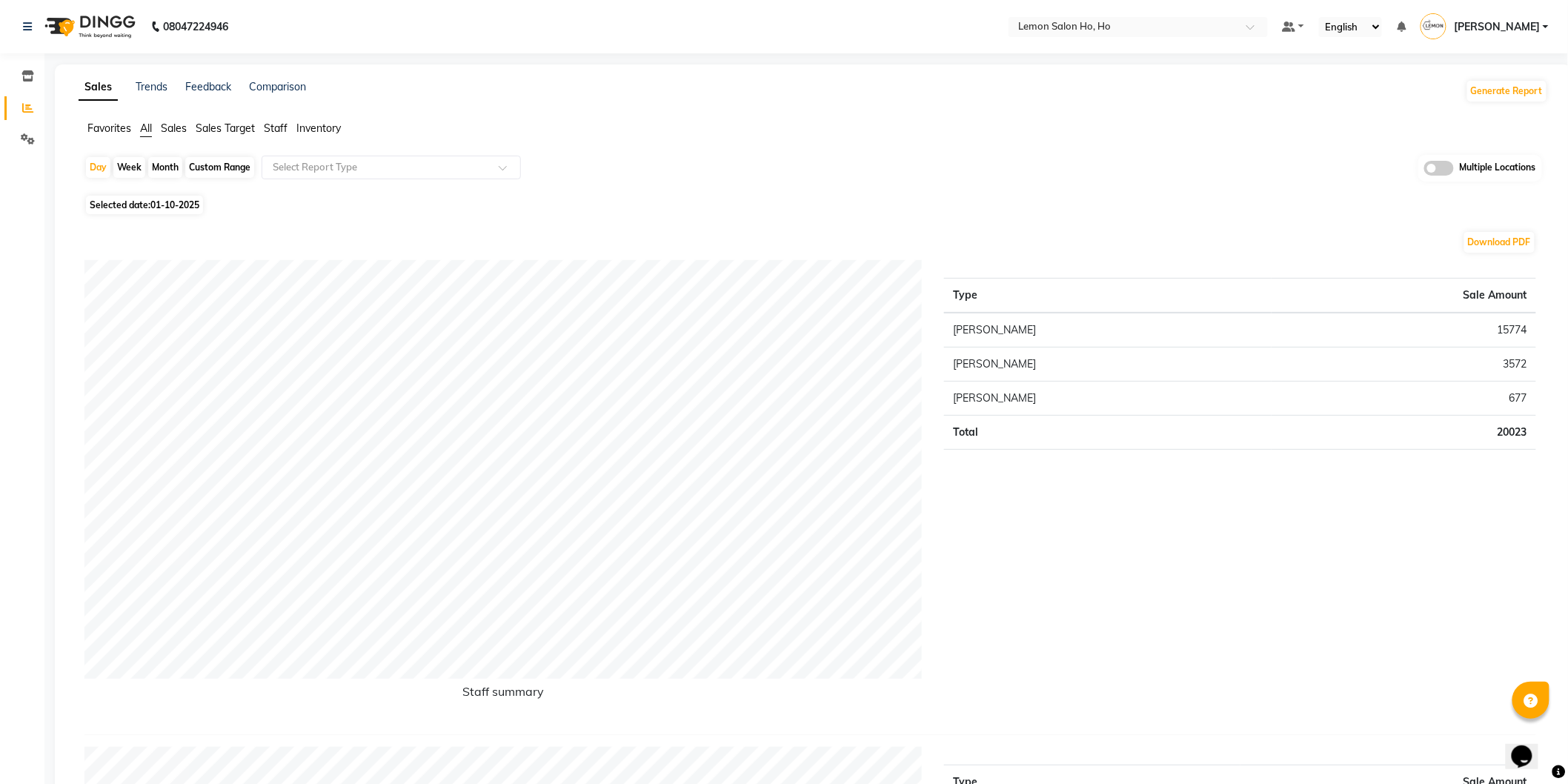
scroll to position [498, 0]
